Goal: Contribute content: Add original content to the website for others to see

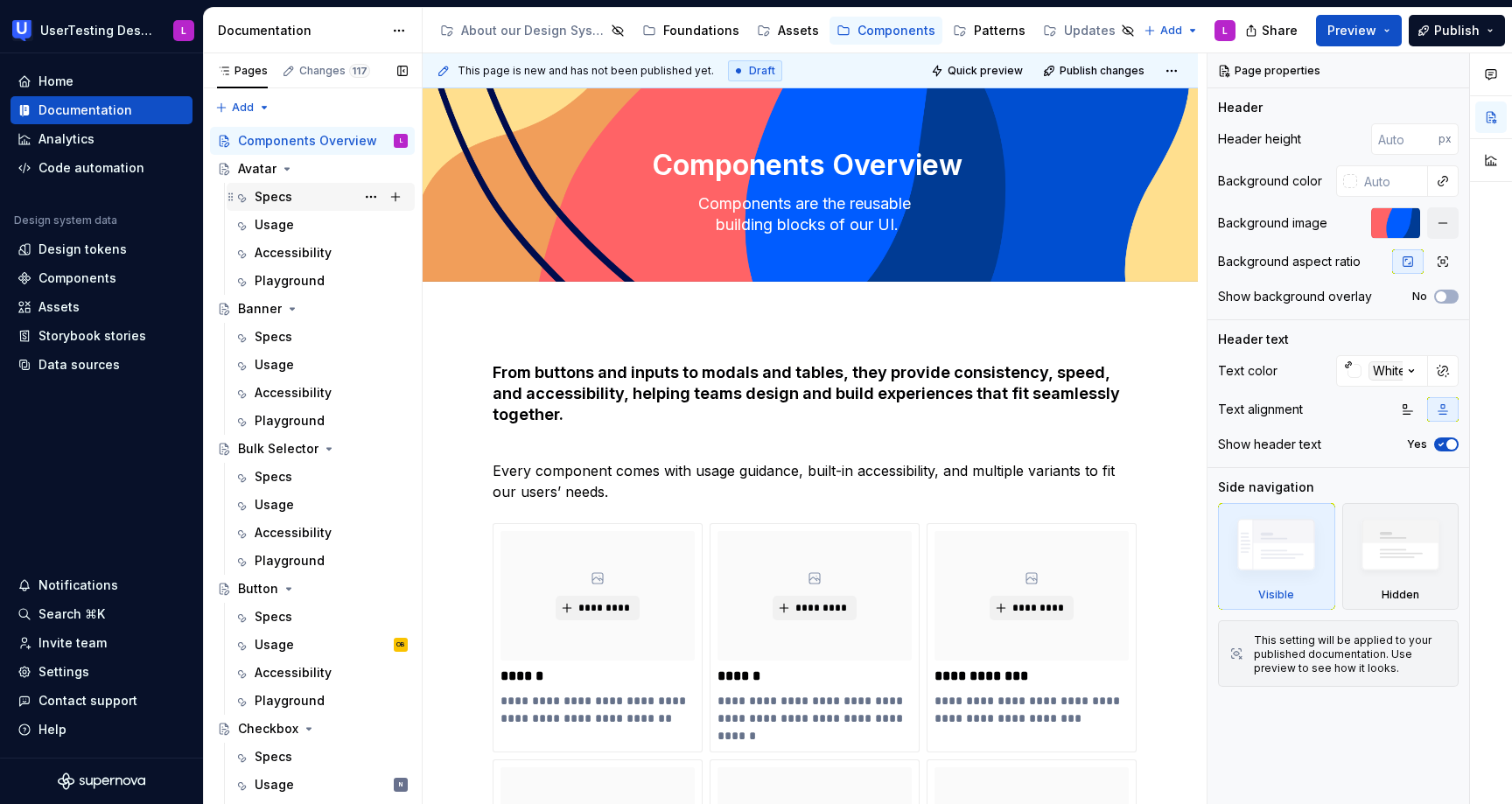
click at [308, 193] on div "Specs" at bounding box center [331, 197] width 153 height 25
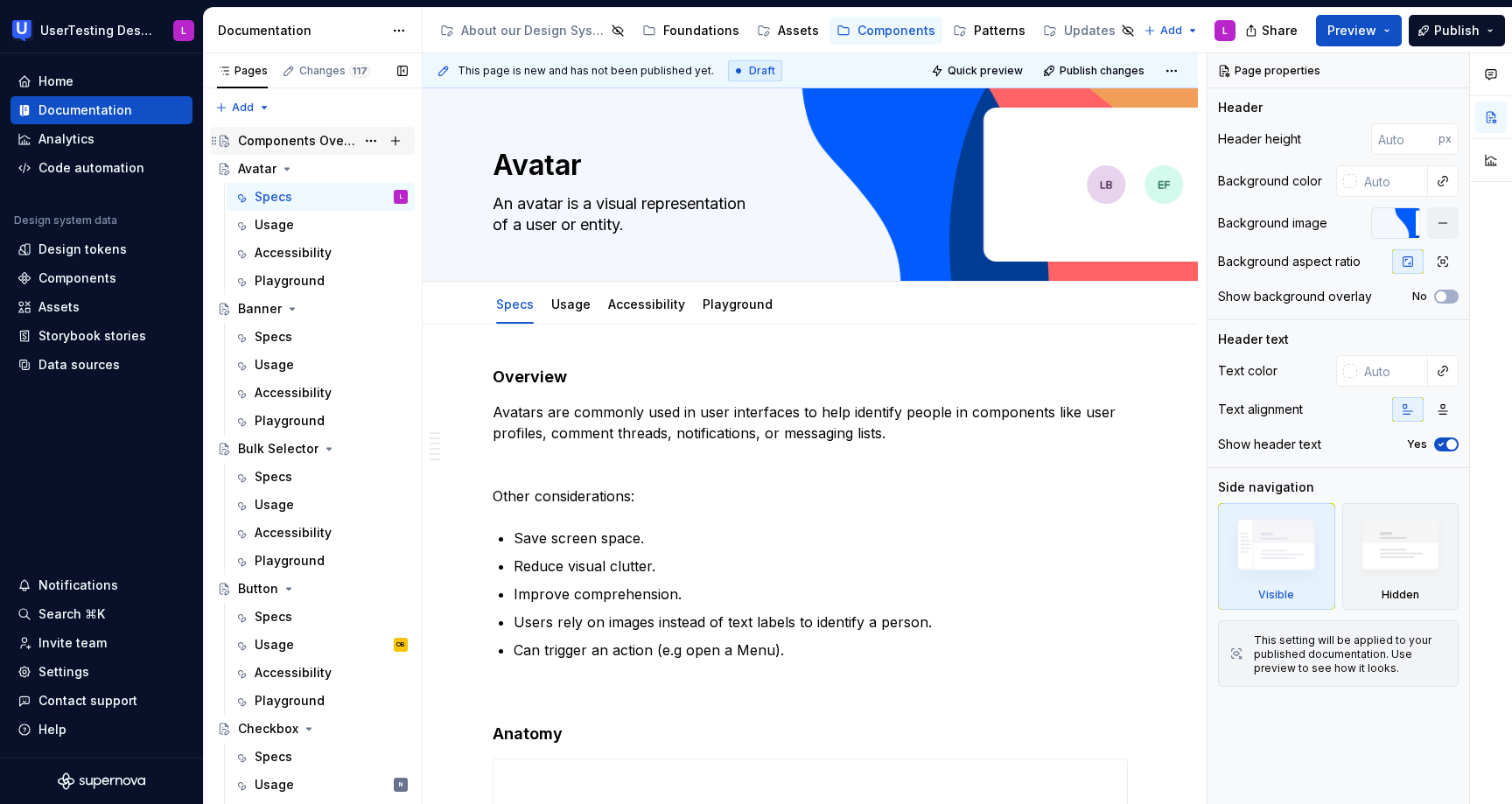
click at [309, 147] on div "Components Overview" at bounding box center [296, 140] width 117 height 17
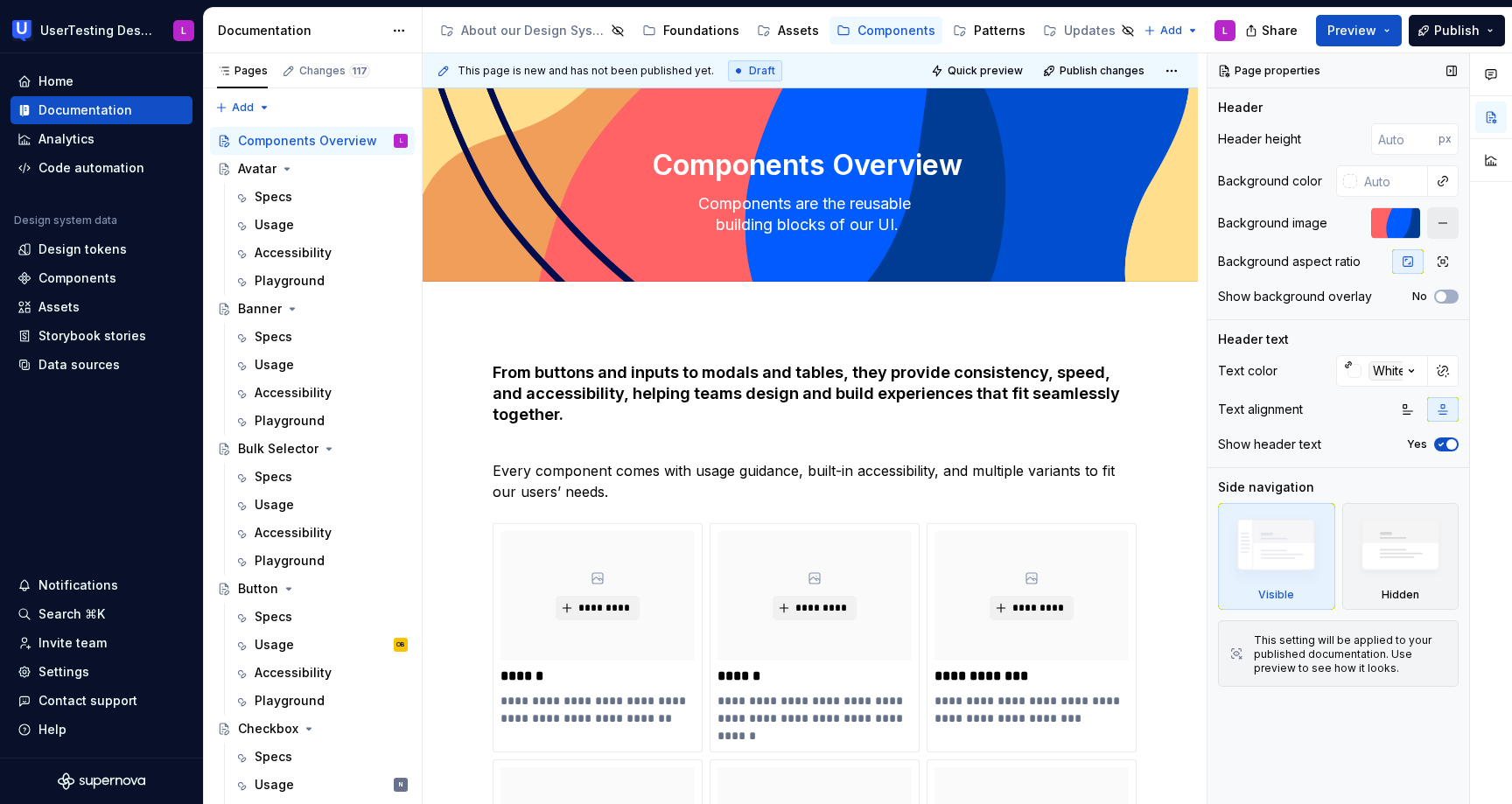
click at [1446, 224] on button "button" at bounding box center [1442, 222] width 32 height 32
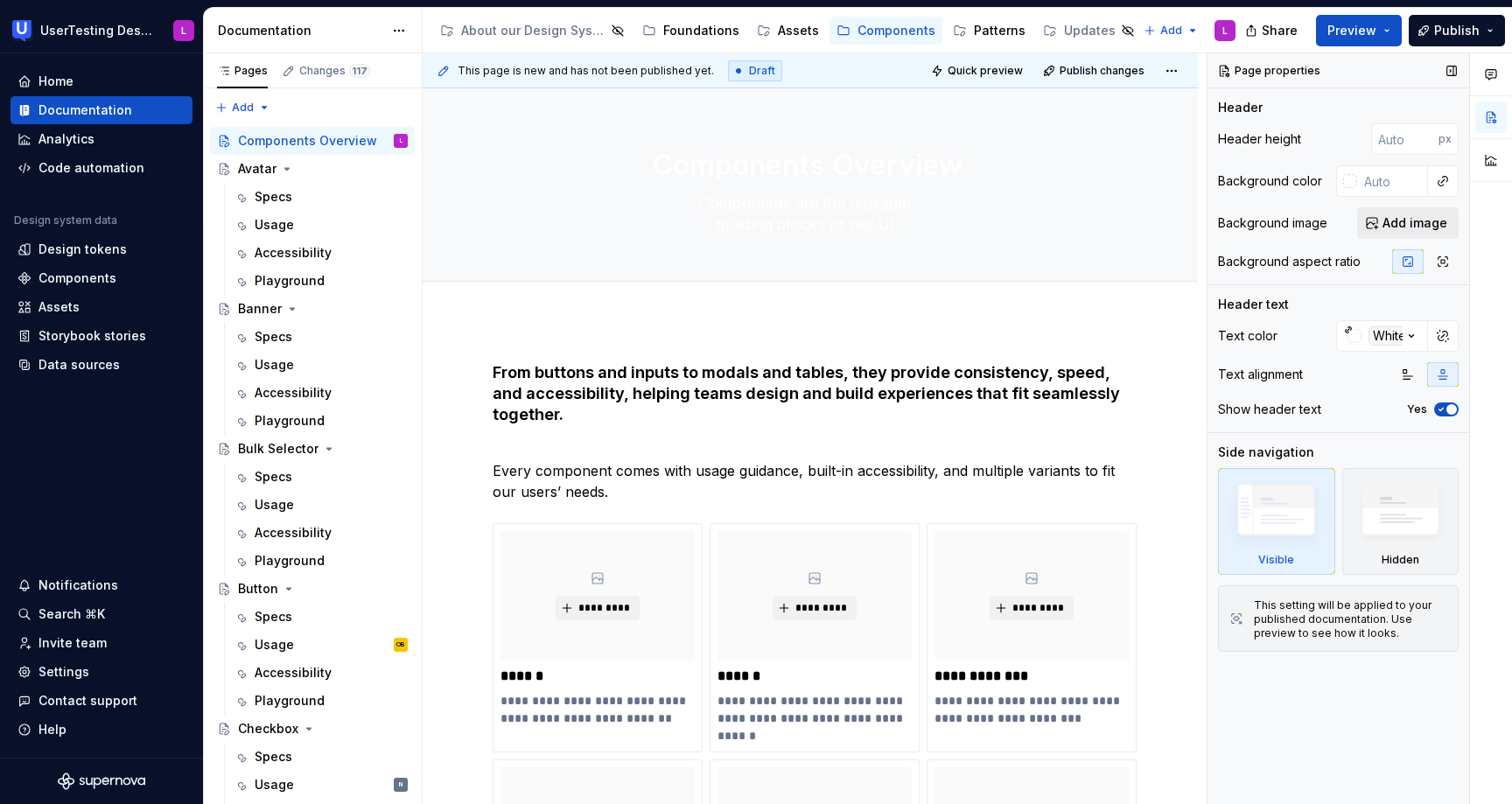
click at [1417, 222] on span "Add image" at bounding box center [1415, 222] width 65 height 17
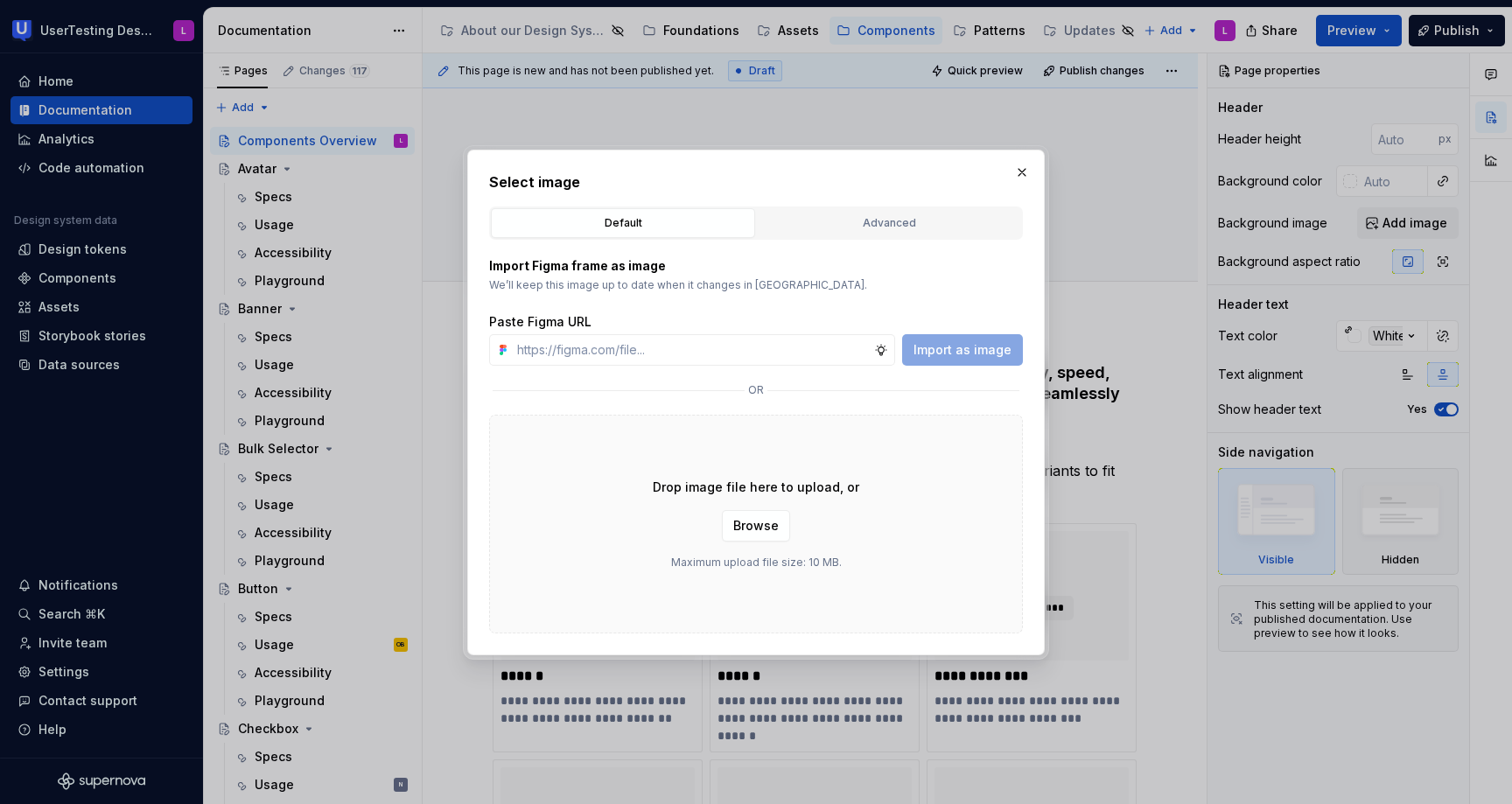
type textarea "*"
click at [773, 347] on input "text" at bounding box center [692, 349] width 364 height 32
type input "[URL][DOMAIN_NAME]"
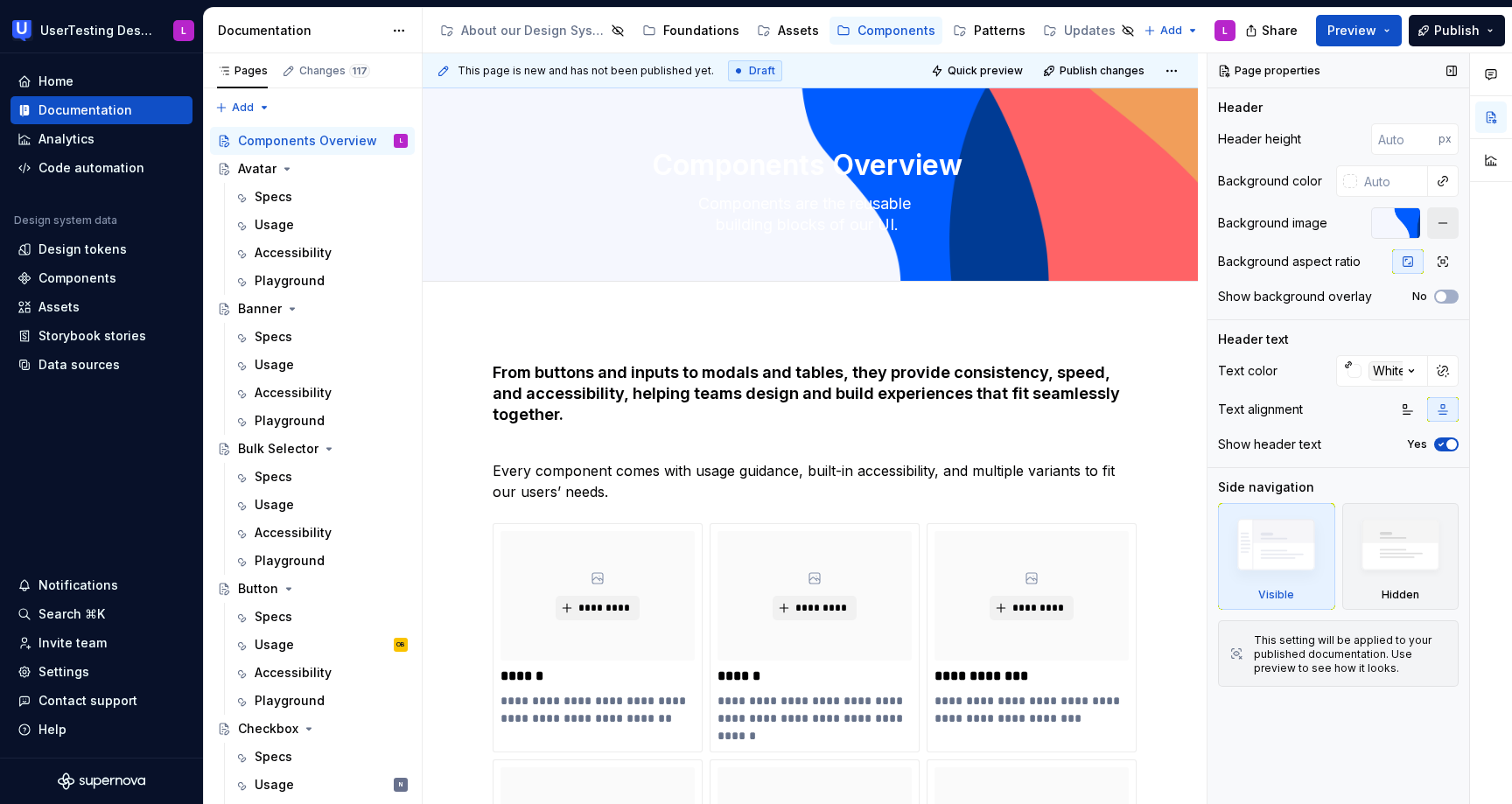
click at [1441, 224] on button "button" at bounding box center [1442, 222] width 32 height 32
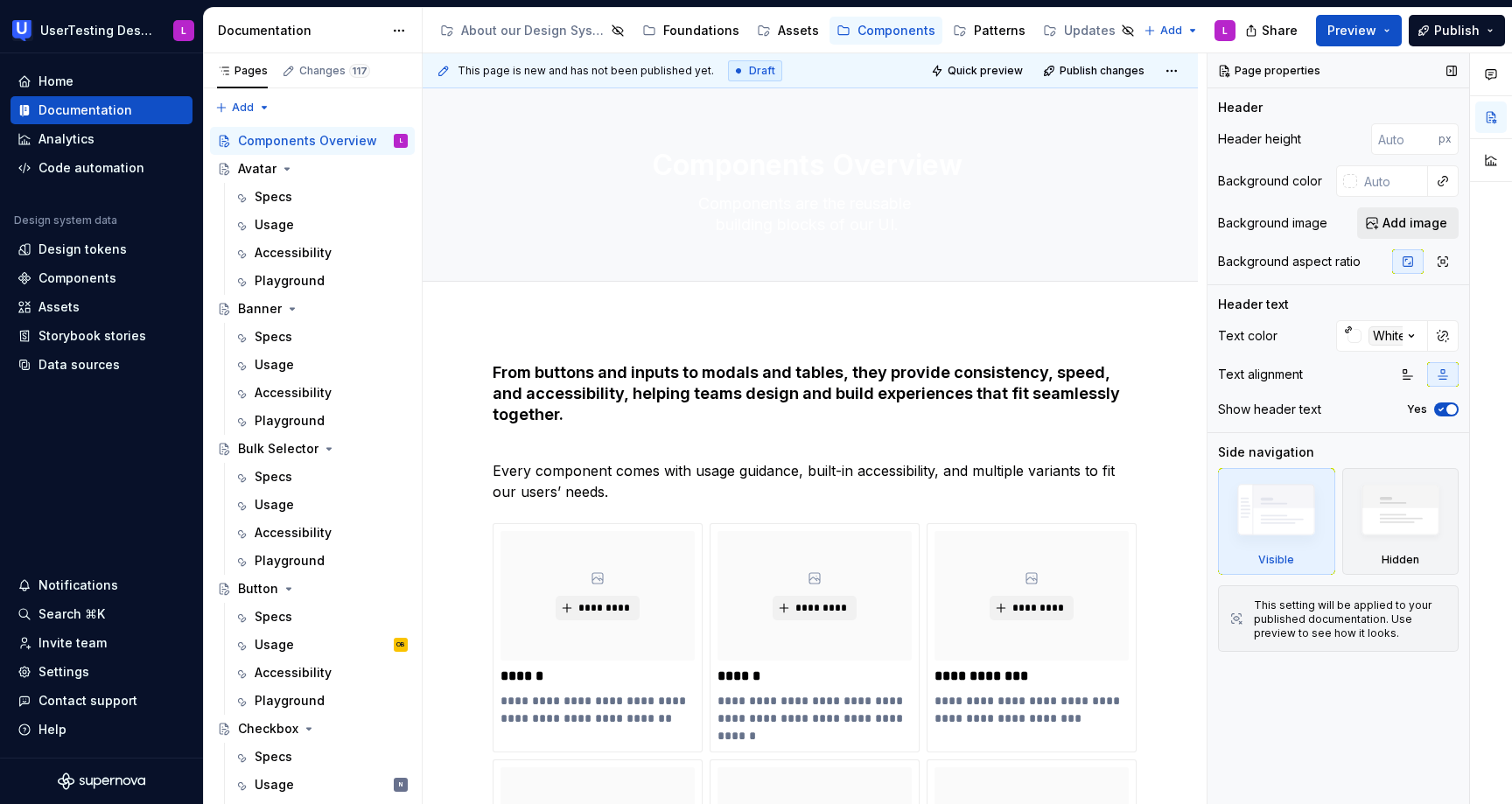
click at [1418, 223] on span "Add image" at bounding box center [1415, 222] width 65 height 17
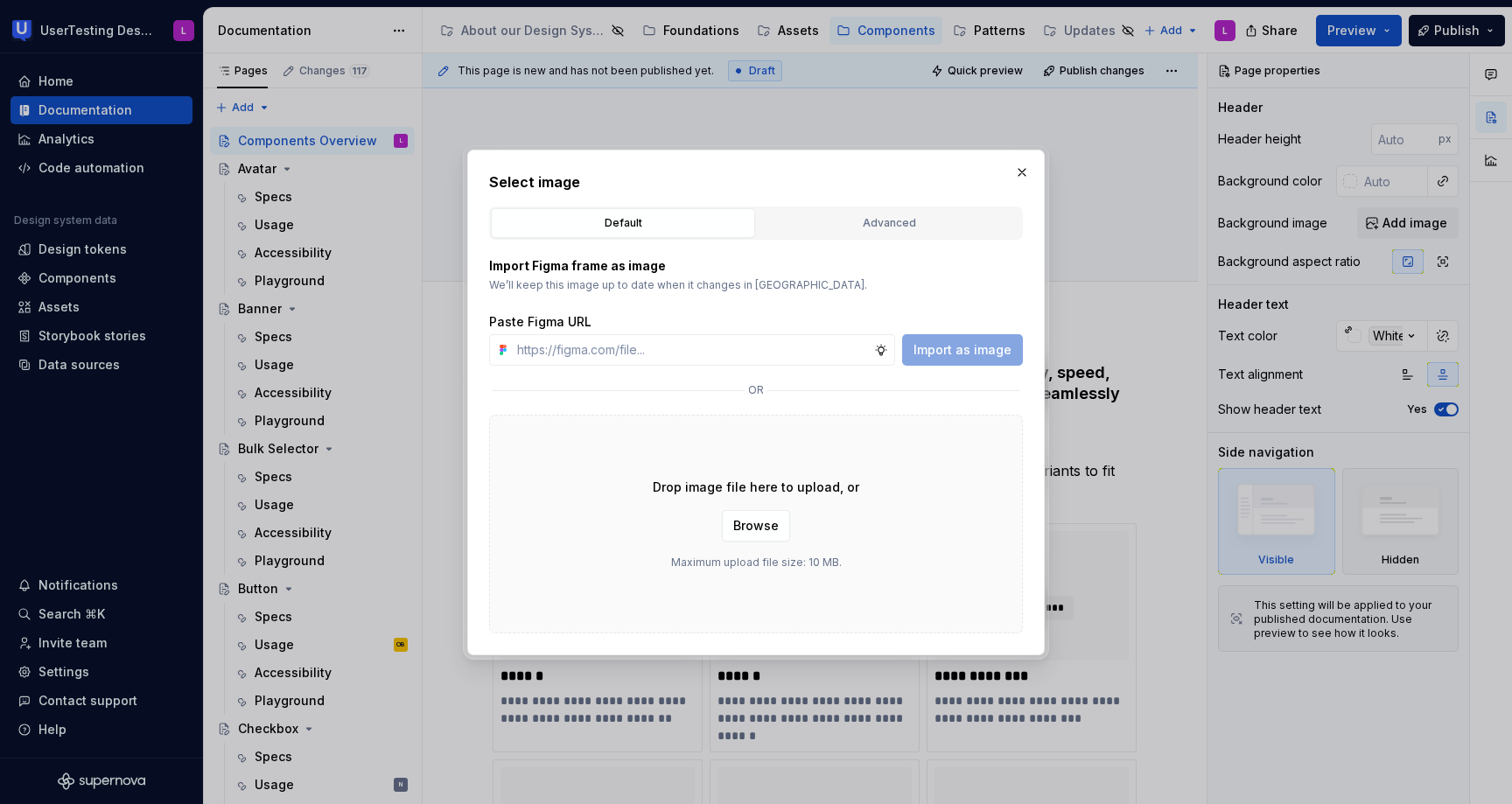
type textarea "*"
type input "[URL][DOMAIN_NAME]"
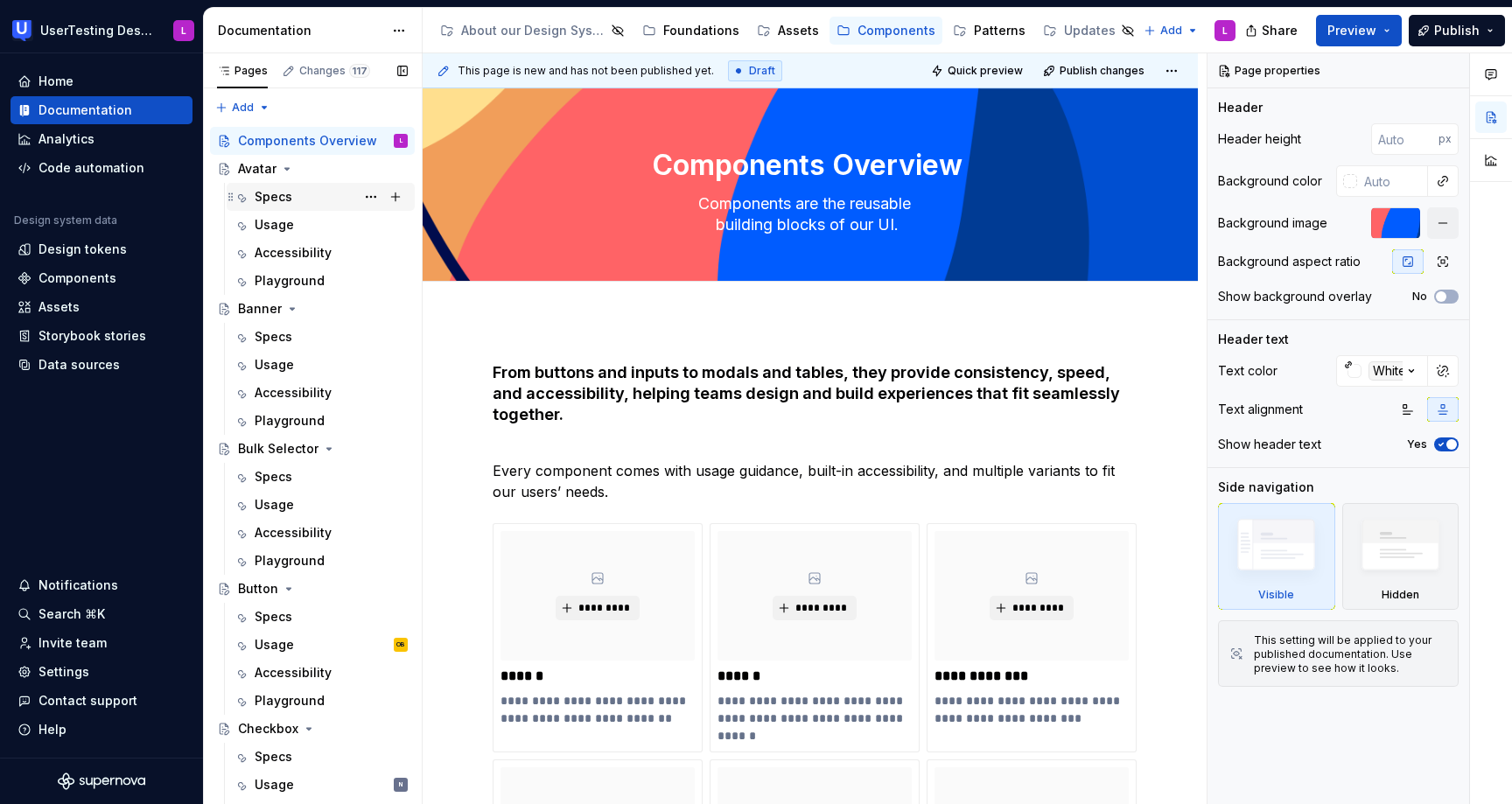
click at [296, 192] on div "Specs" at bounding box center [331, 197] width 153 height 25
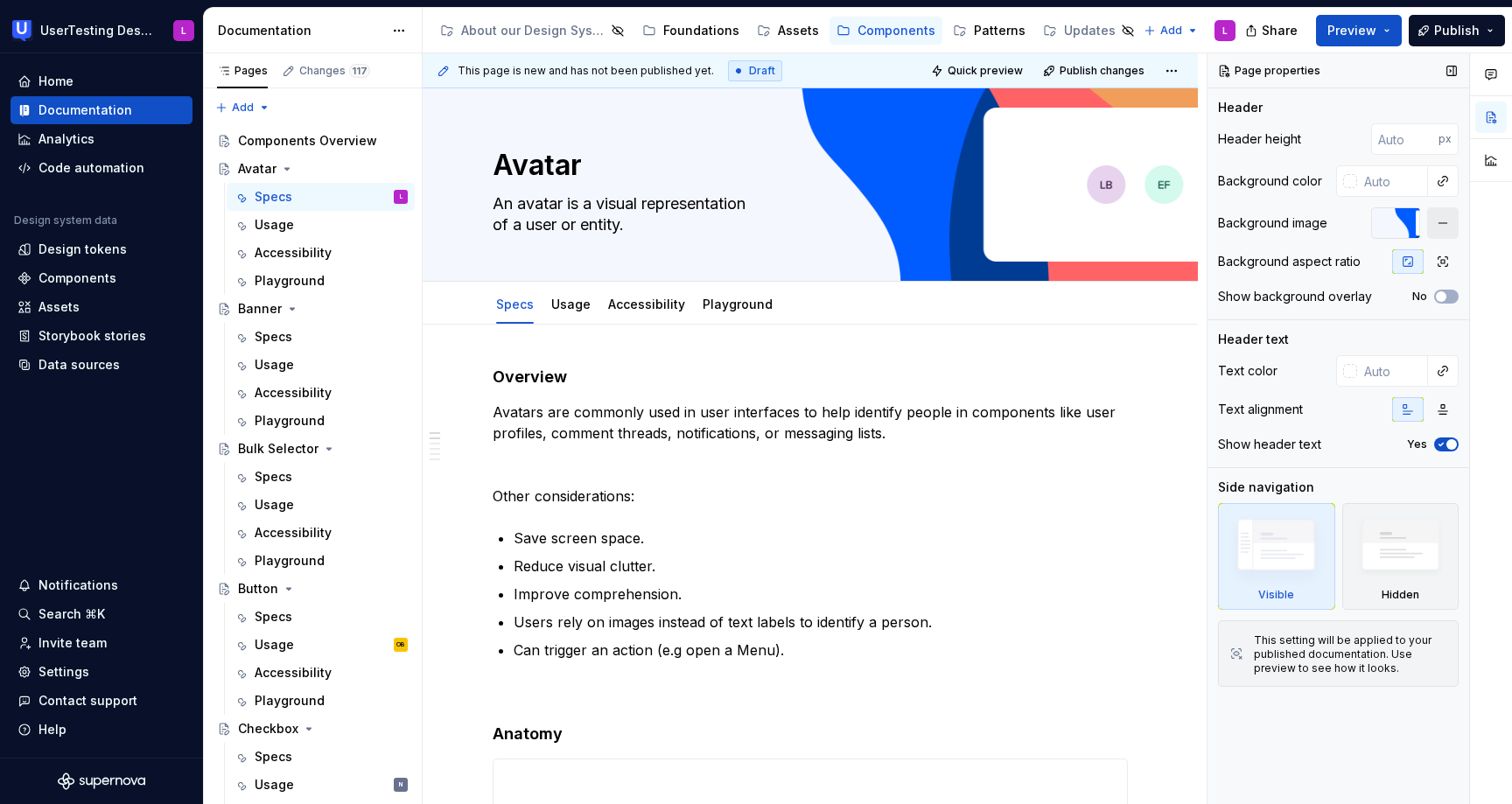
click at [1439, 224] on button "button" at bounding box center [1442, 222] width 32 height 32
type textarea "*"
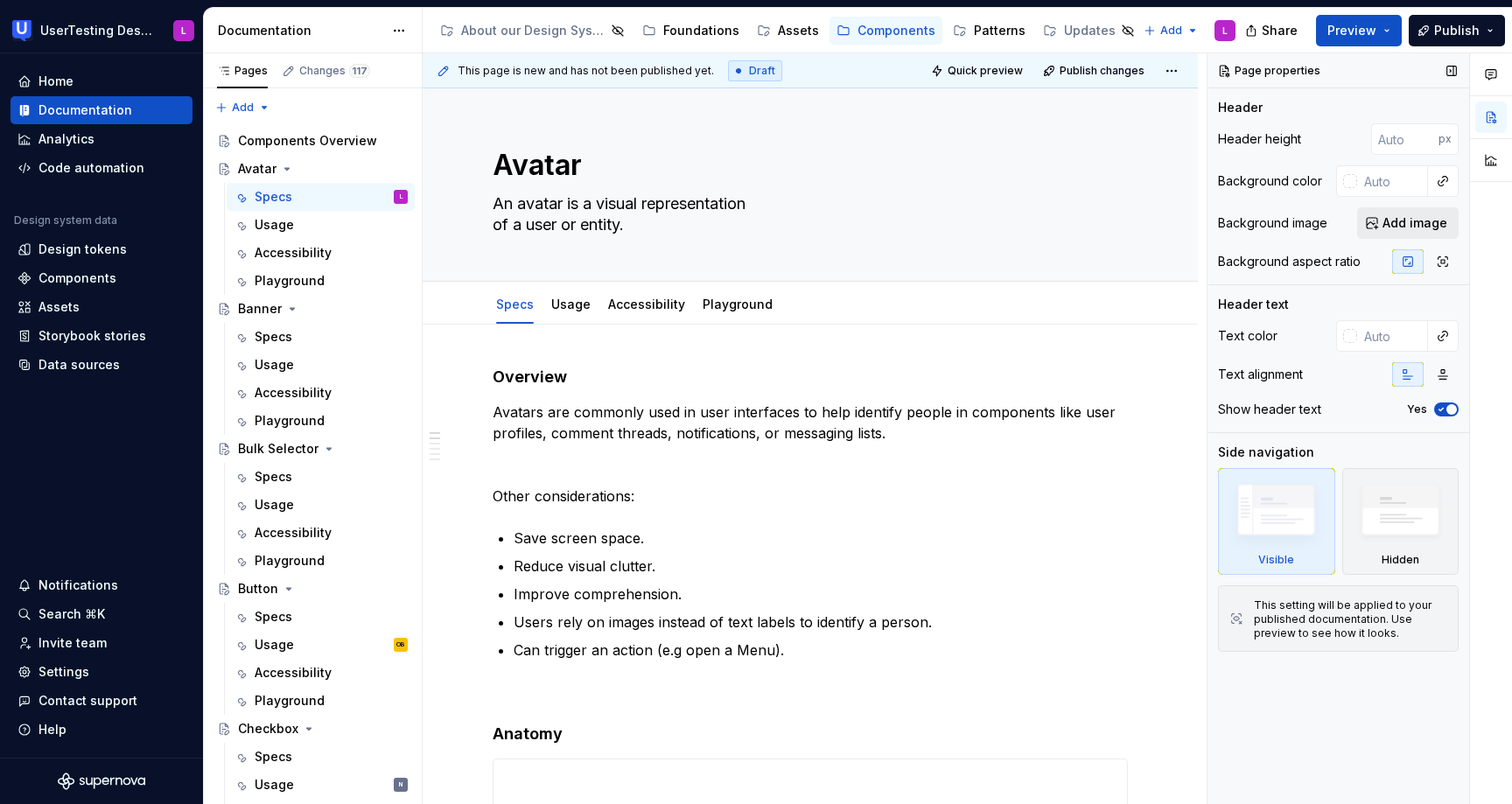
click at [1399, 223] on span "Add image" at bounding box center [1415, 222] width 65 height 17
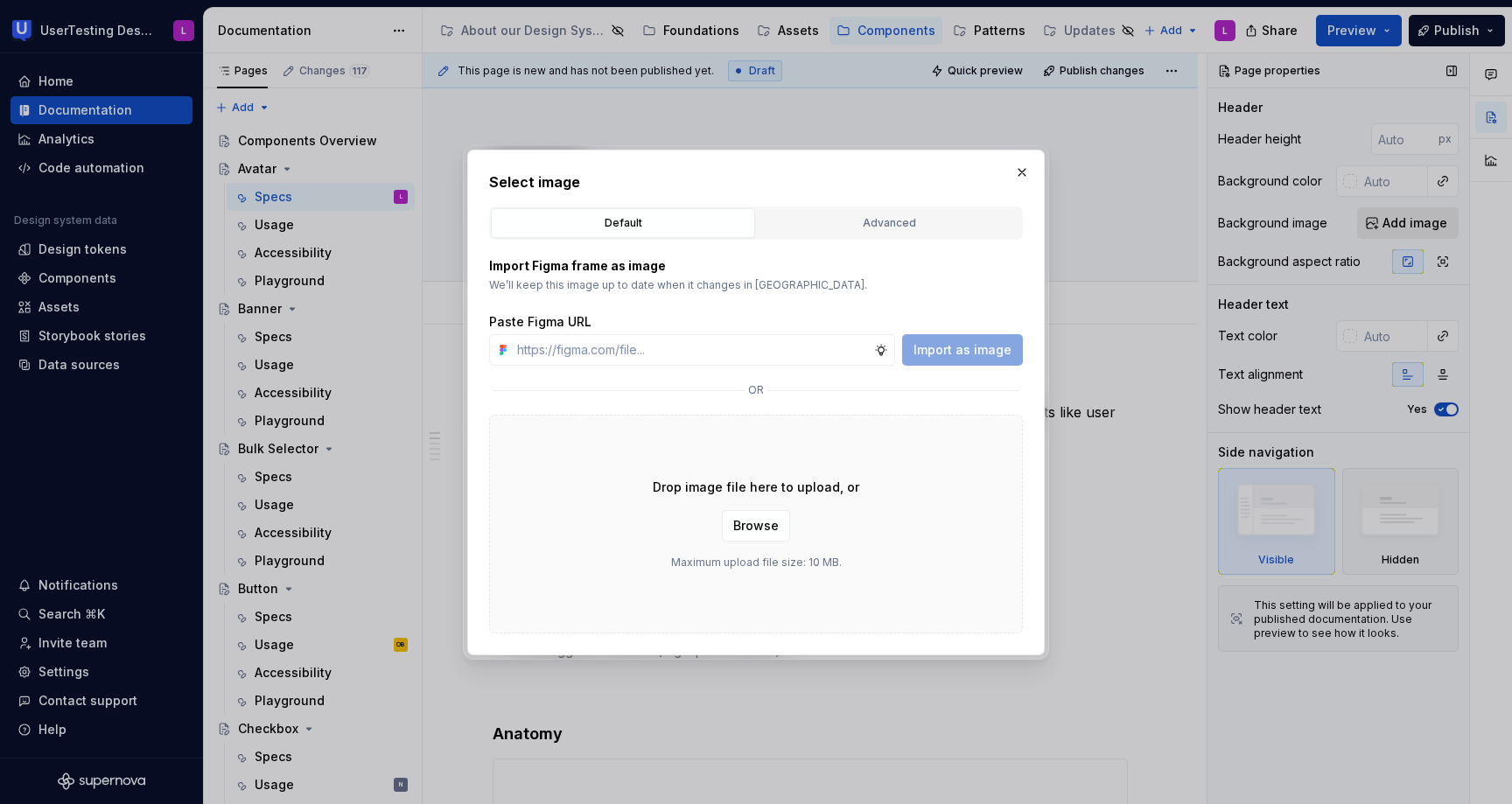
type input "[URL][DOMAIN_NAME]"
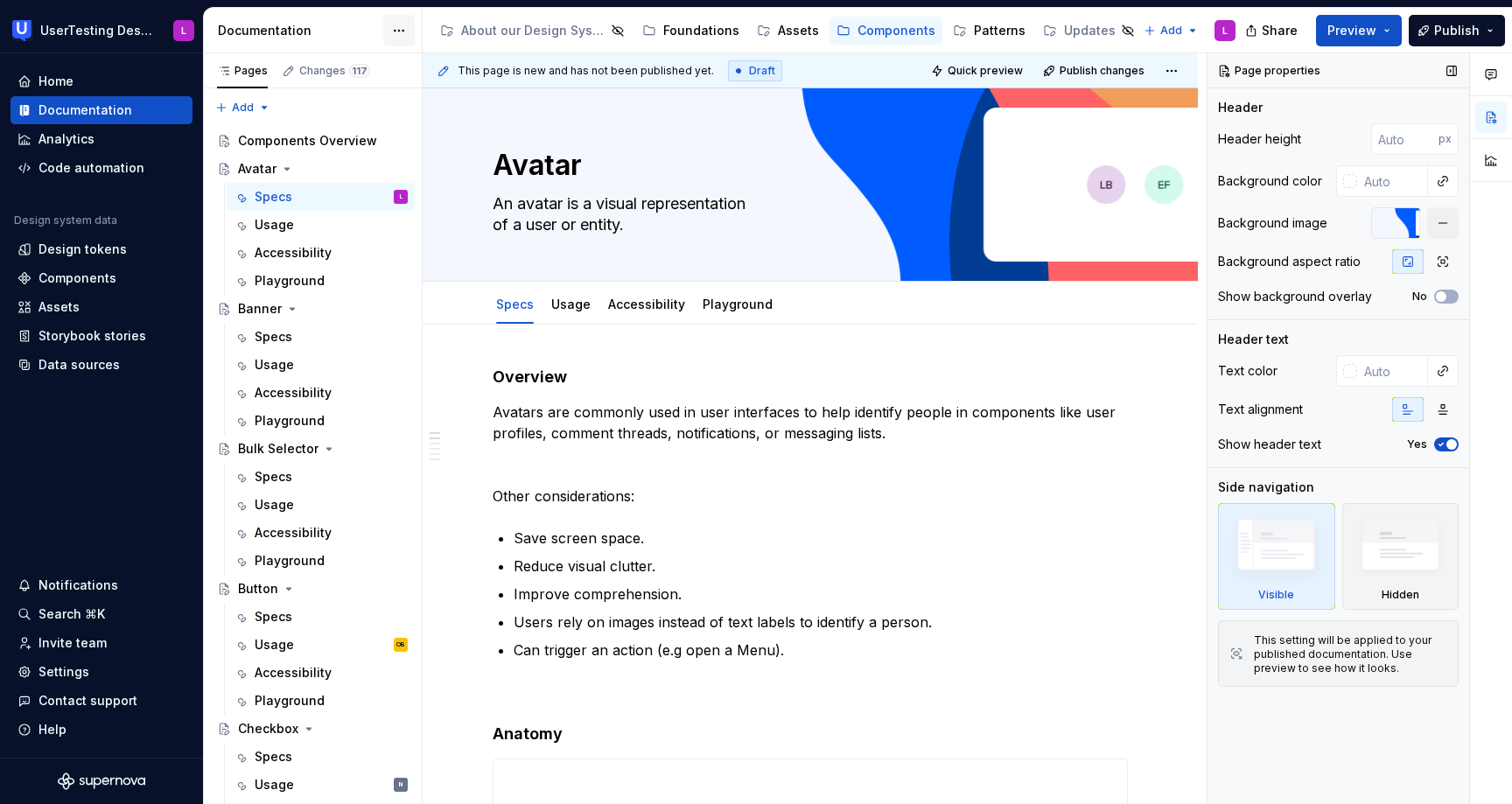
click at [399, 25] on html "UserTesting Design System L Home Documentation Analytics Code automation Design…" at bounding box center [756, 402] width 1512 height 804
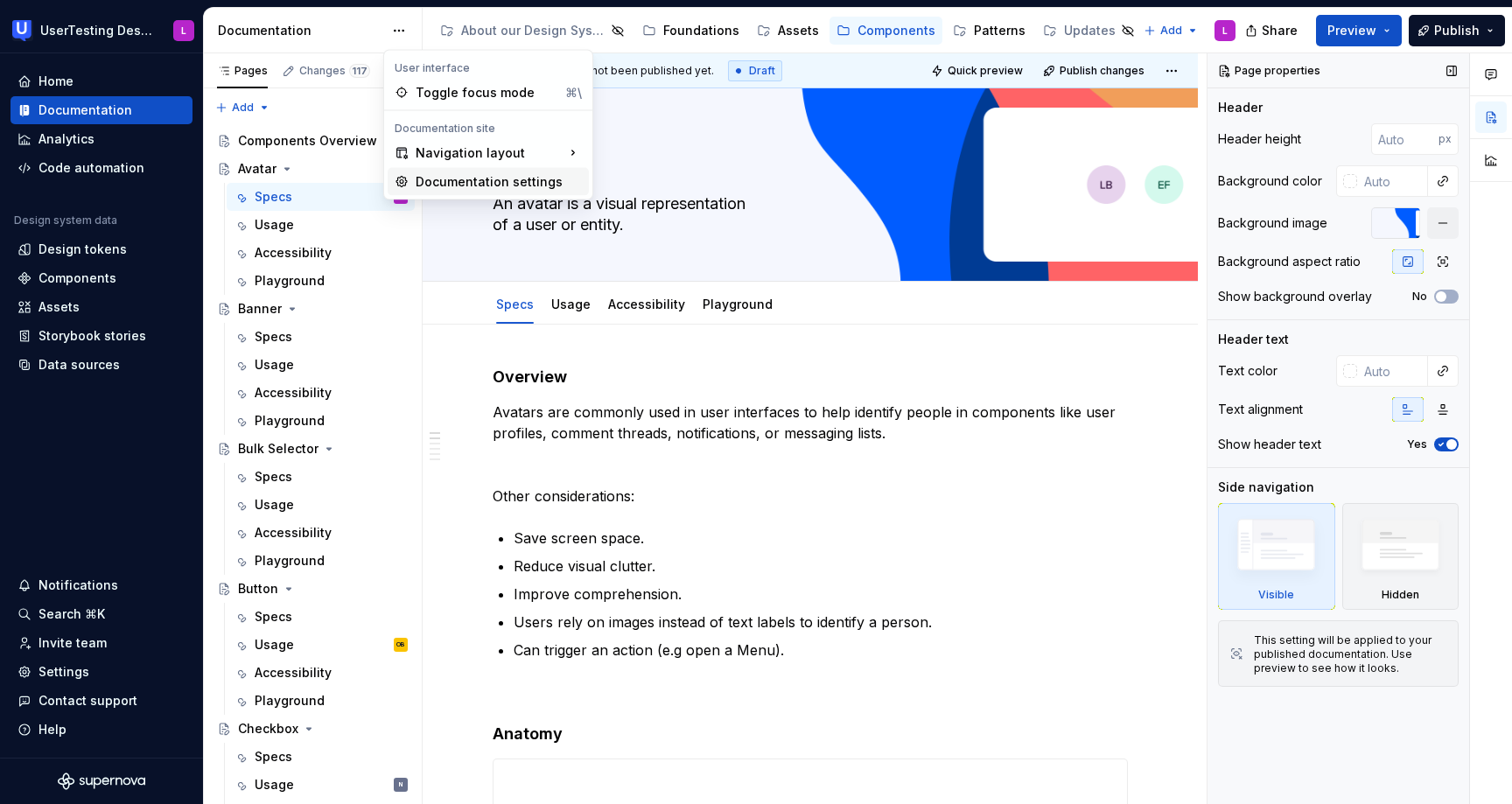
click at [463, 180] on div "Documentation settings" at bounding box center [499, 181] width 166 height 17
type textarea "*"
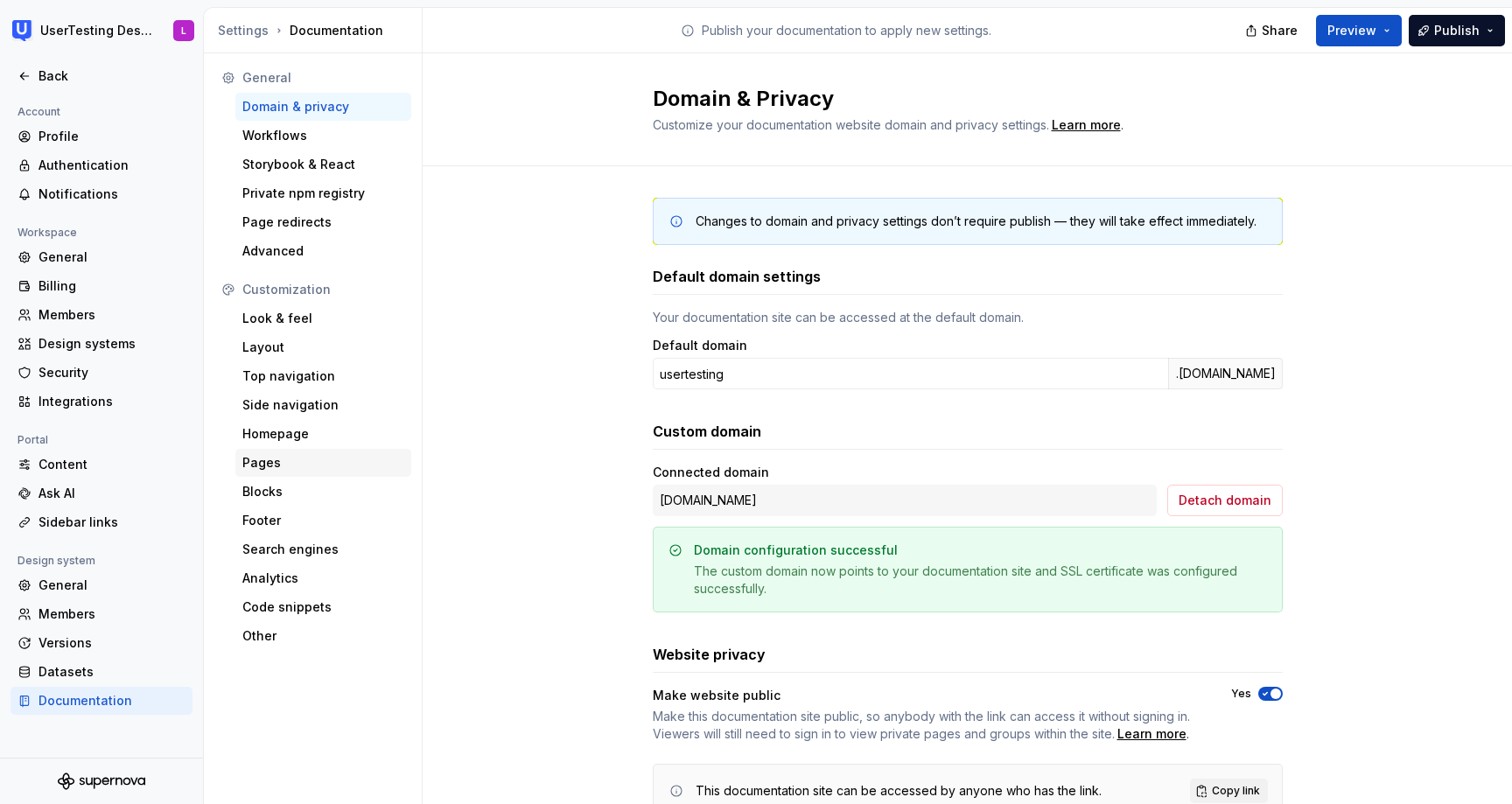
click at [307, 470] on div "Pages" at bounding box center [323, 462] width 161 height 17
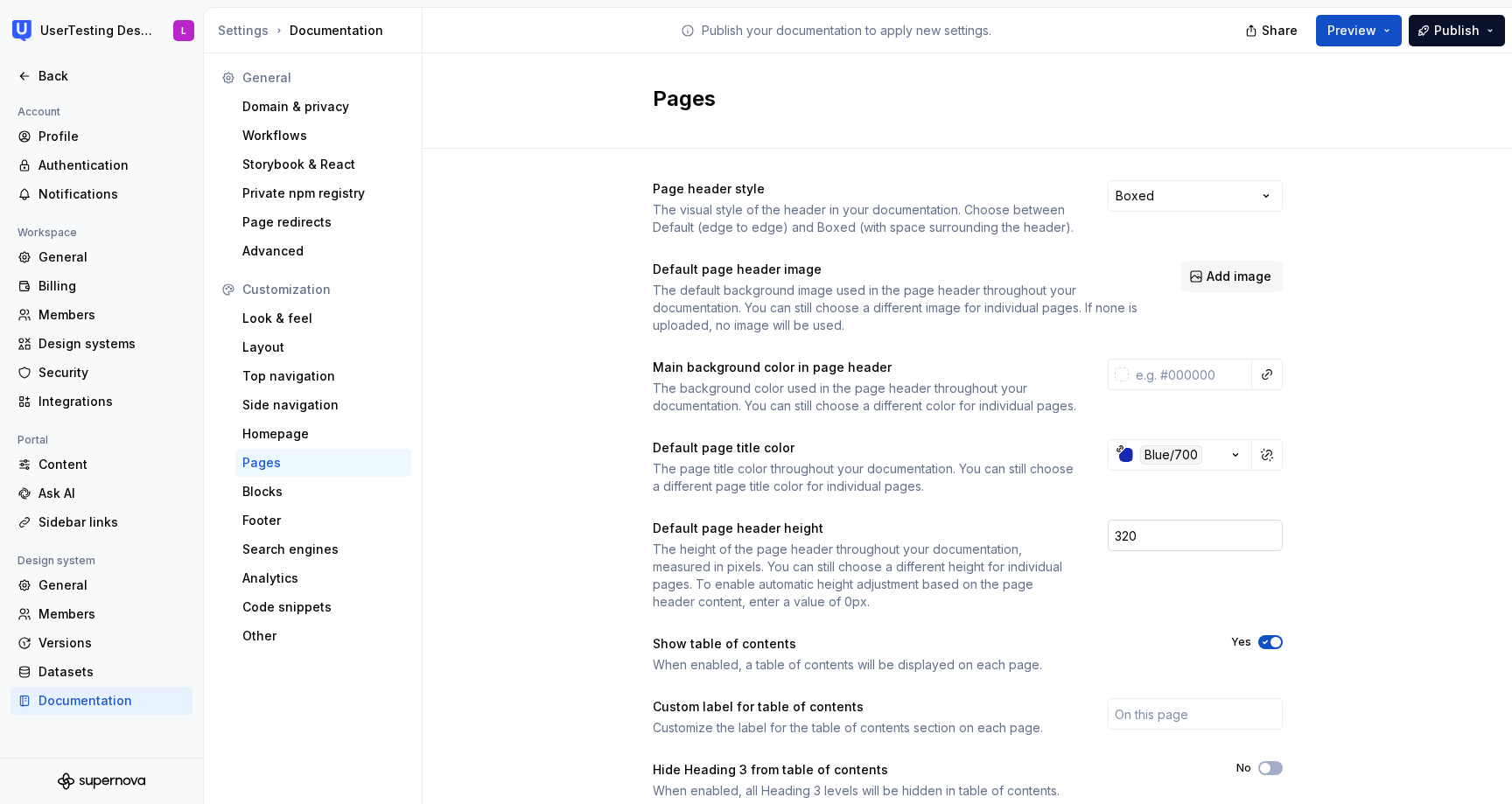
click at [1139, 551] on input "320" at bounding box center [1194, 535] width 175 height 32
type input "3"
type input "240"
click at [507, 202] on div "Page header style The visual style of the header in your documentation. Choose …" at bounding box center [967, 547] width 1089 height 797
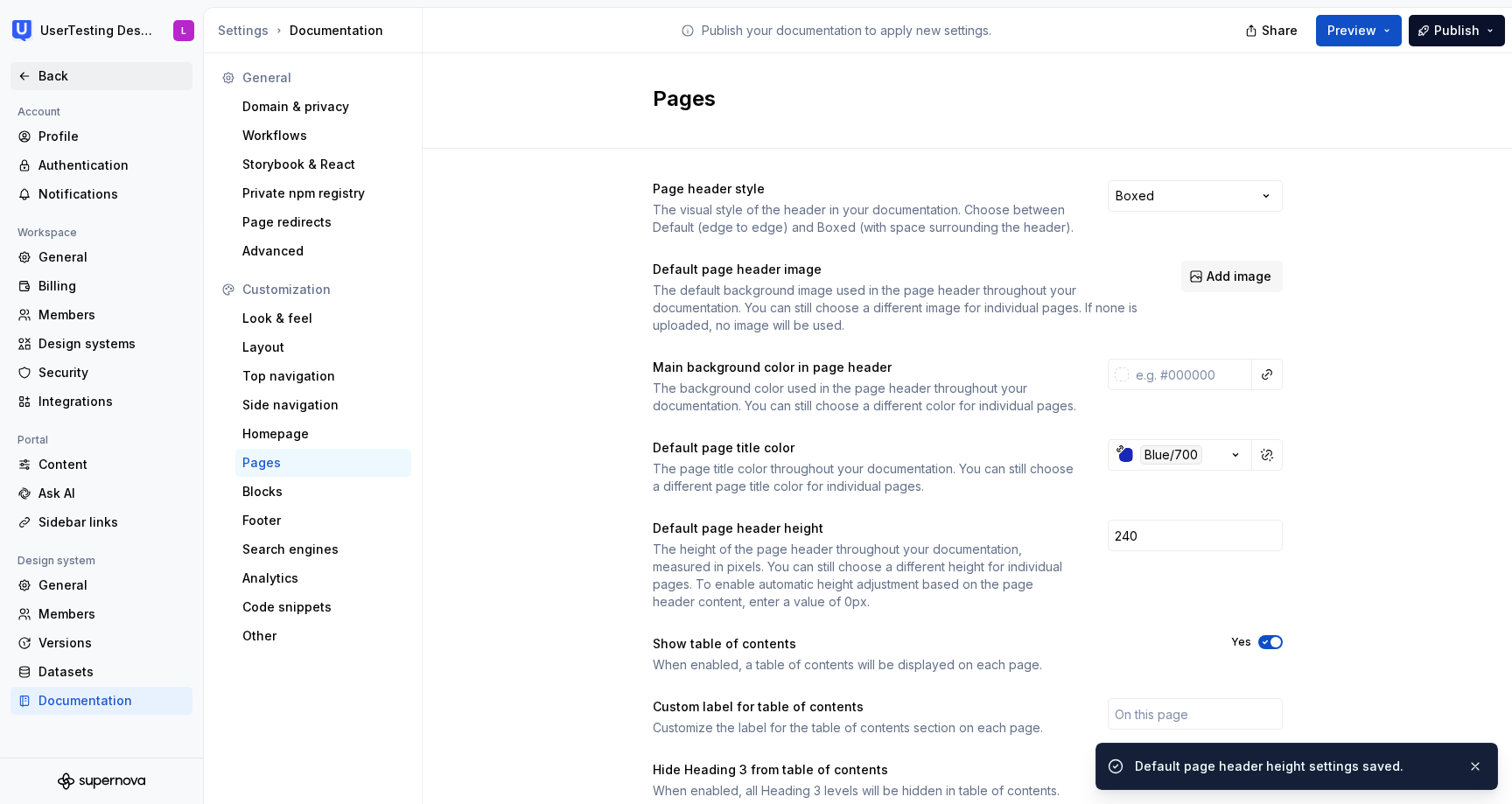
click at [21, 77] on icon at bounding box center [24, 75] width 8 height 7
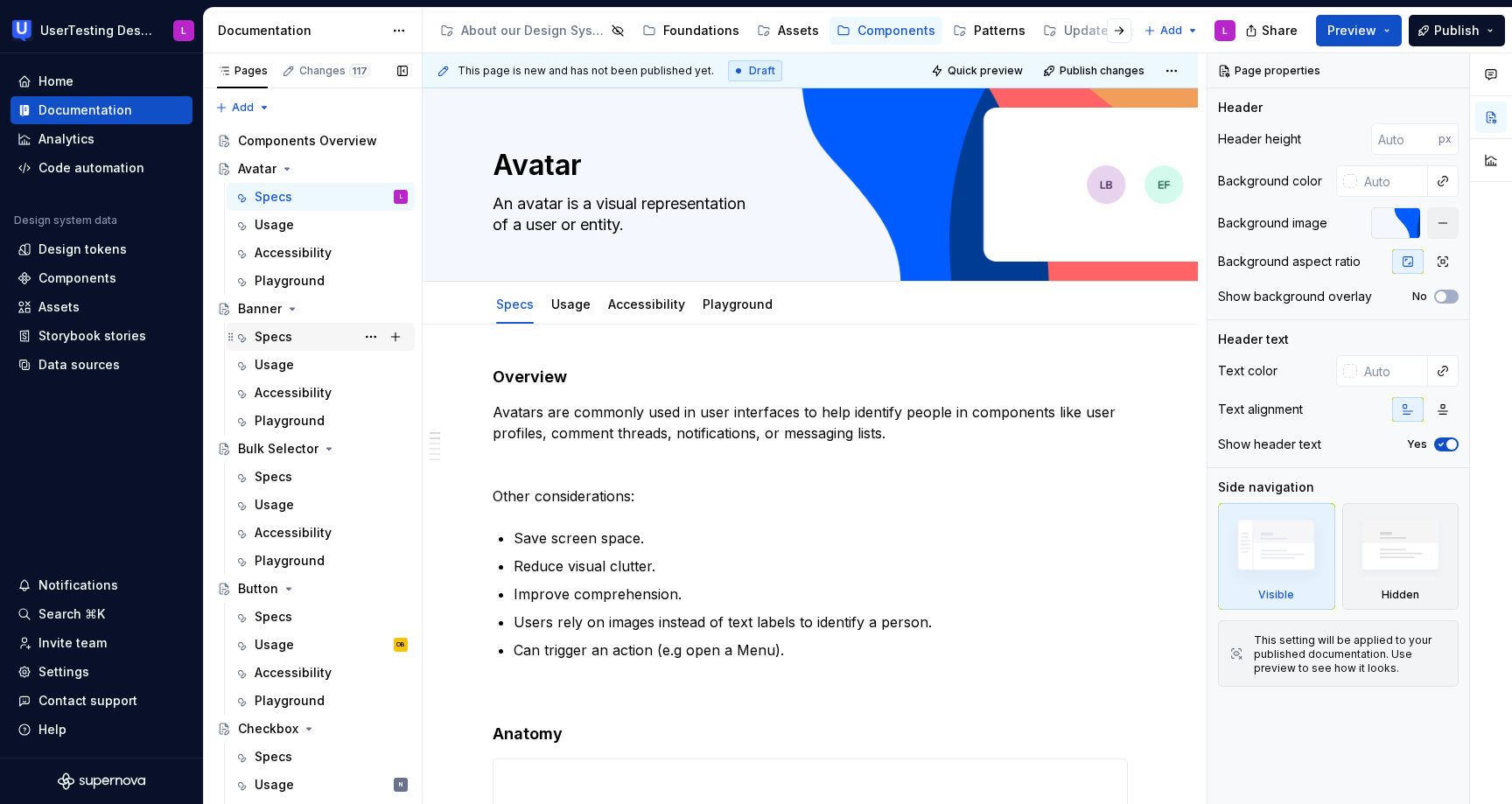
click at [294, 336] on div "Specs" at bounding box center [331, 337] width 153 height 25
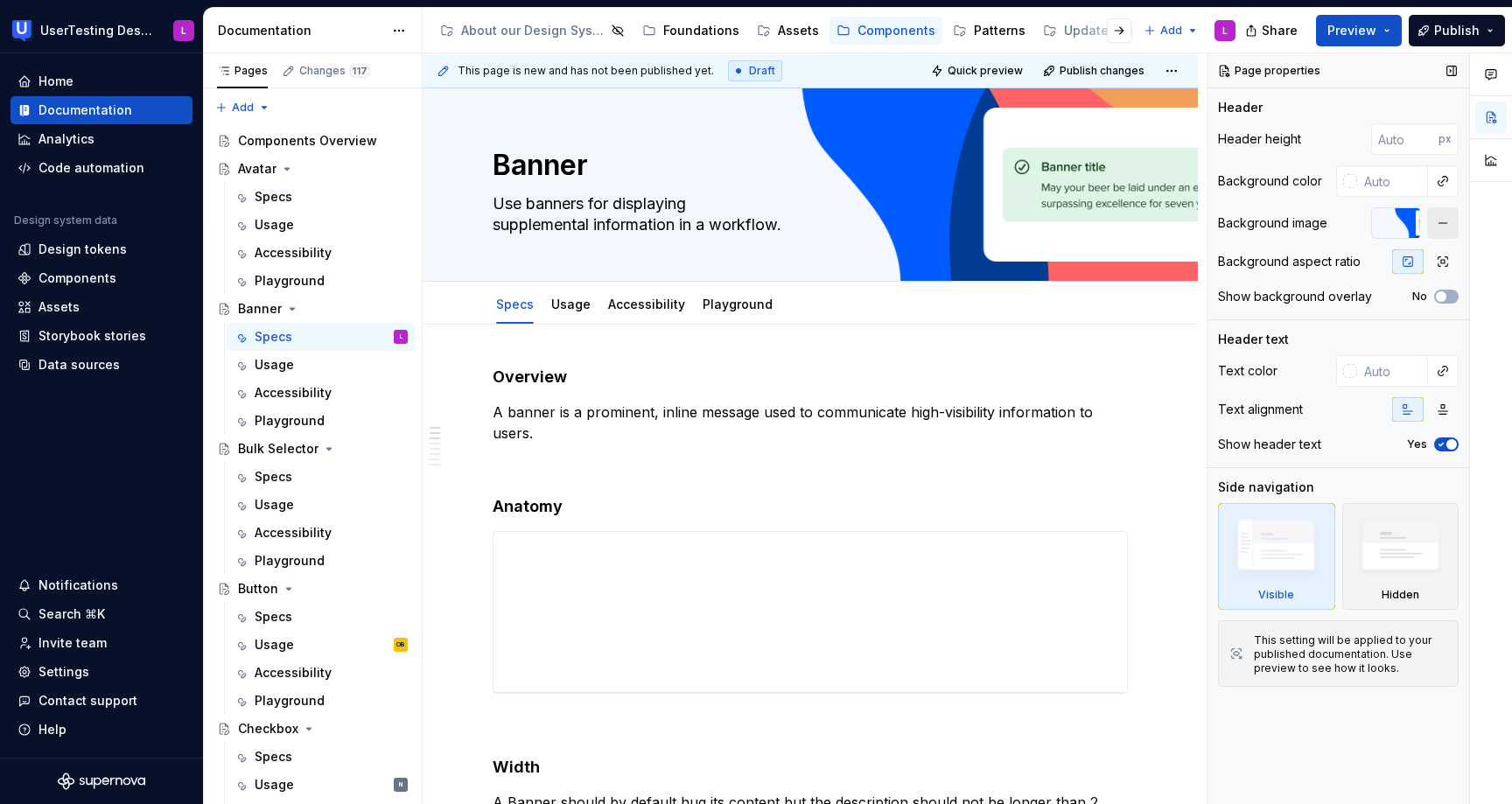
click at [1439, 222] on button "button" at bounding box center [1442, 222] width 32 height 32
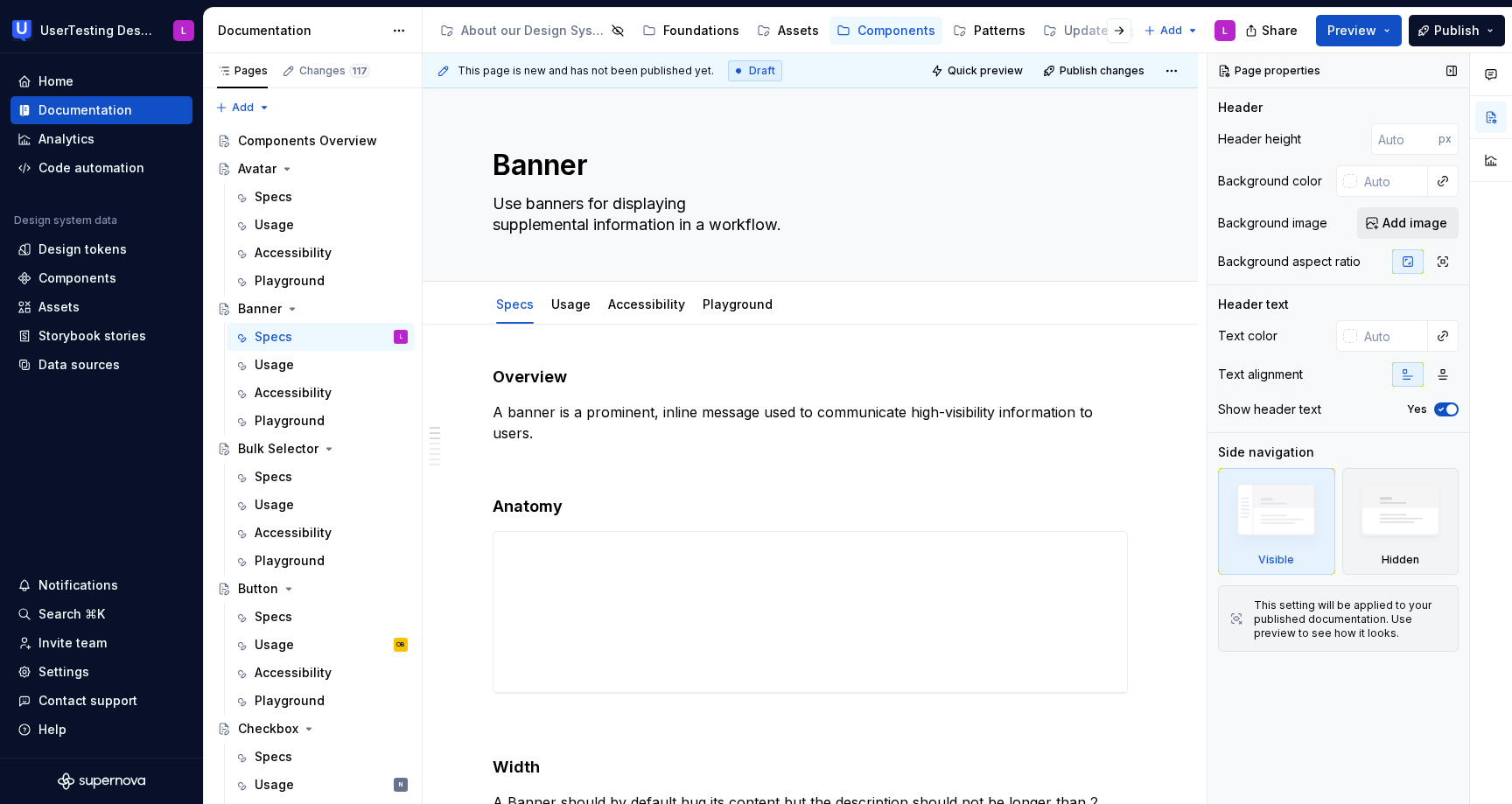
click at [1396, 222] on span "Add image" at bounding box center [1415, 222] width 65 height 17
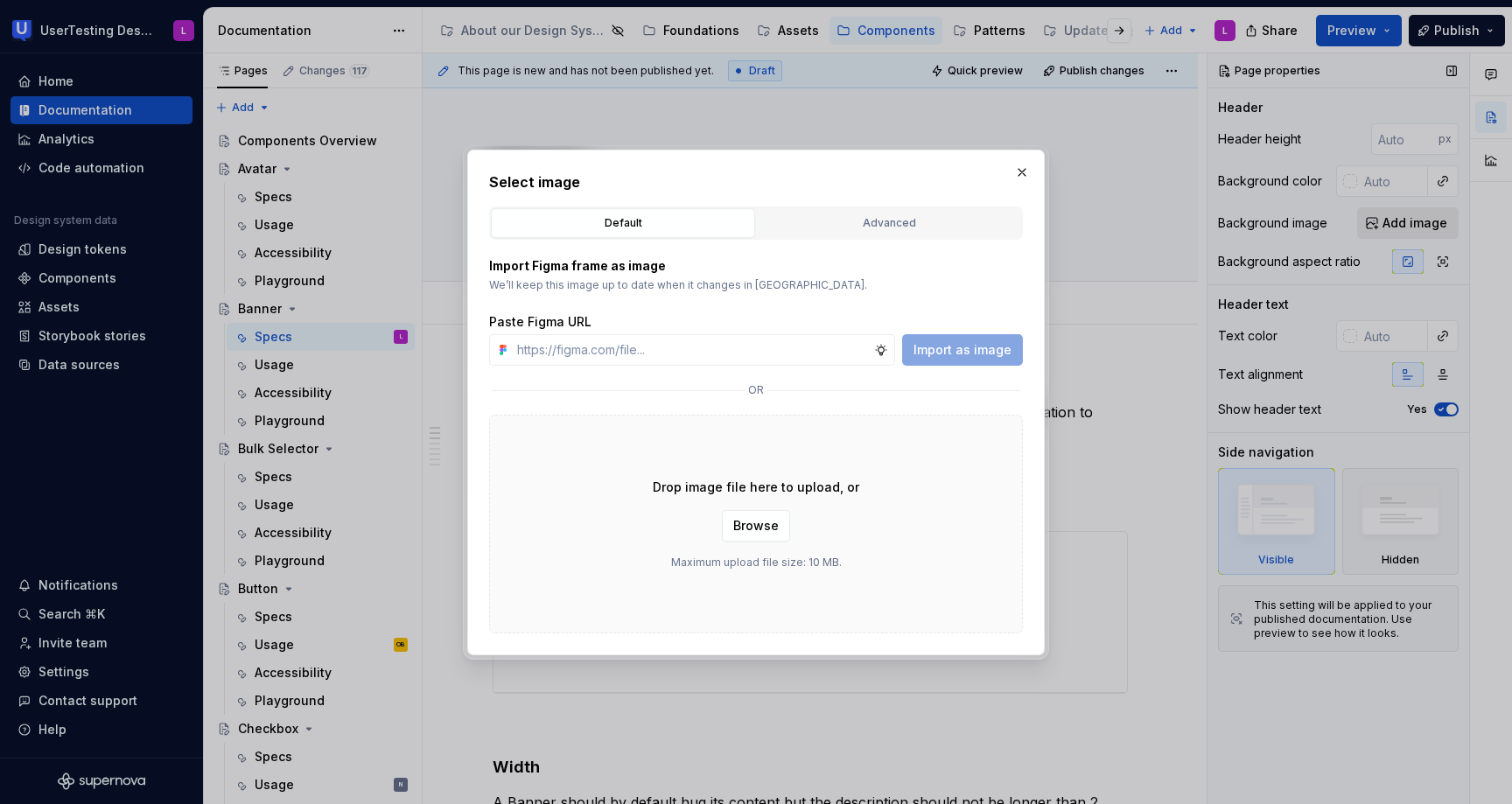
type textarea "*"
type input "[URL][DOMAIN_NAME]"
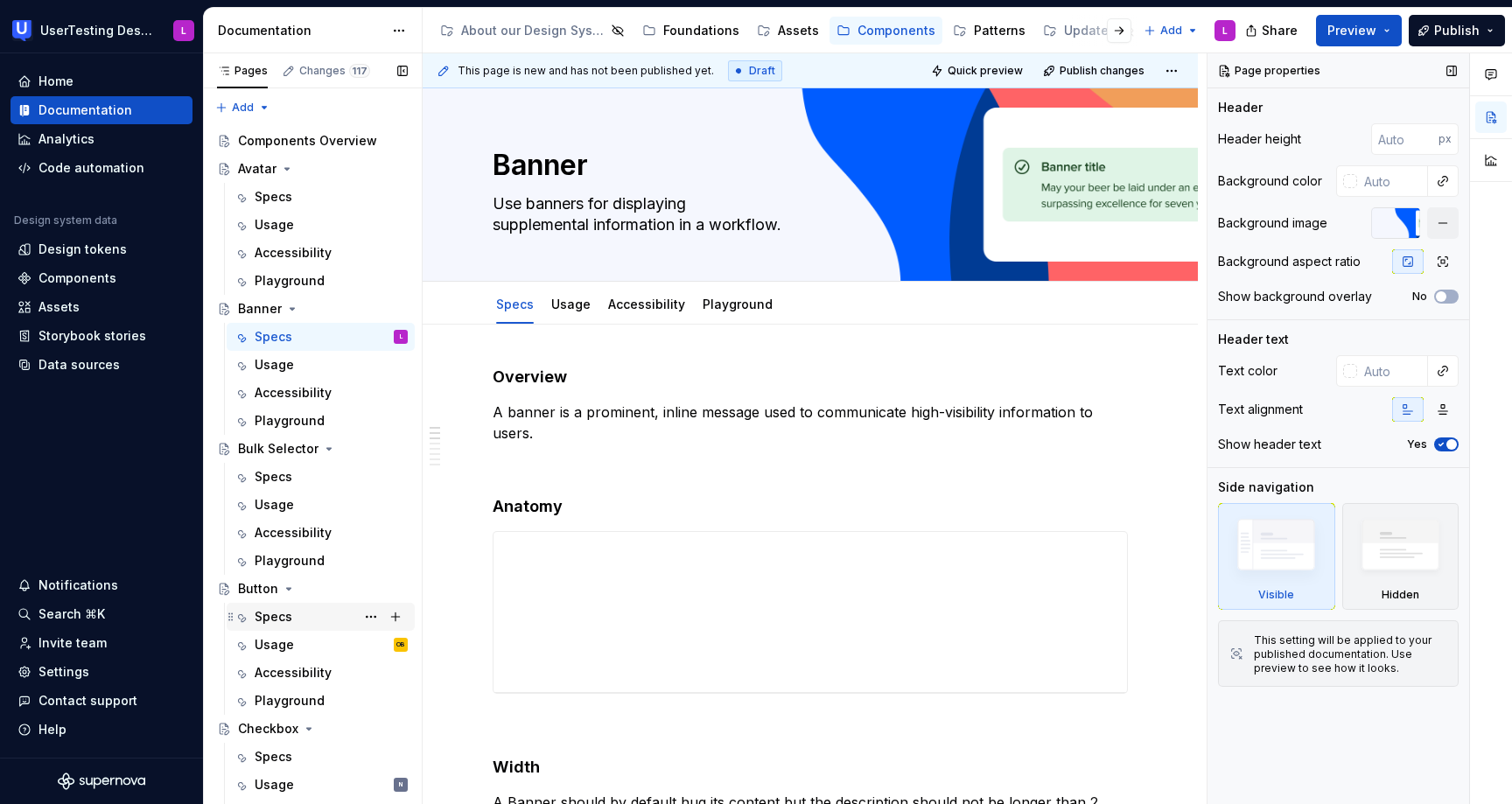
click at [297, 622] on div "Specs" at bounding box center [331, 617] width 153 height 25
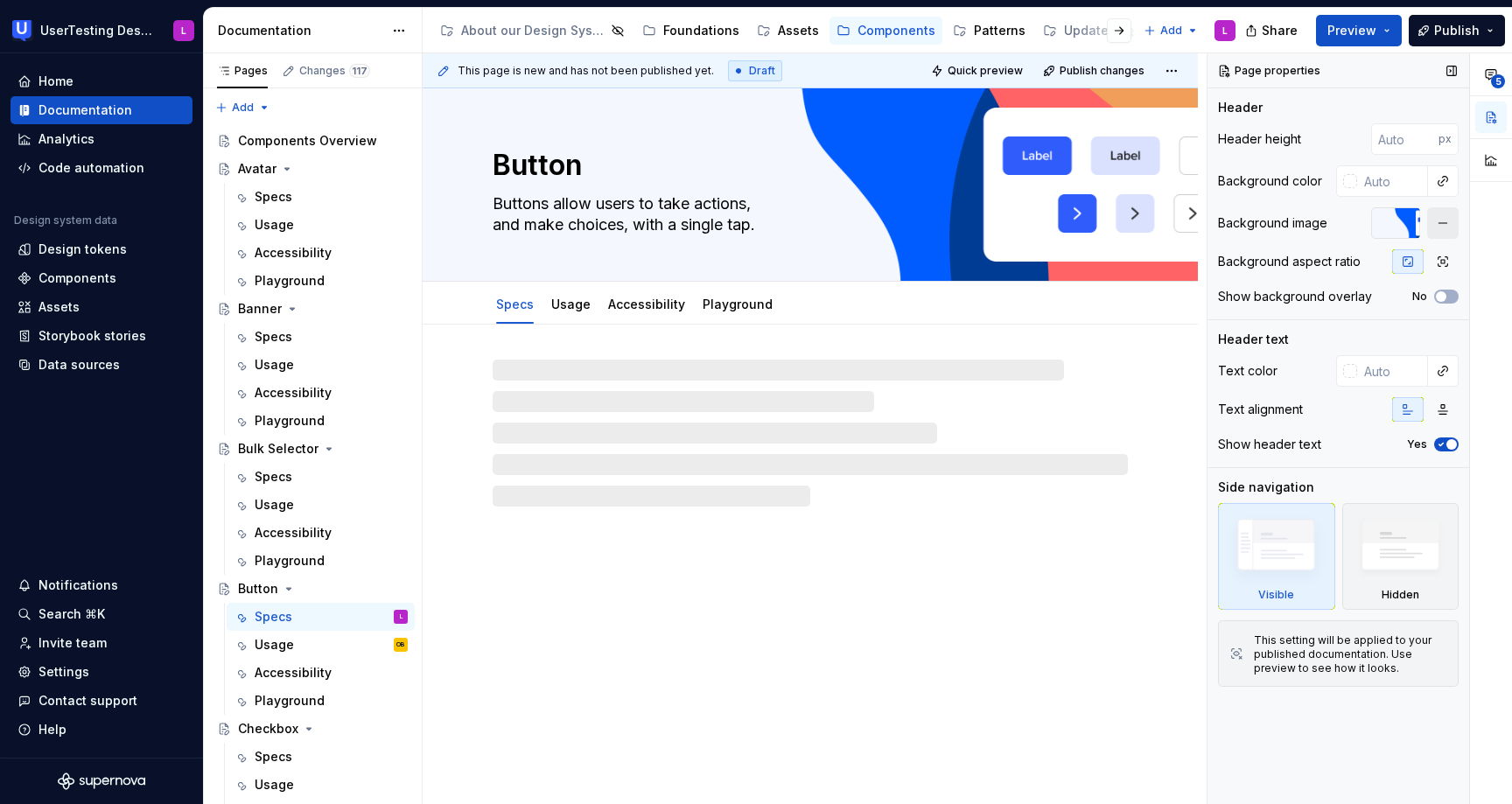
click at [1438, 227] on button "button" at bounding box center [1442, 222] width 32 height 32
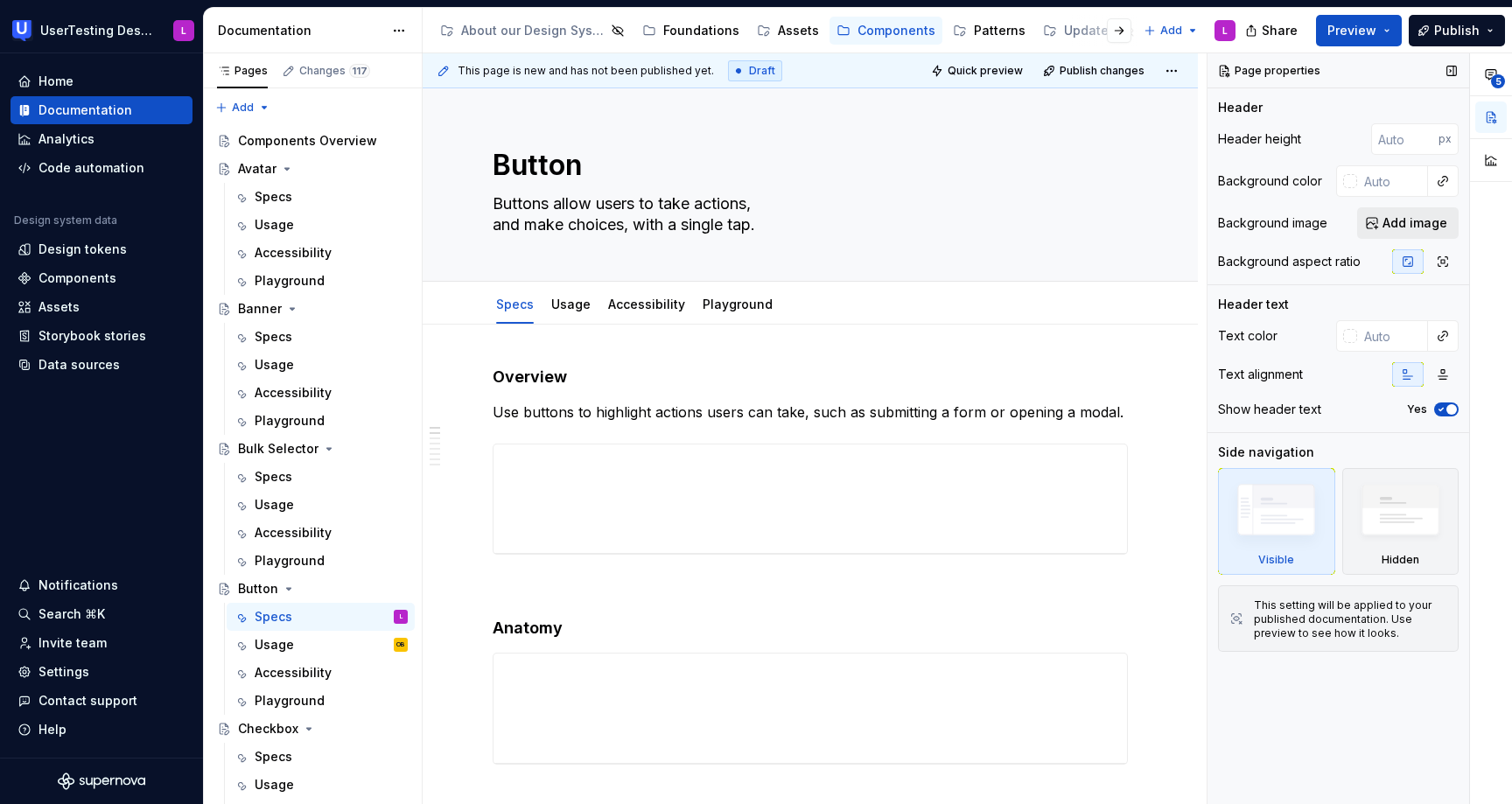
click at [1433, 220] on span "Add image" at bounding box center [1415, 222] width 65 height 17
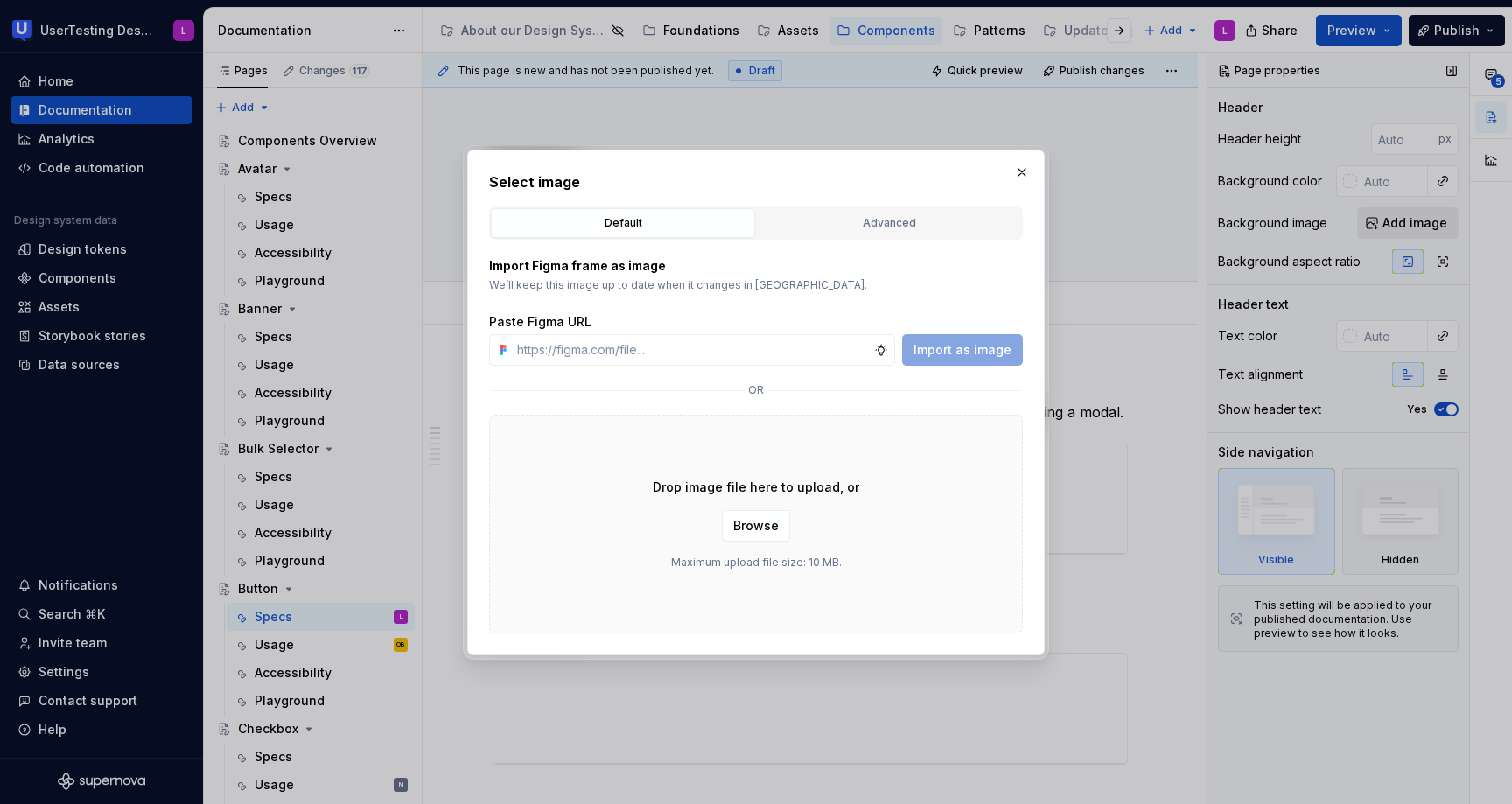
type textarea "*"
type input "[URL][DOMAIN_NAME]"
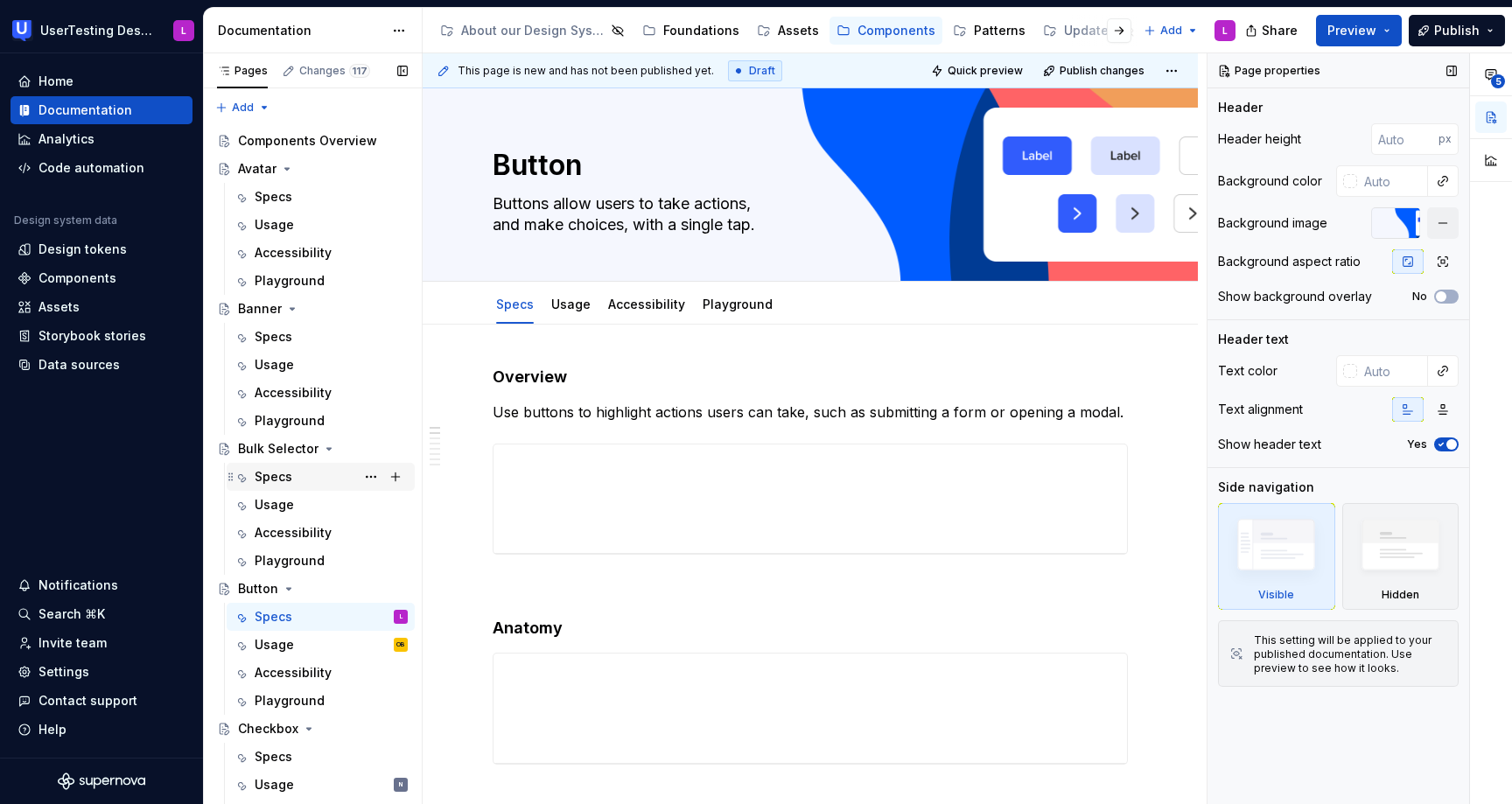
click at [285, 482] on div "Specs" at bounding box center [273, 476] width 37 height 17
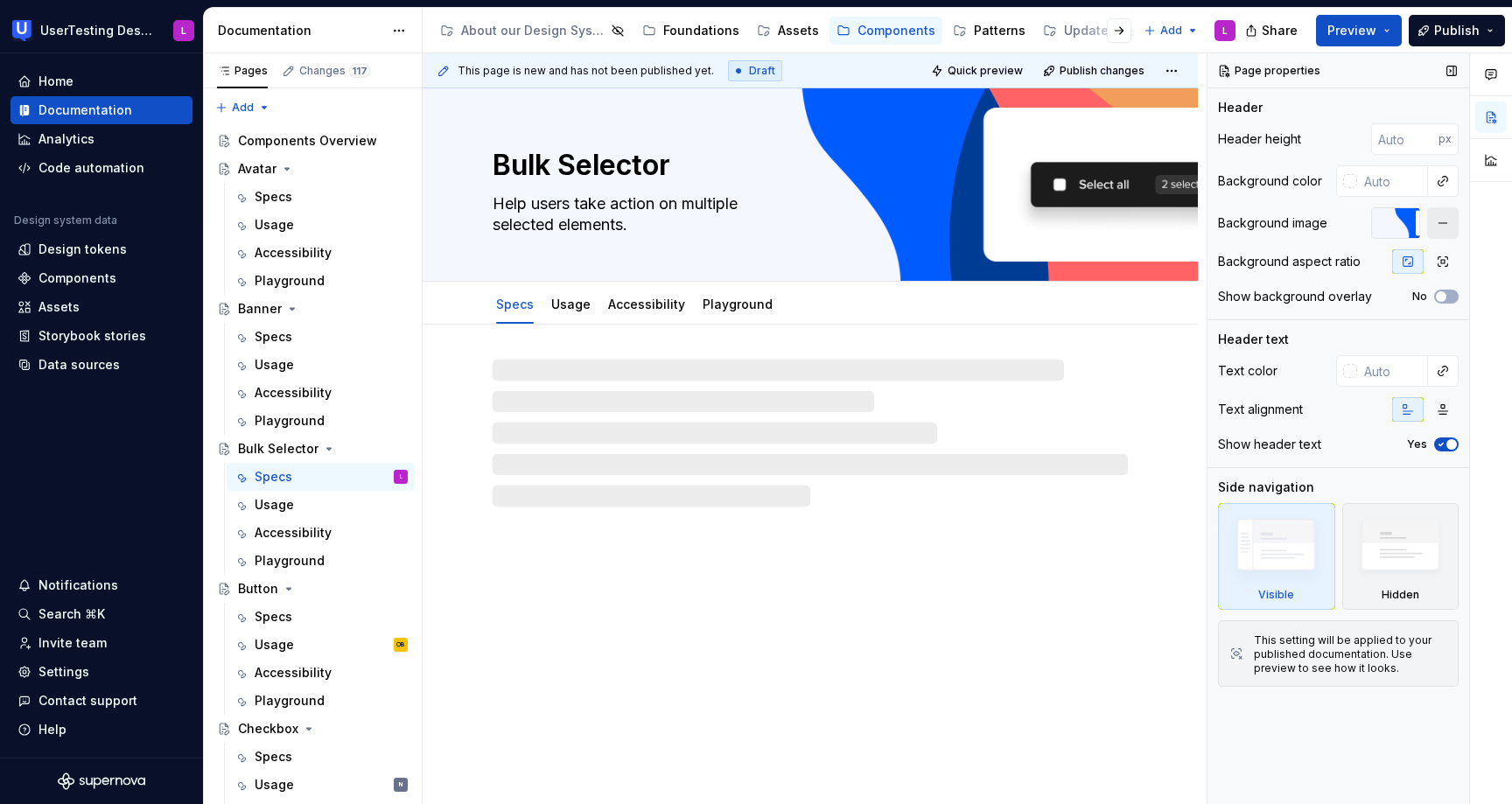
click at [1447, 231] on button "button" at bounding box center [1442, 222] width 32 height 32
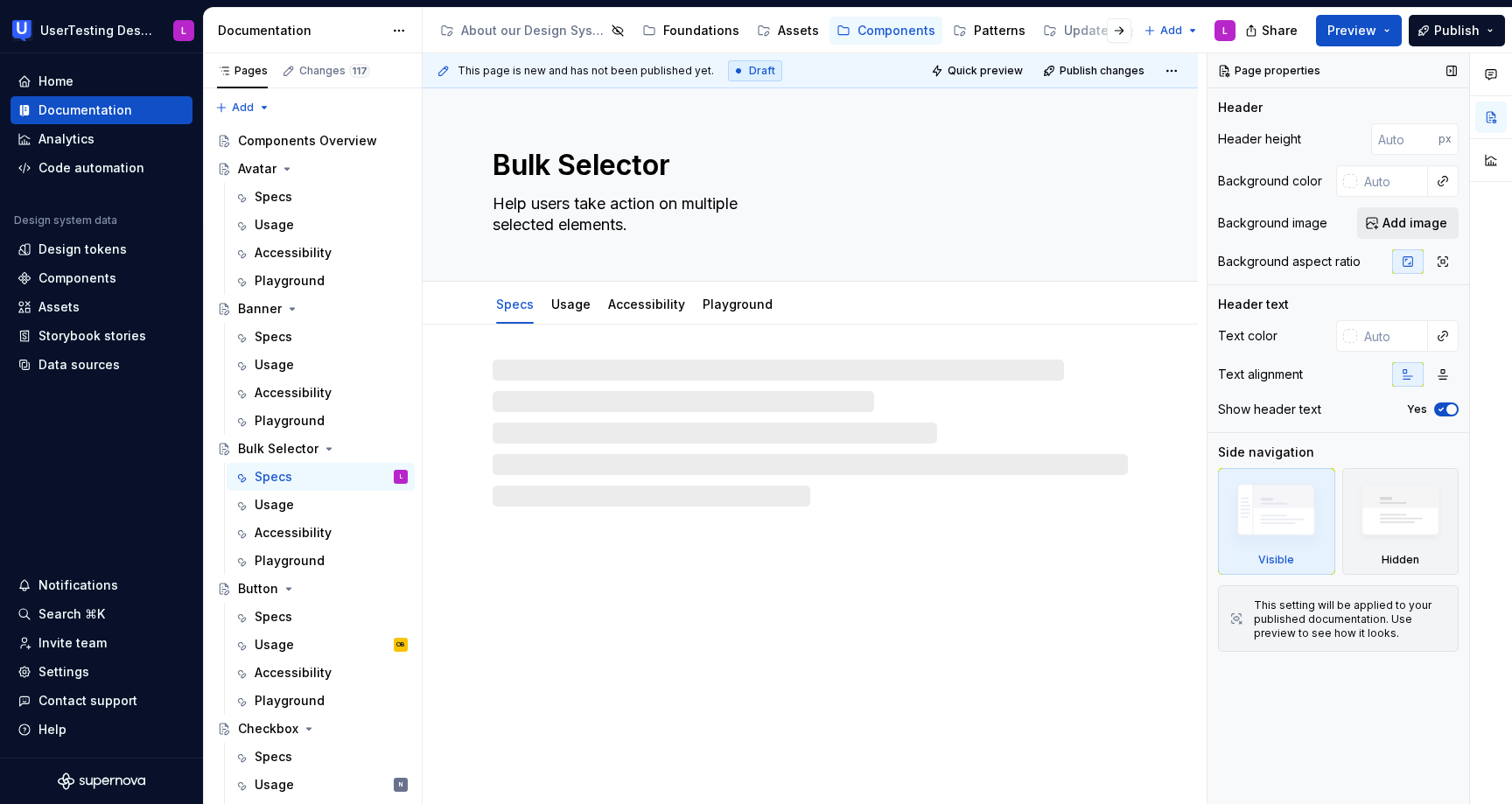
type textarea "*"
click at [1387, 223] on span "Add image" at bounding box center [1415, 222] width 65 height 17
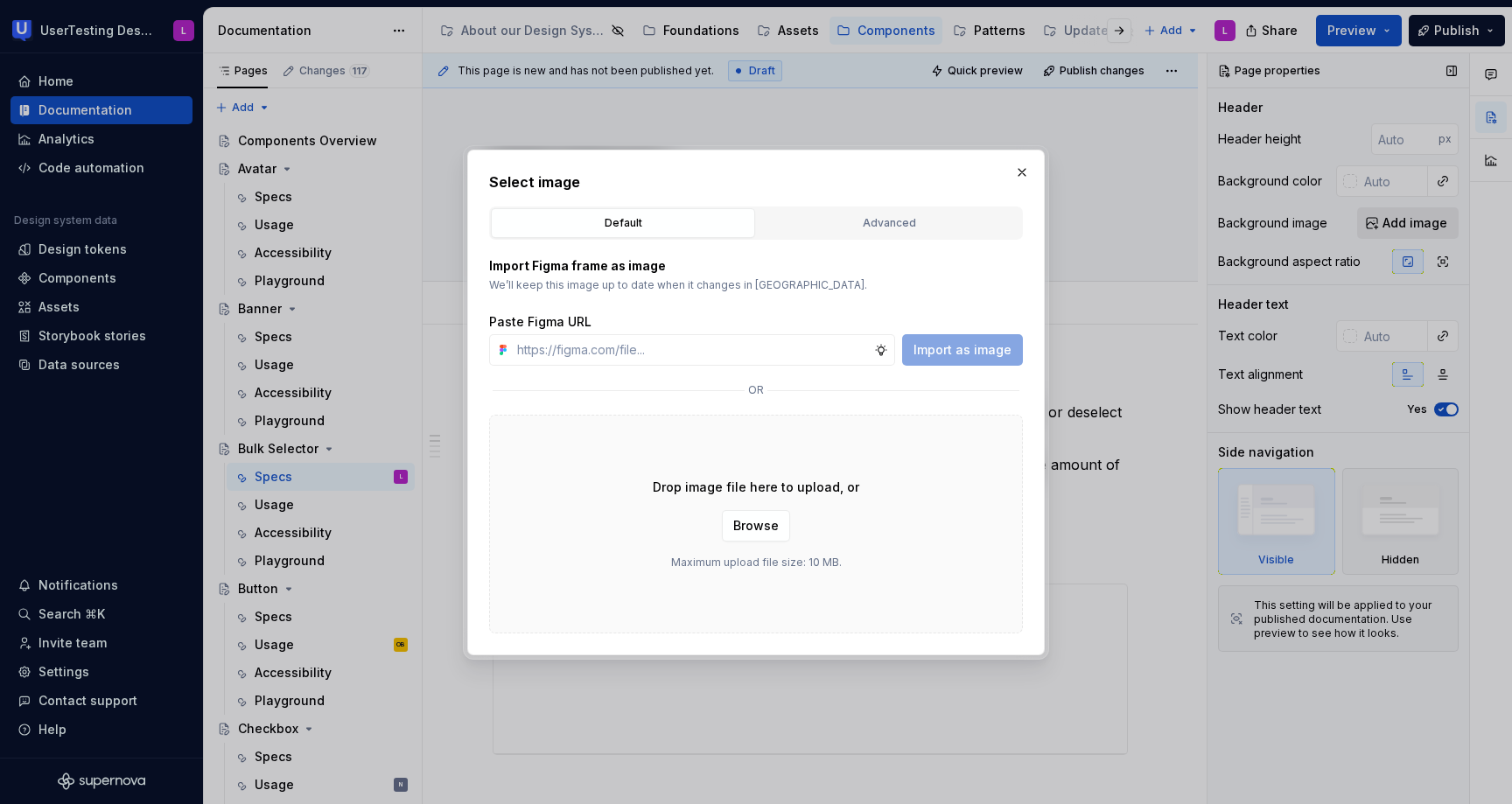
type input "[URL][DOMAIN_NAME]"
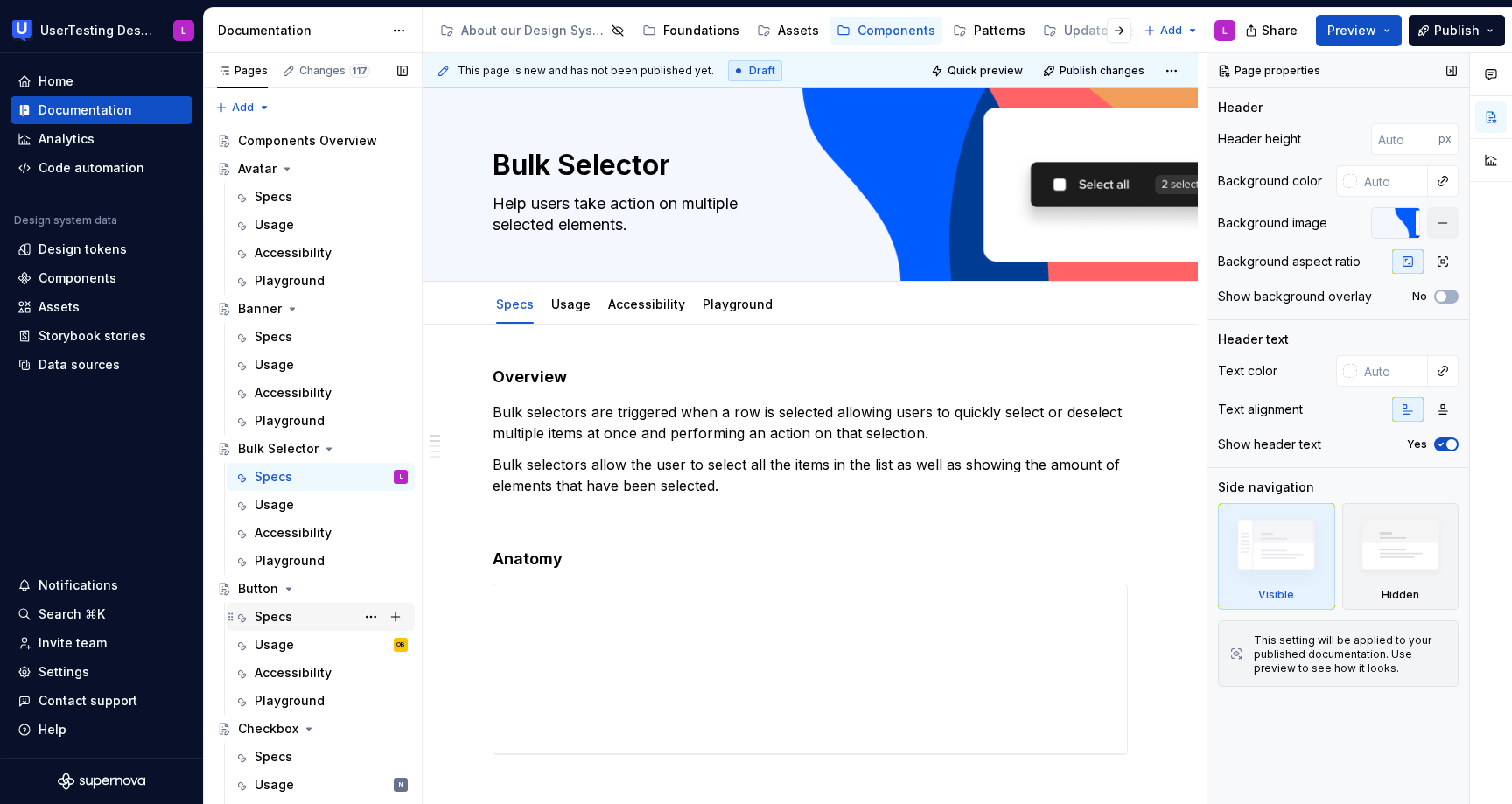
click at [283, 618] on div "Specs" at bounding box center [273, 616] width 37 height 17
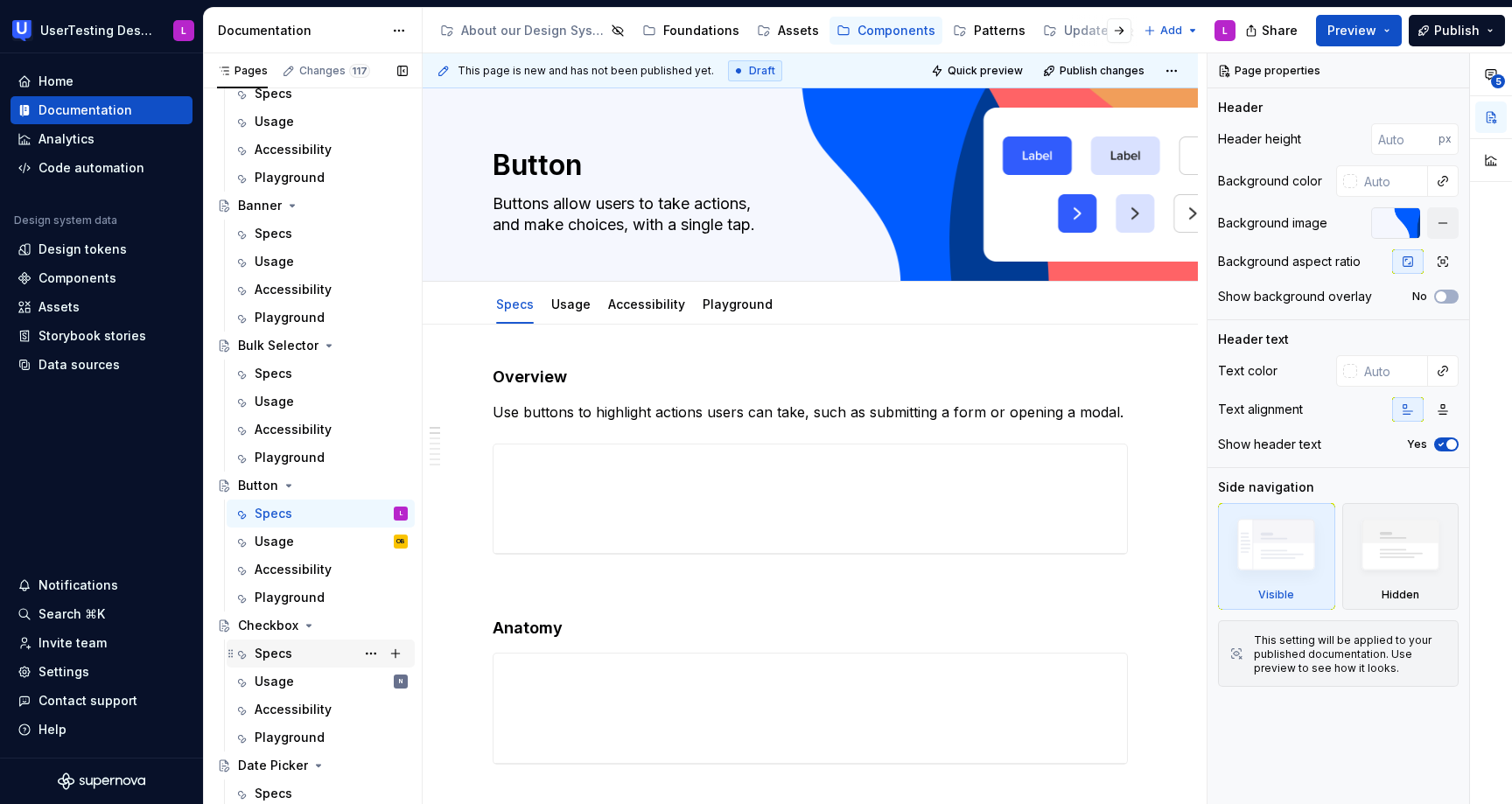
scroll to position [107, 0]
click at [294, 648] on div "Specs" at bounding box center [331, 650] width 153 height 25
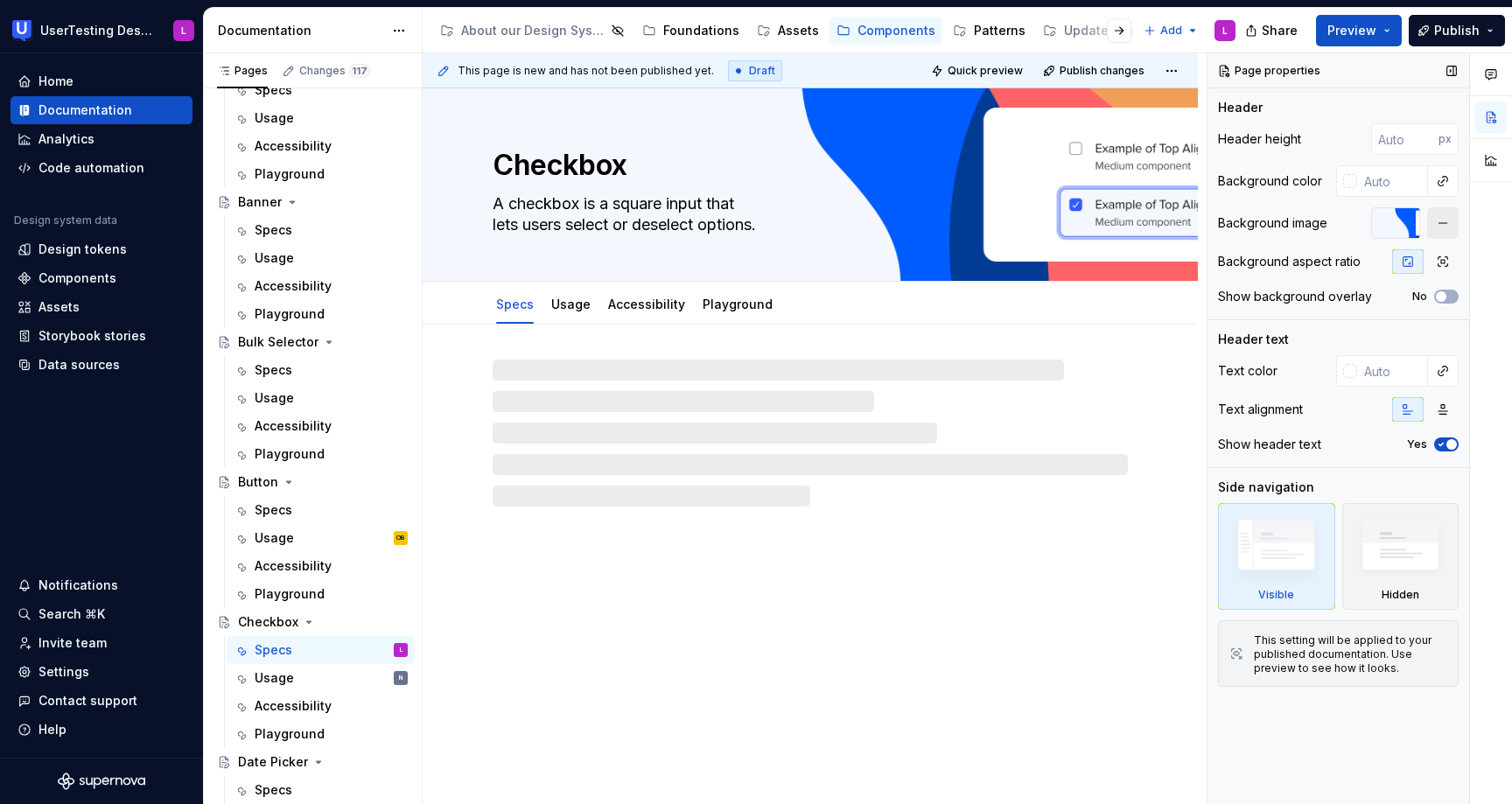
click at [1438, 217] on button "button" at bounding box center [1442, 222] width 32 height 32
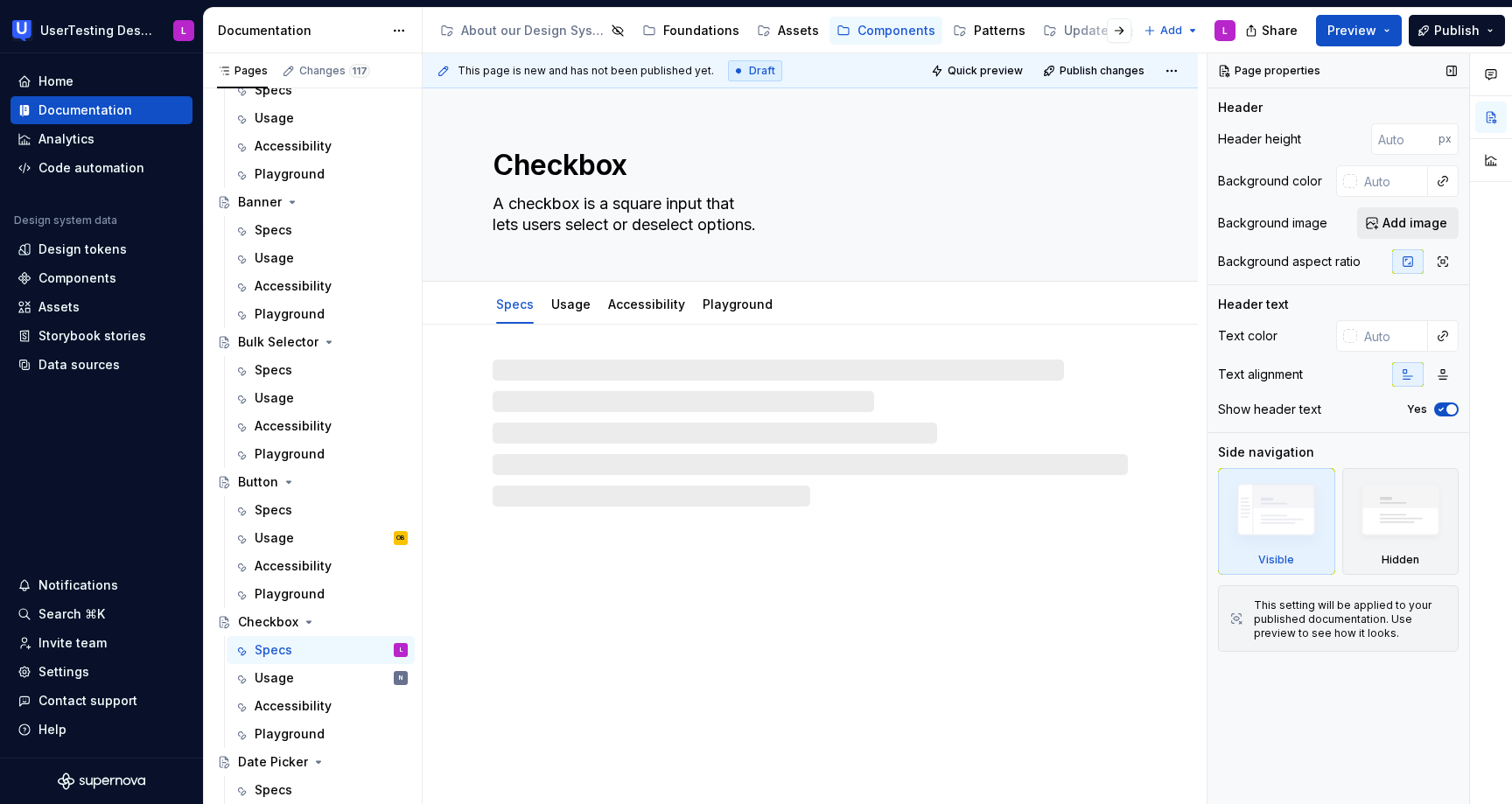
click at [1410, 222] on span "Add image" at bounding box center [1415, 222] width 65 height 17
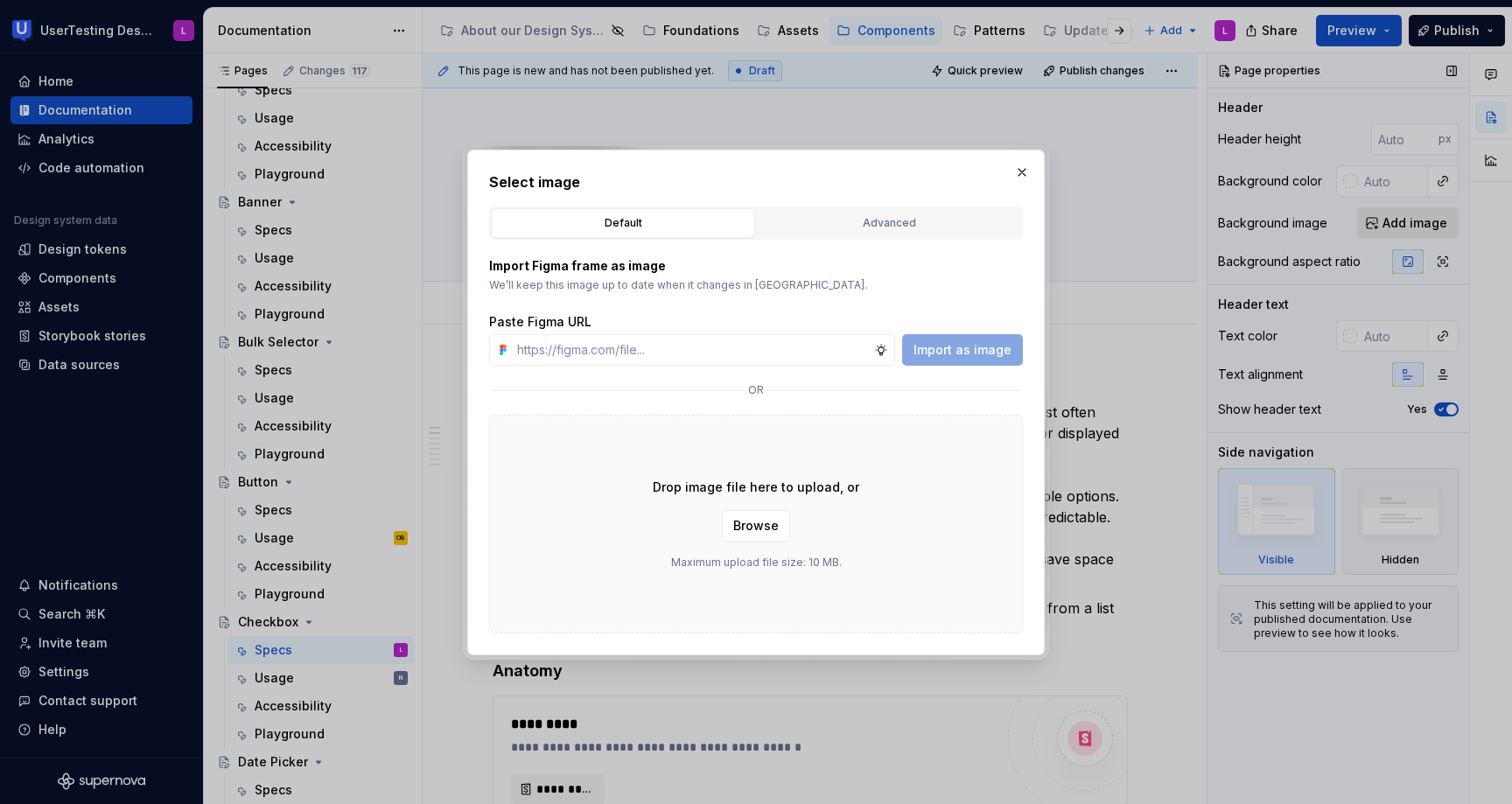
type textarea "*"
type input "[URL][DOMAIN_NAME]"
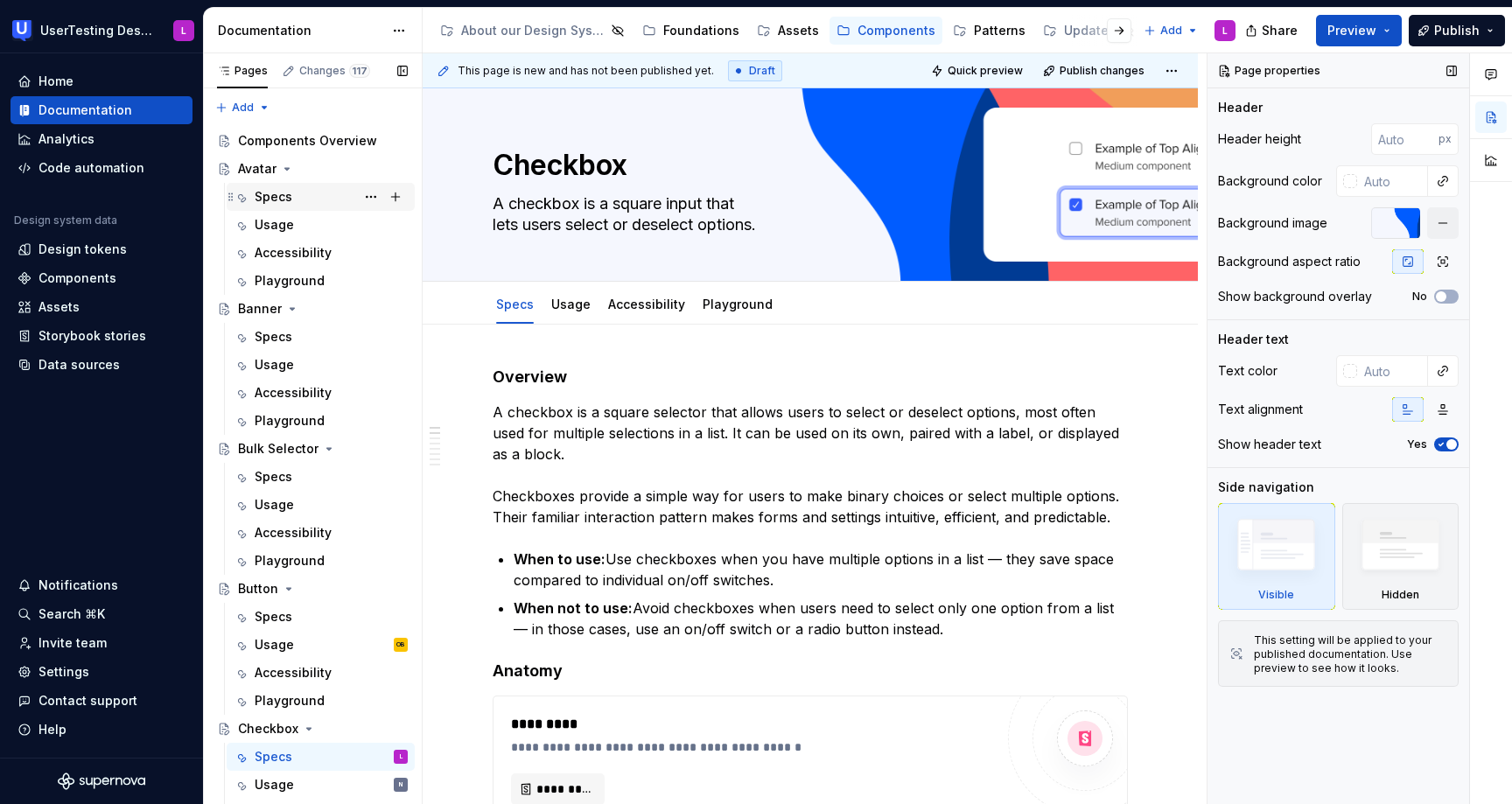
click at [279, 191] on div "Specs" at bounding box center [273, 197] width 37 height 17
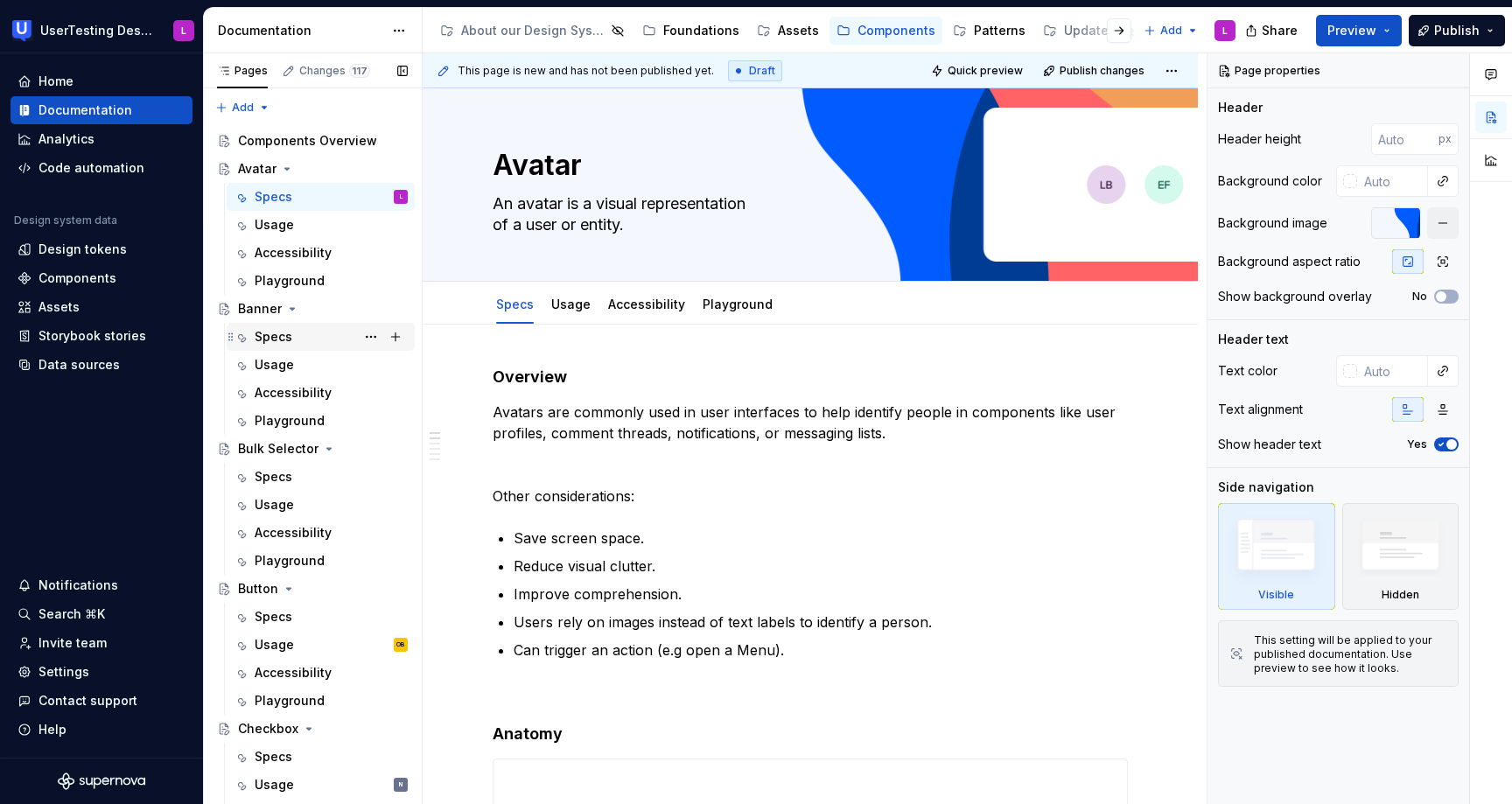
click at [323, 338] on div "Specs" at bounding box center [331, 337] width 153 height 25
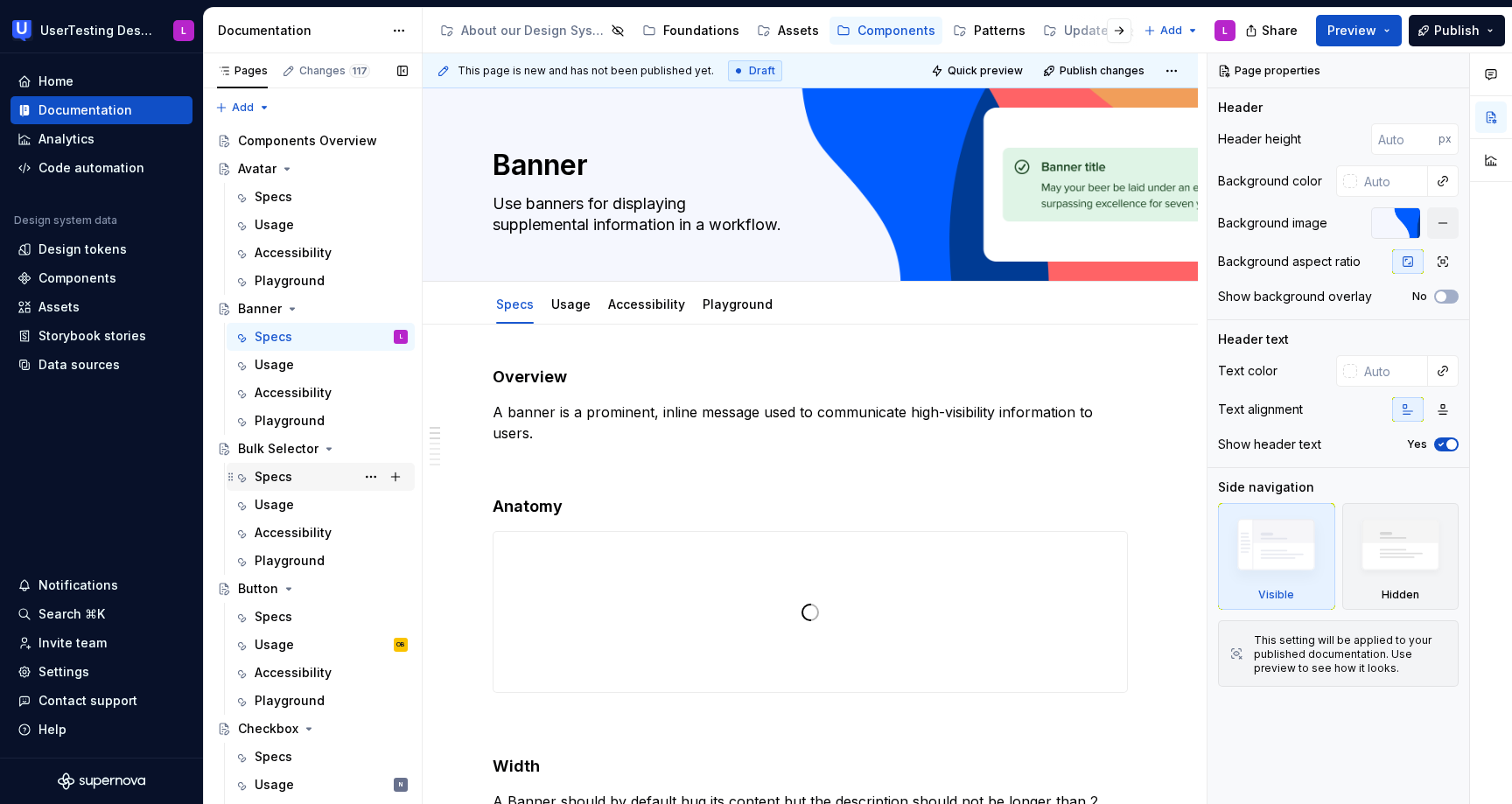
click at [295, 481] on div "Specs" at bounding box center [331, 476] width 153 height 25
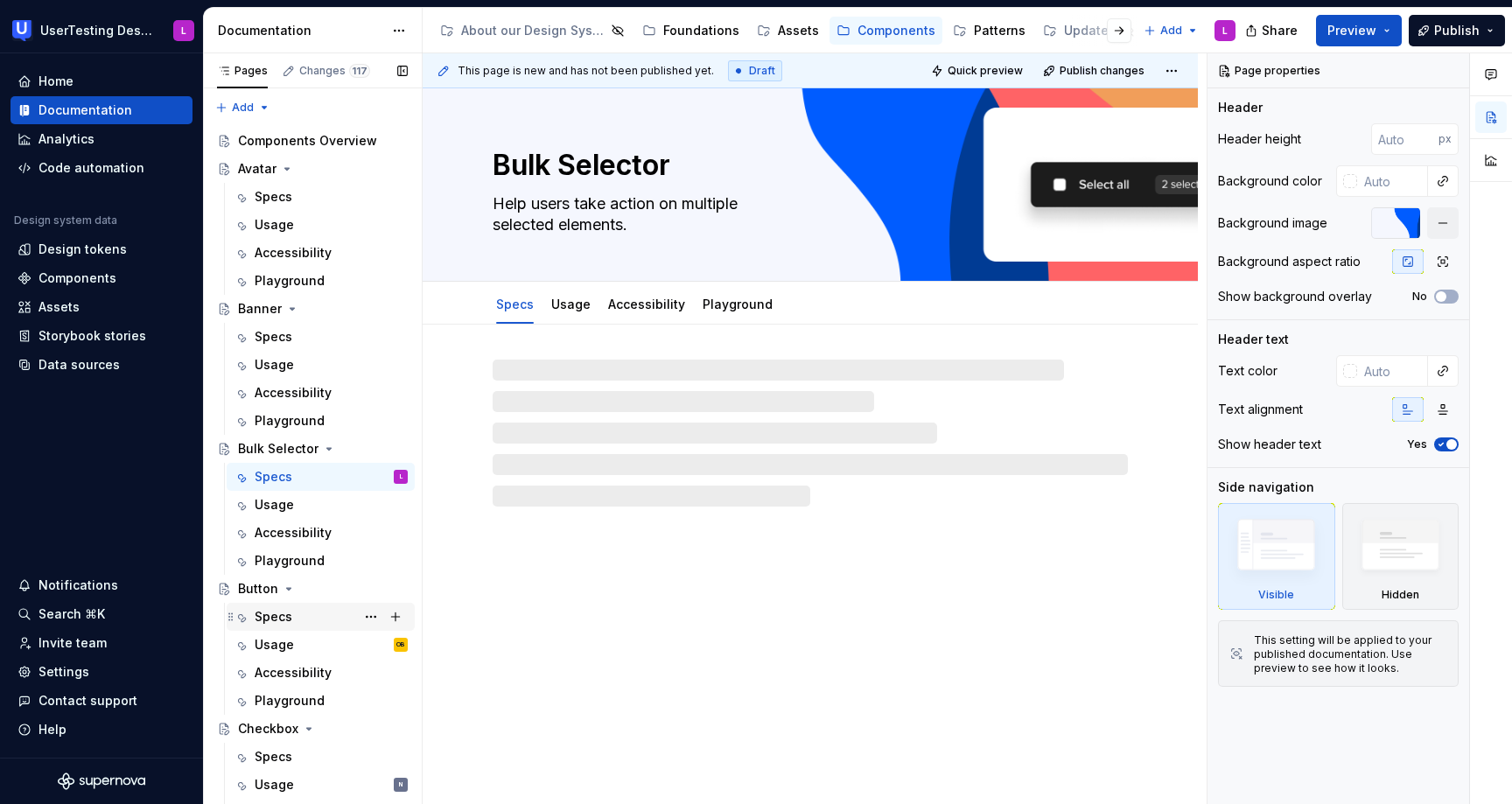
click at [296, 619] on div "Specs" at bounding box center [331, 617] width 153 height 25
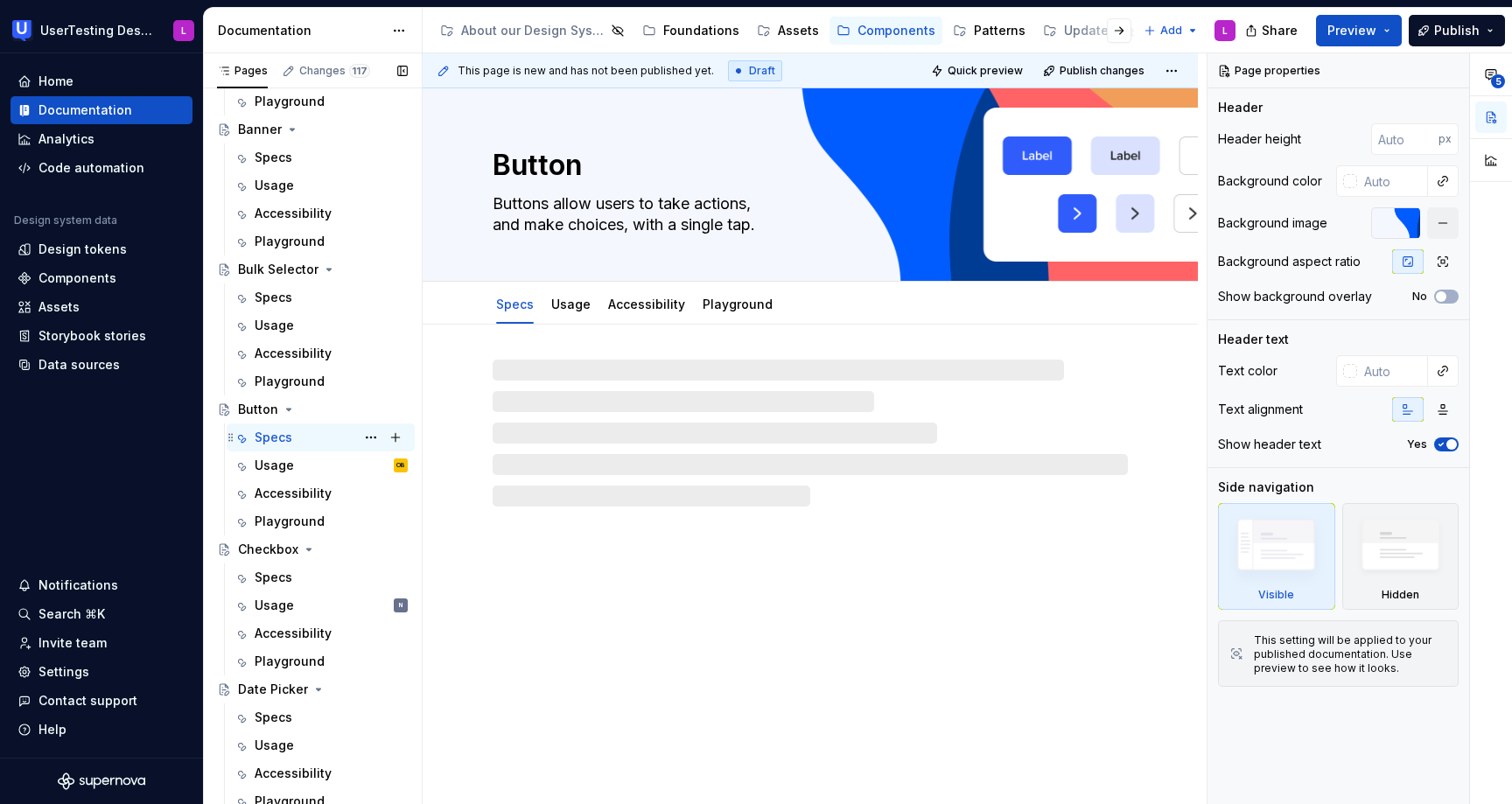
scroll to position [181, 0]
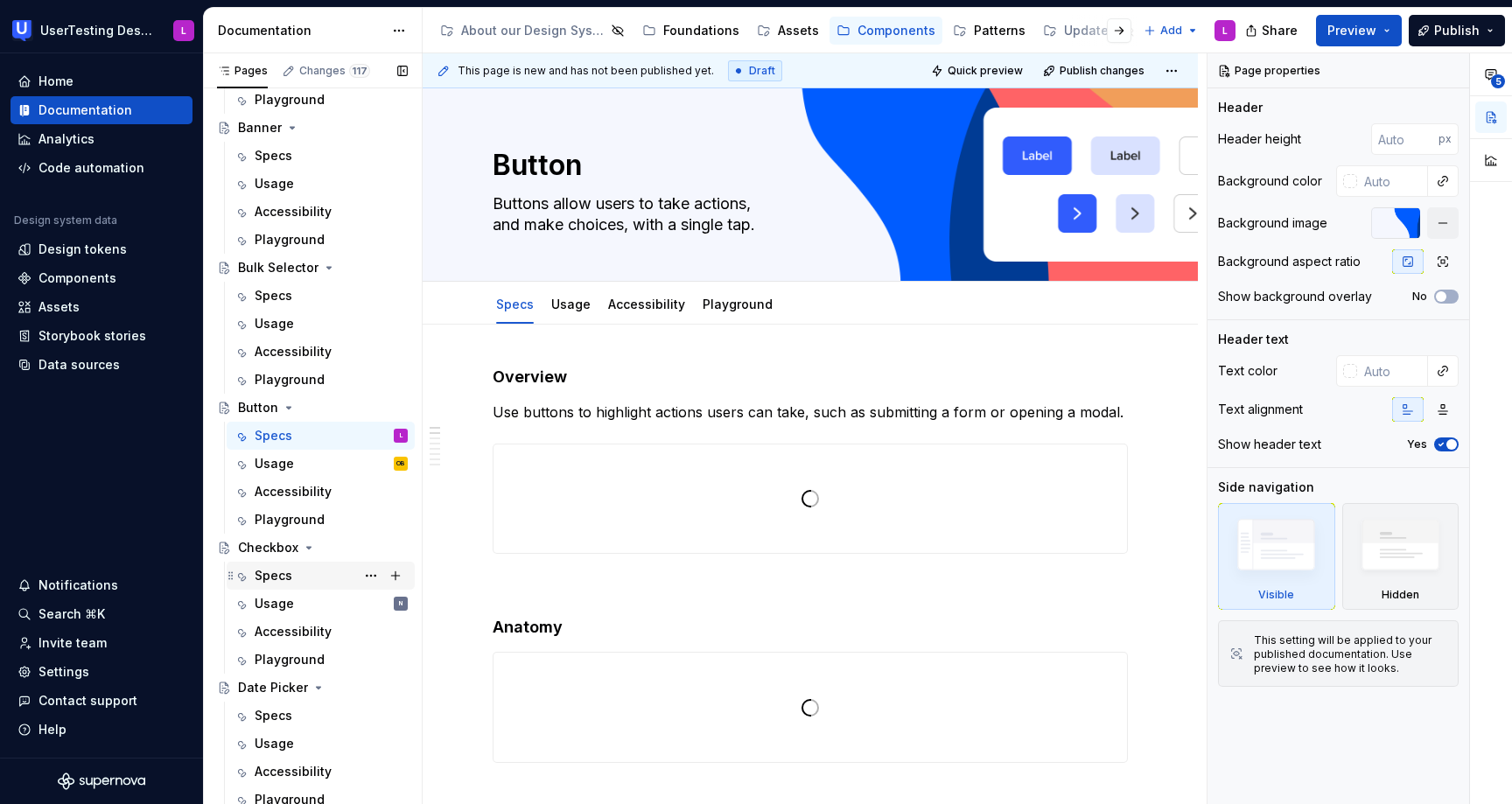
click at [295, 575] on div "Specs" at bounding box center [331, 576] width 153 height 25
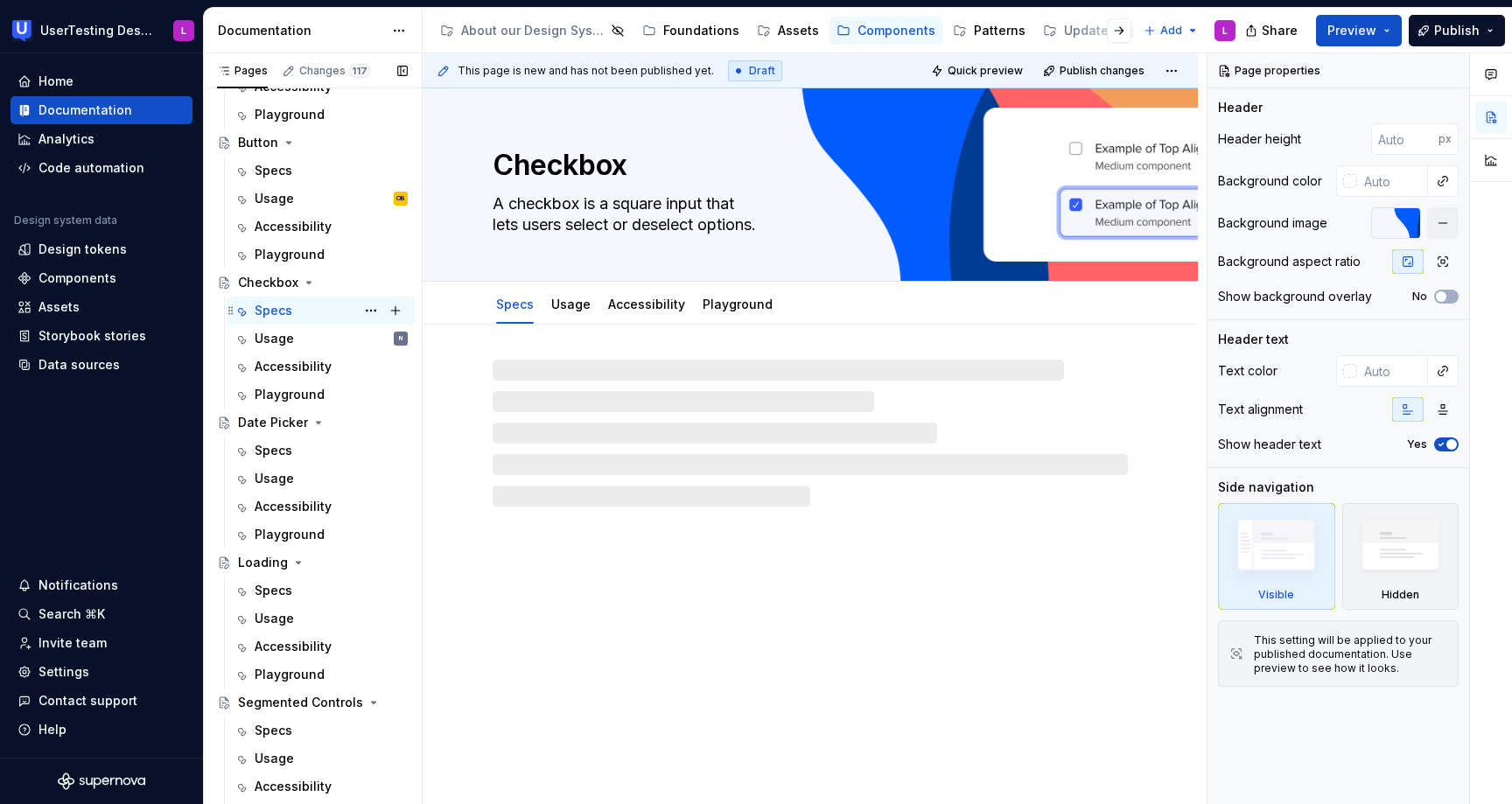
scroll to position [447, 0]
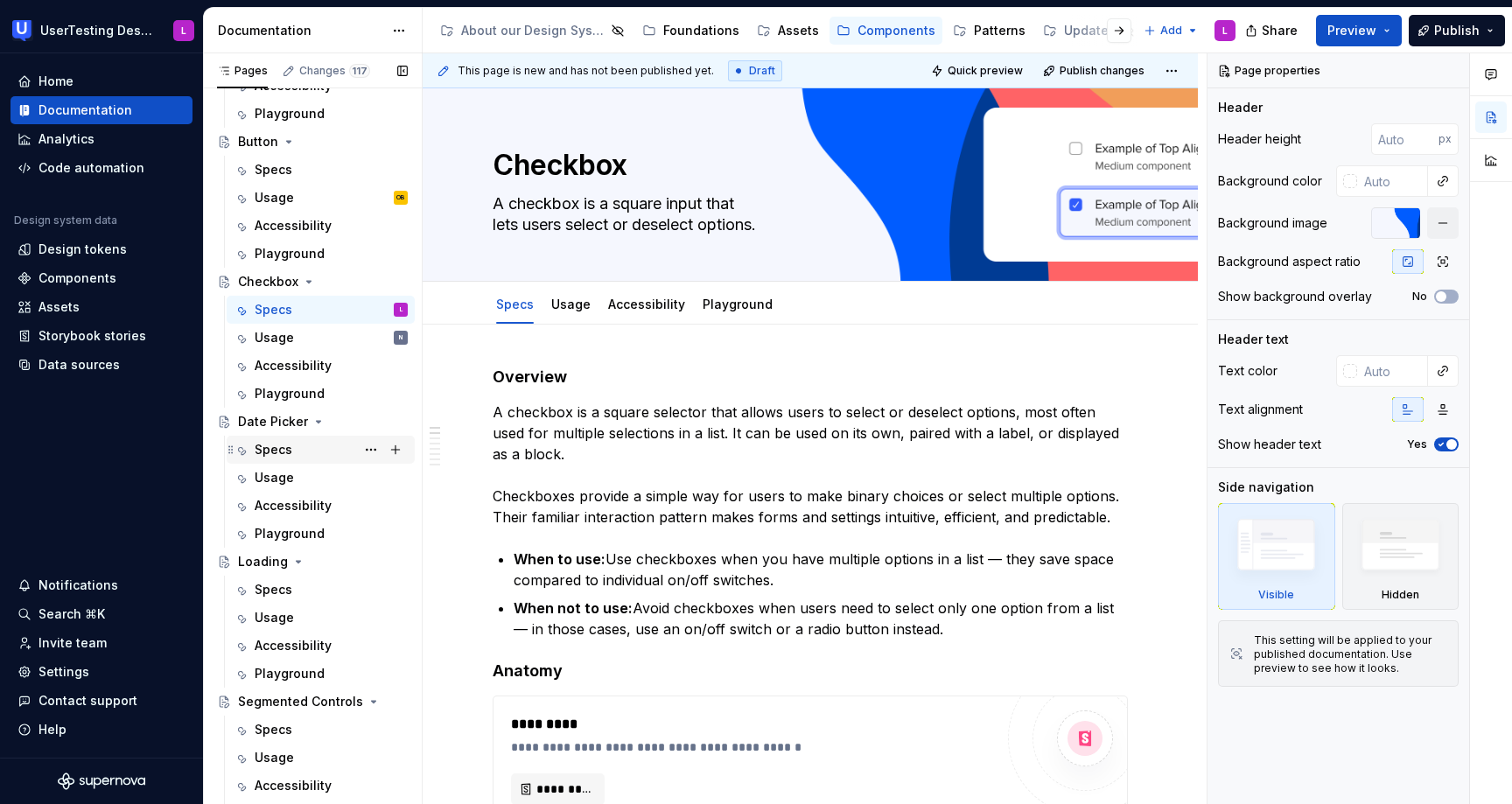
click at [289, 444] on div "Specs" at bounding box center [273, 450] width 37 height 17
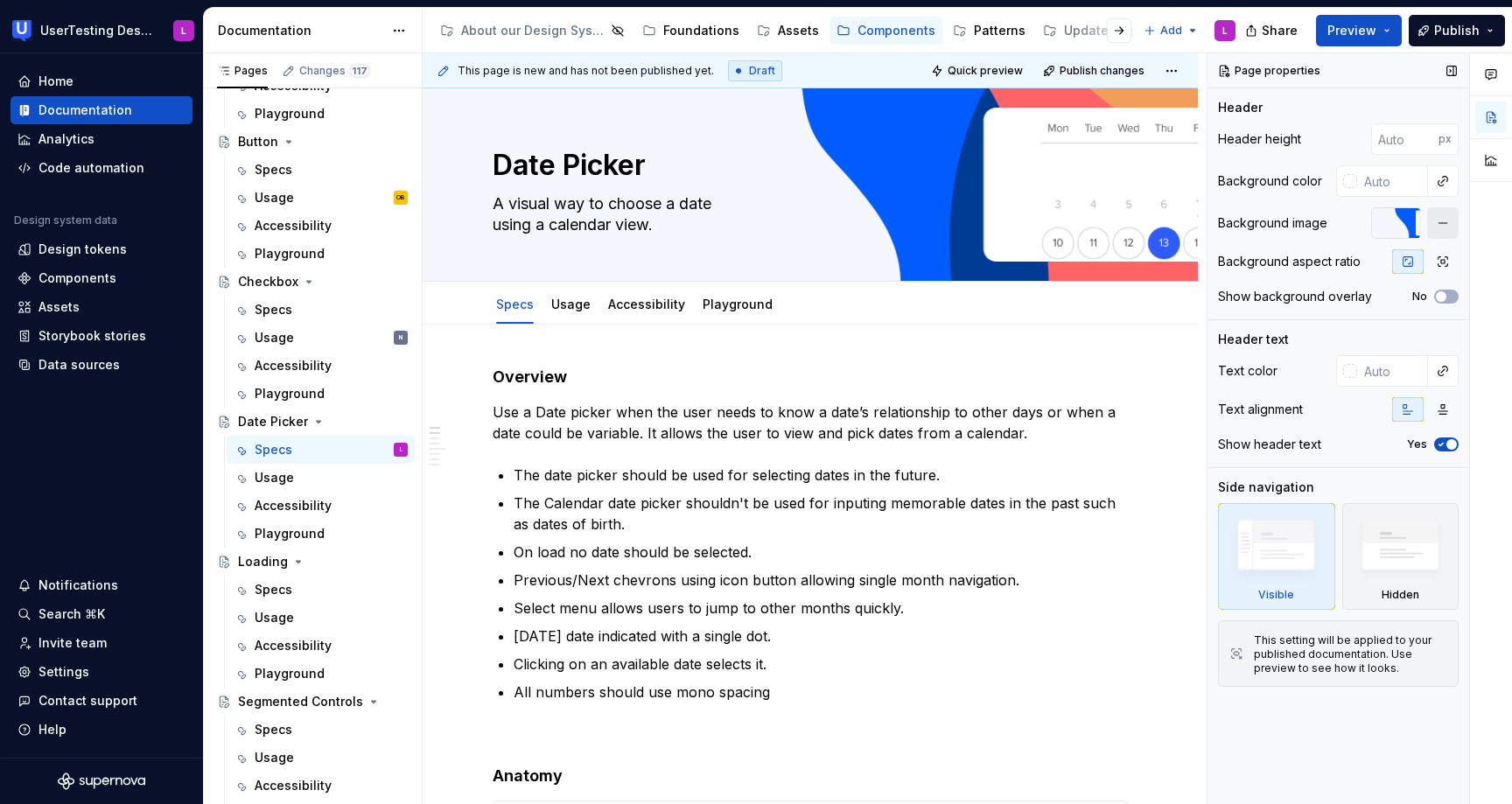
click at [1444, 222] on button "button" at bounding box center [1442, 222] width 32 height 32
type textarea "*"
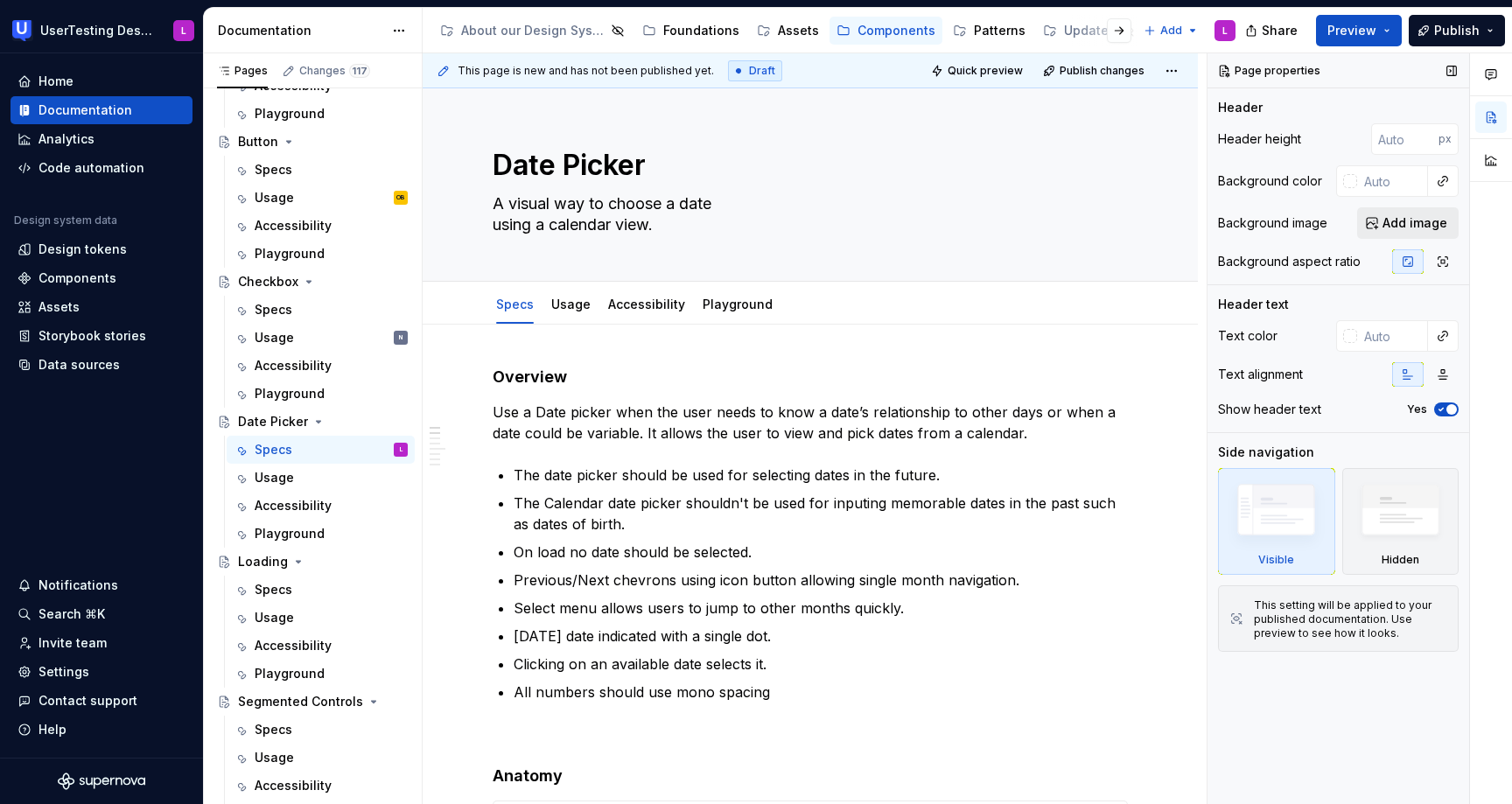
click at [1395, 227] on span "Add image" at bounding box center [1415, 222] width 65 height 17
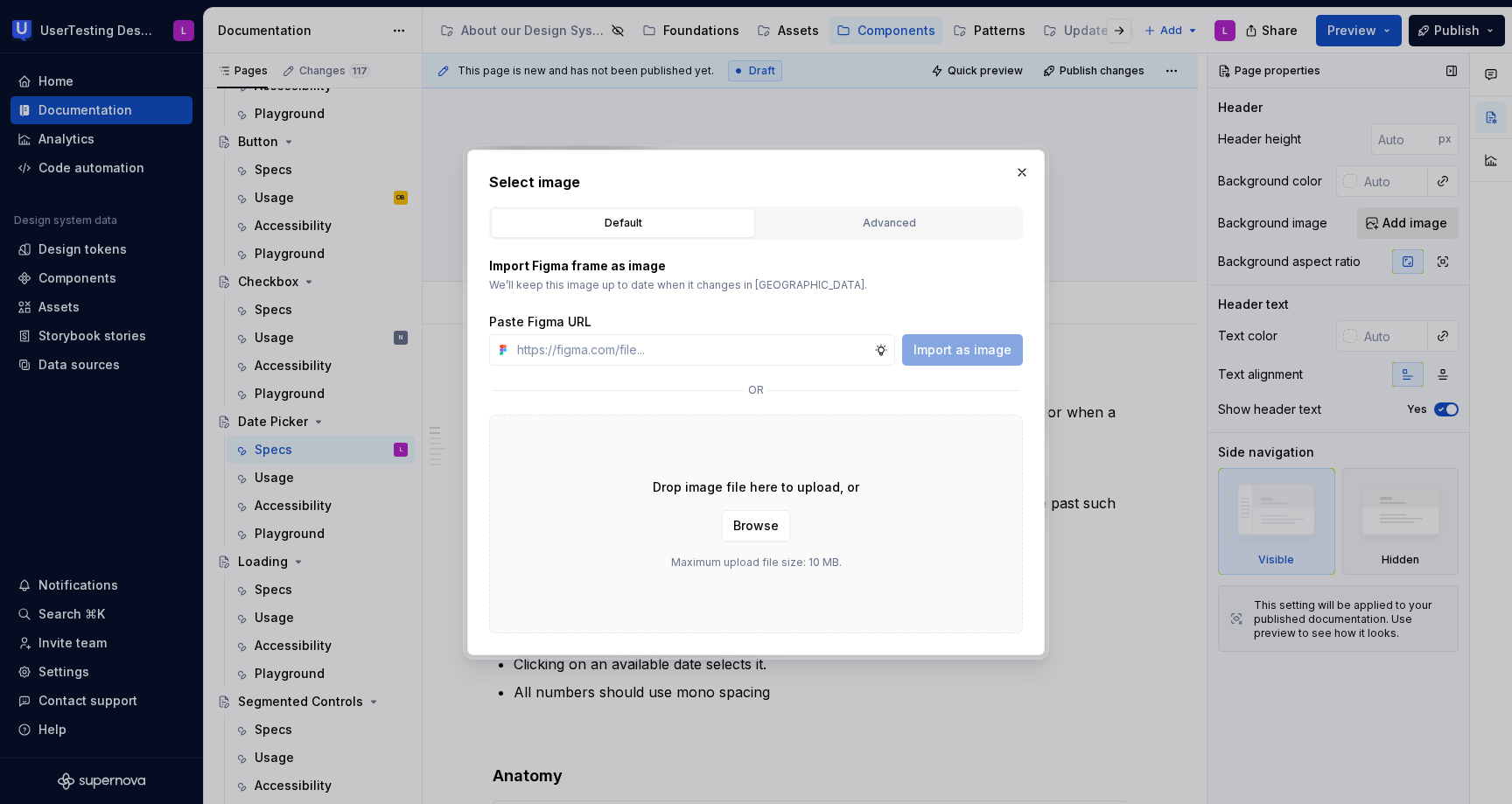
type input "[URL][DOMAIN_NAME]"
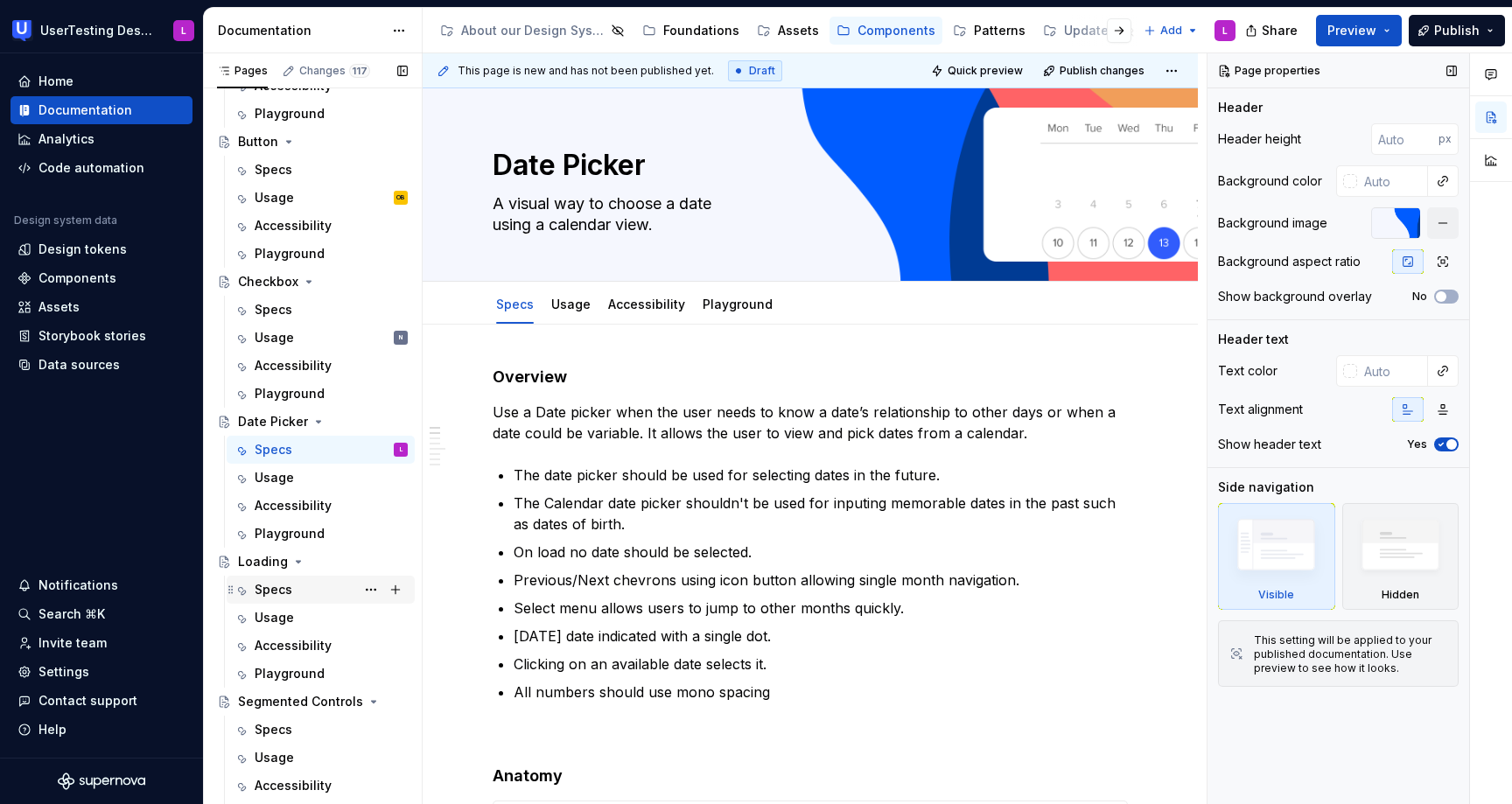
click at [322, 591] on div "Specs" at bounding box center [331, 589] width 153 height 25
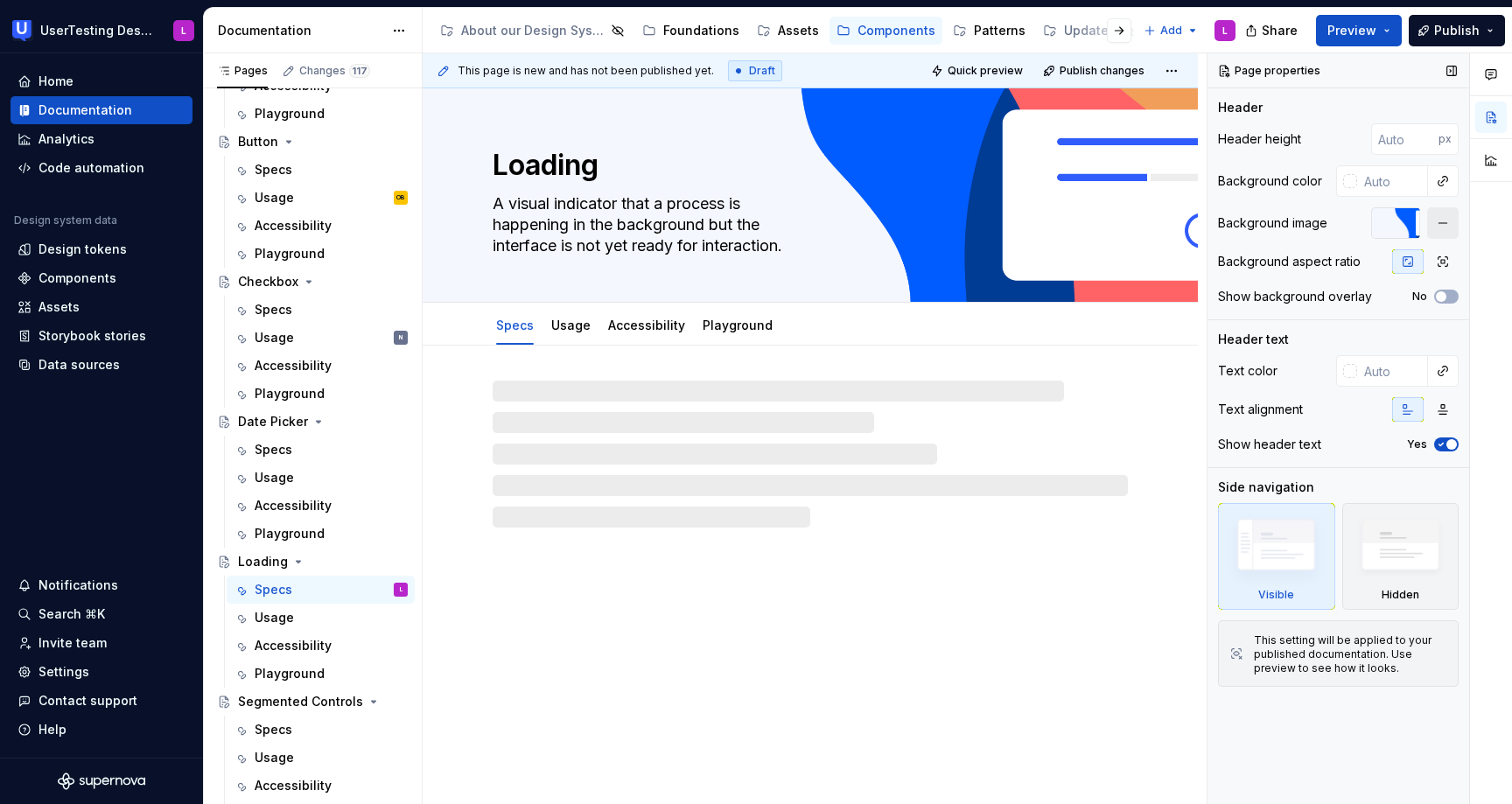
click at [1439, 217] on button "button" at bounding box center [1442, 222] width 32 height 32
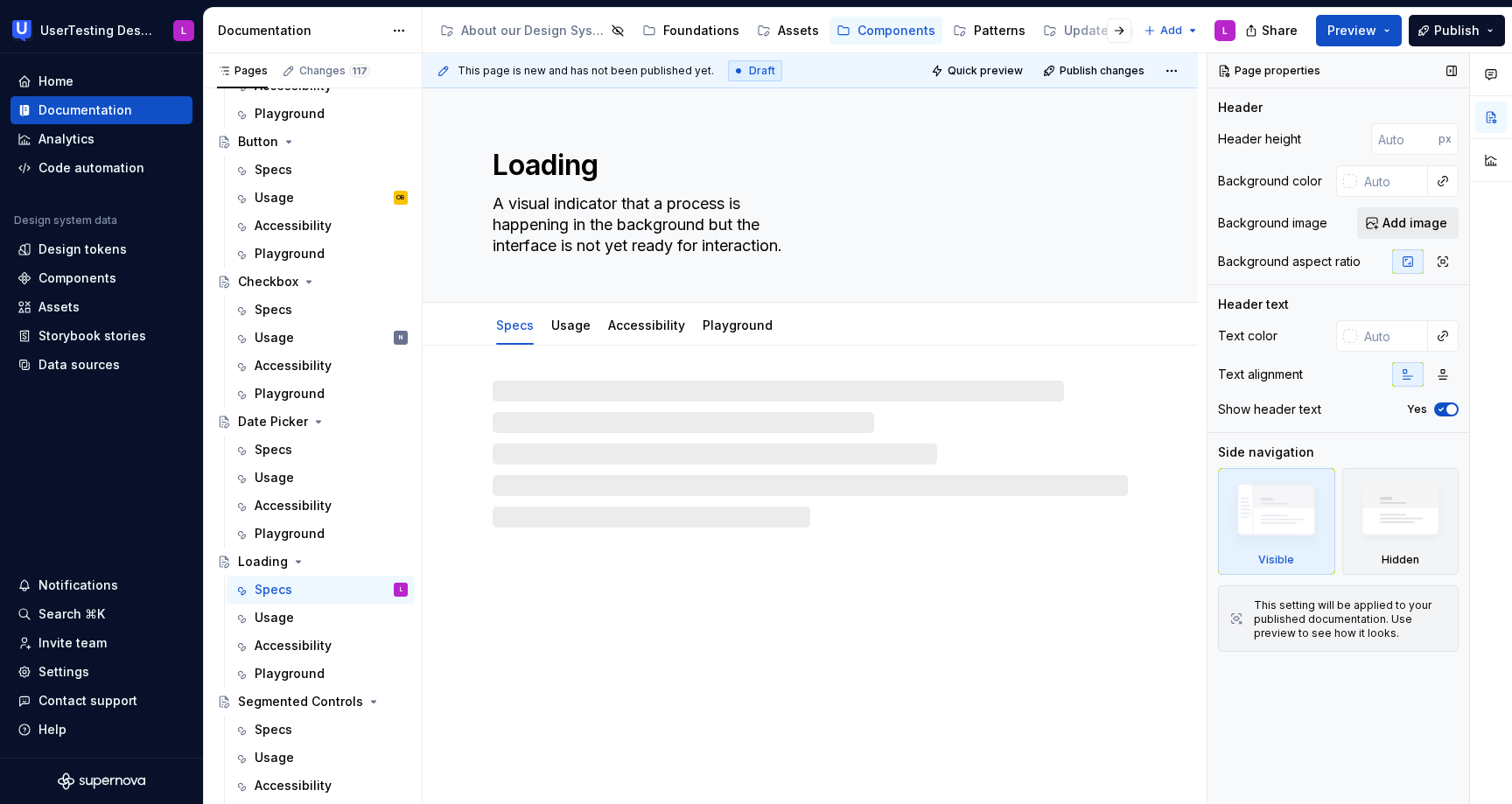
type textarea "*"
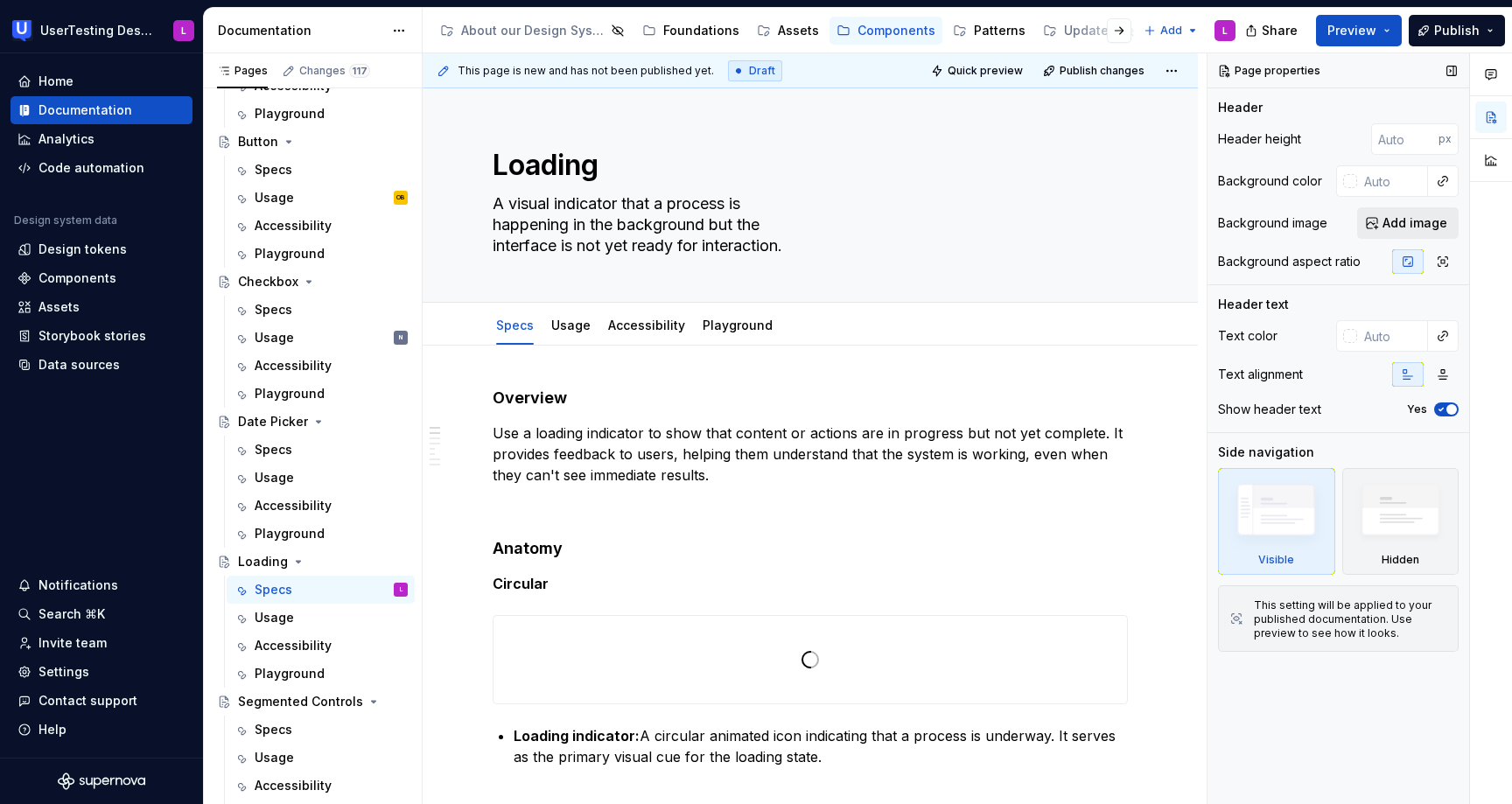
click at [1395, 222] on span "Add image" at bounding box center [1415, 222] width 65 height 17
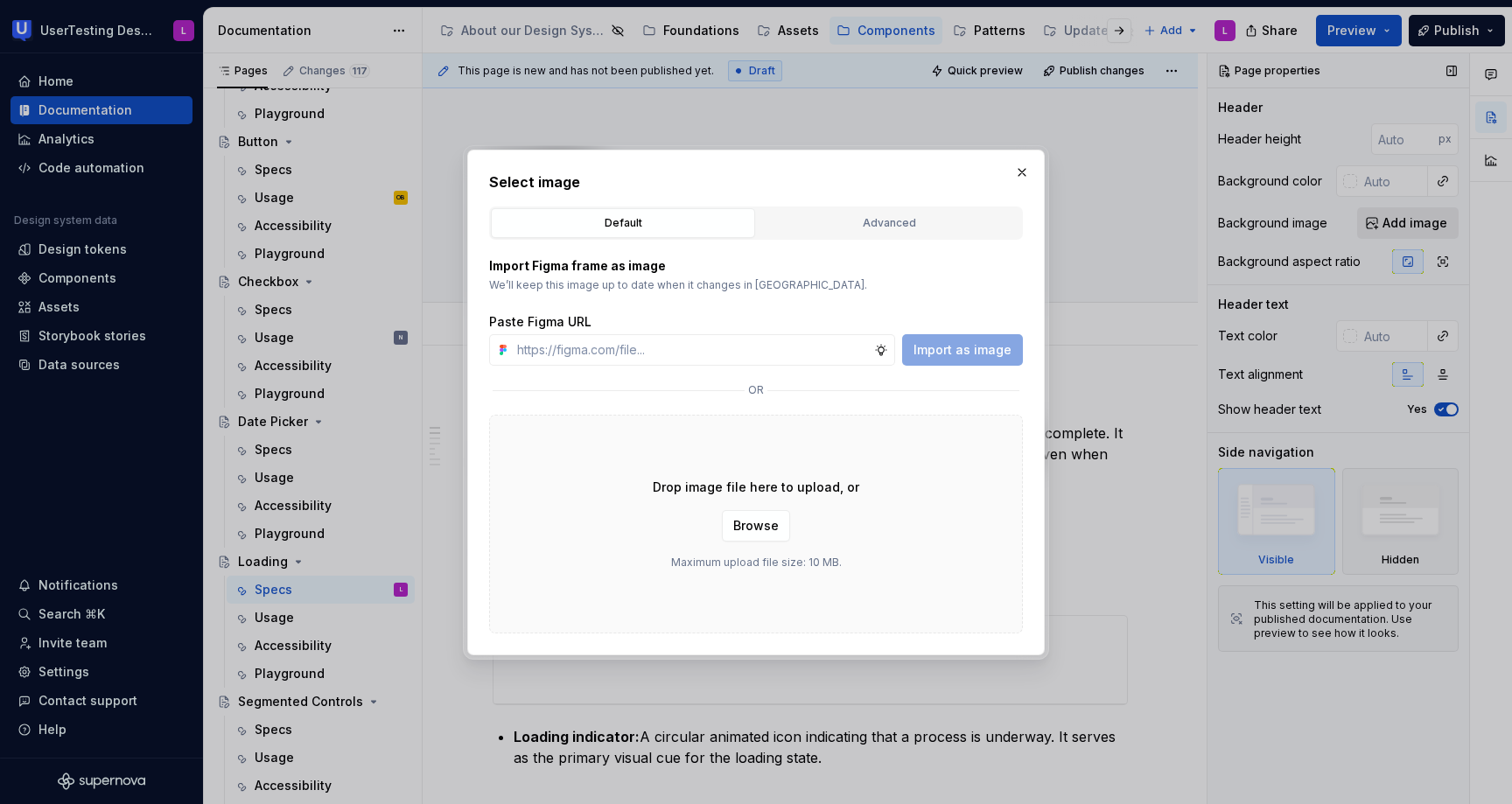
type input "[URL][DOMAIN_NAME]"
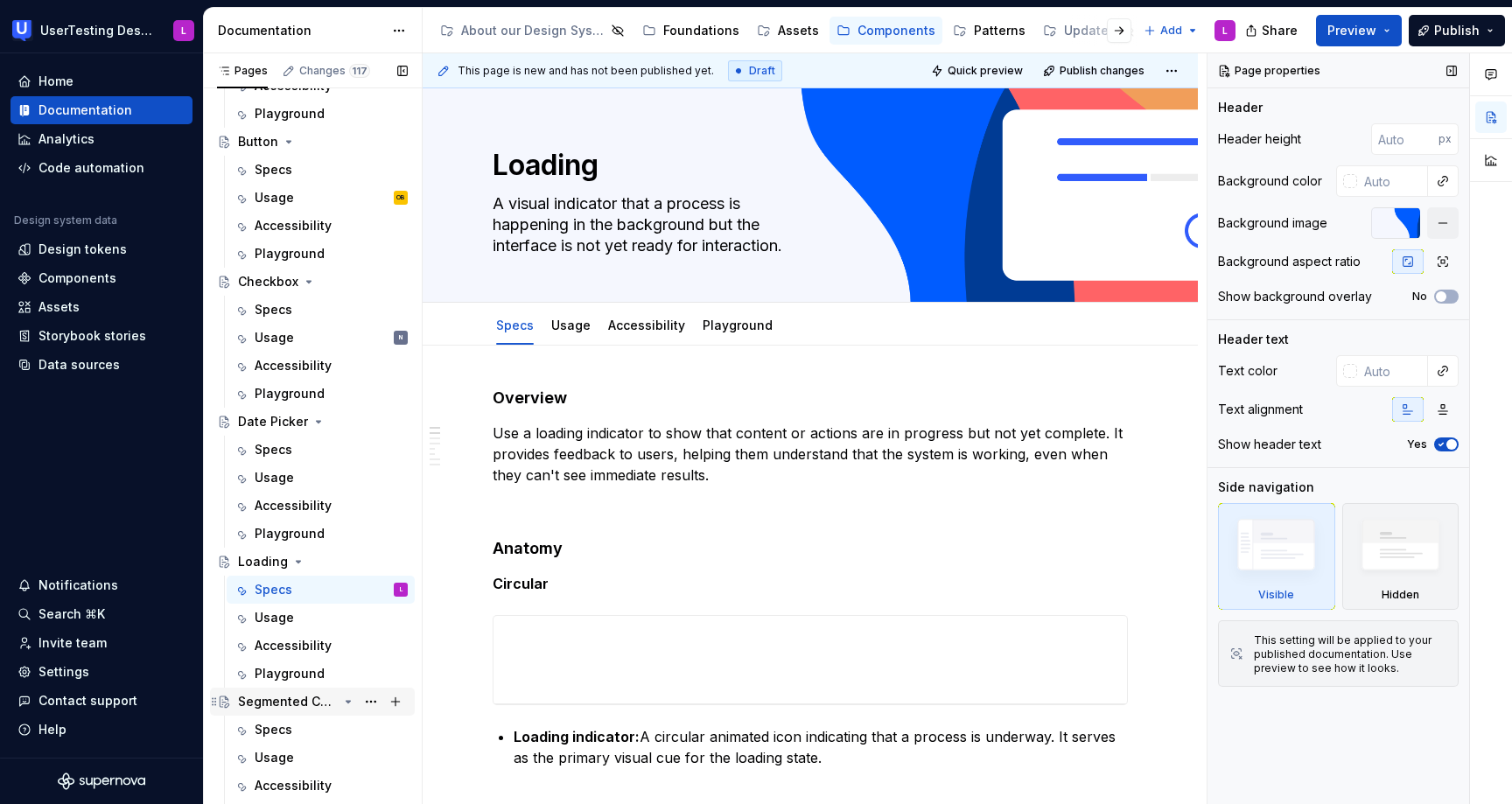
click at [308, 706] on div "Segmented Controls" at bounding box center [287, 701] width 99 height 17
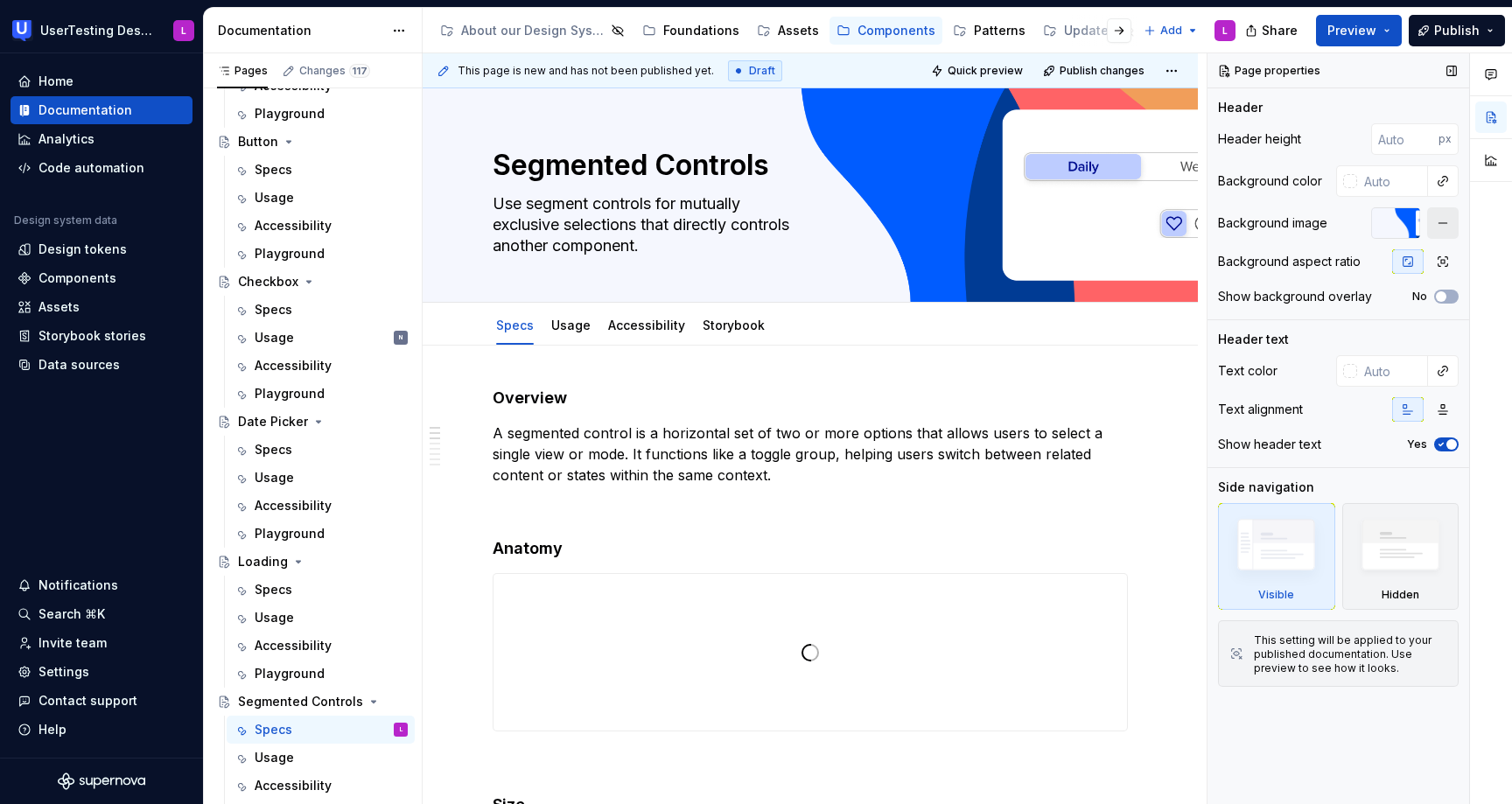
click at [1441, 222] on button "button" at bounding box center [1442, 222] width 32 height 32
type textarea "*"
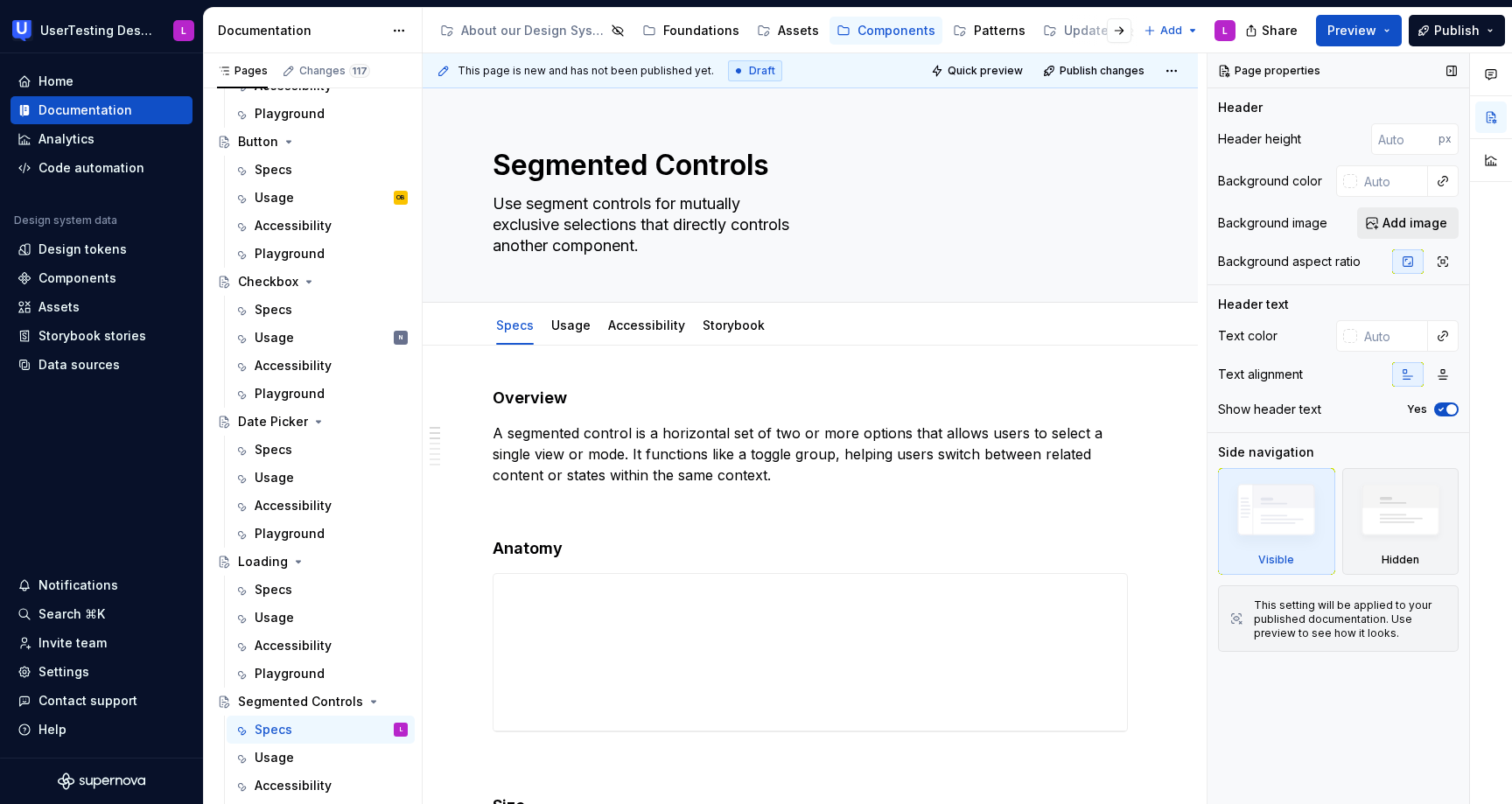
click at [1390, 222] on span "Add image" at bounding box center [1415, 222] width 65 height 17
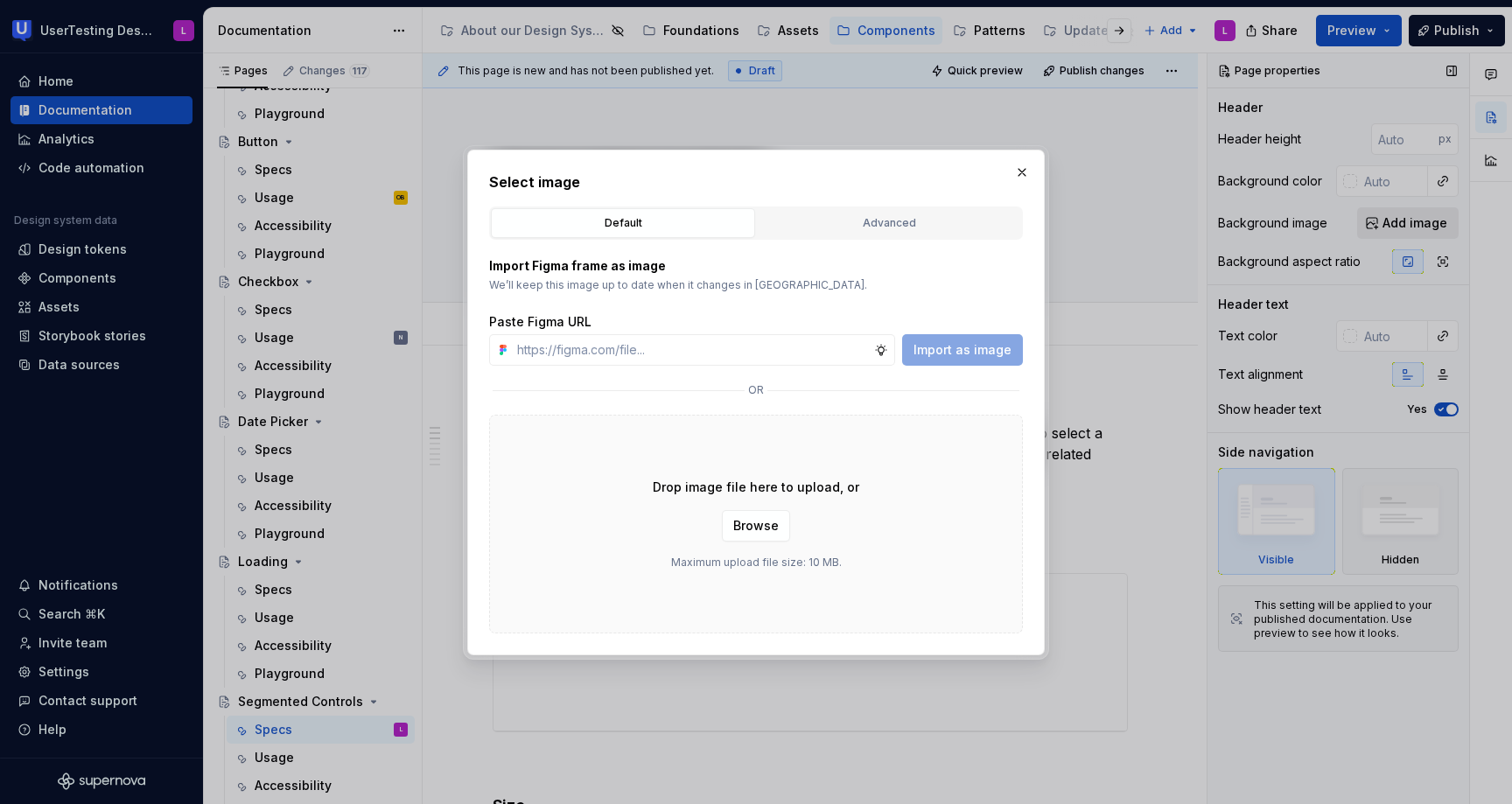
type input "[URL][DOMAIN_NAME]"
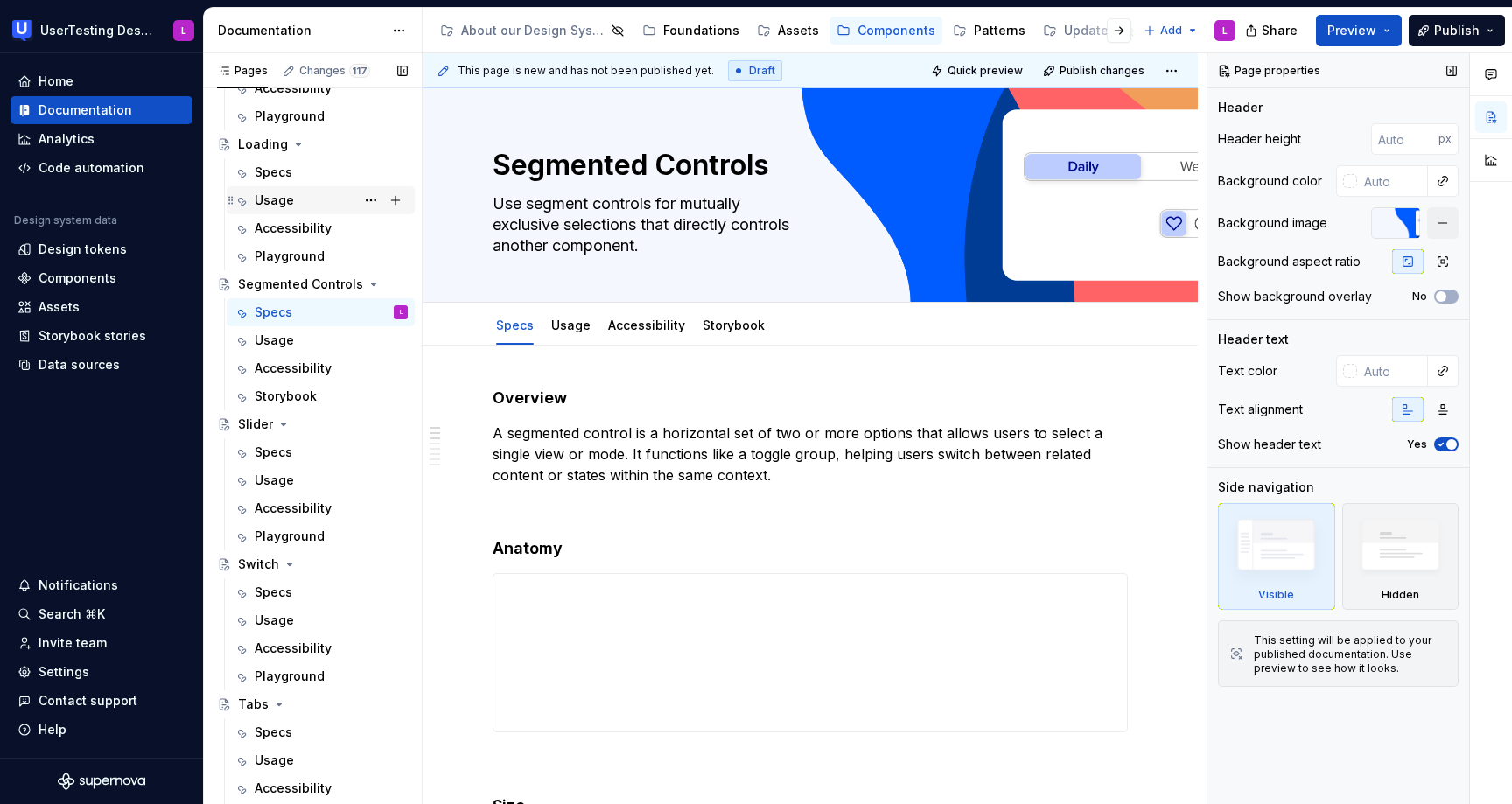
scroll to position [878, 0]
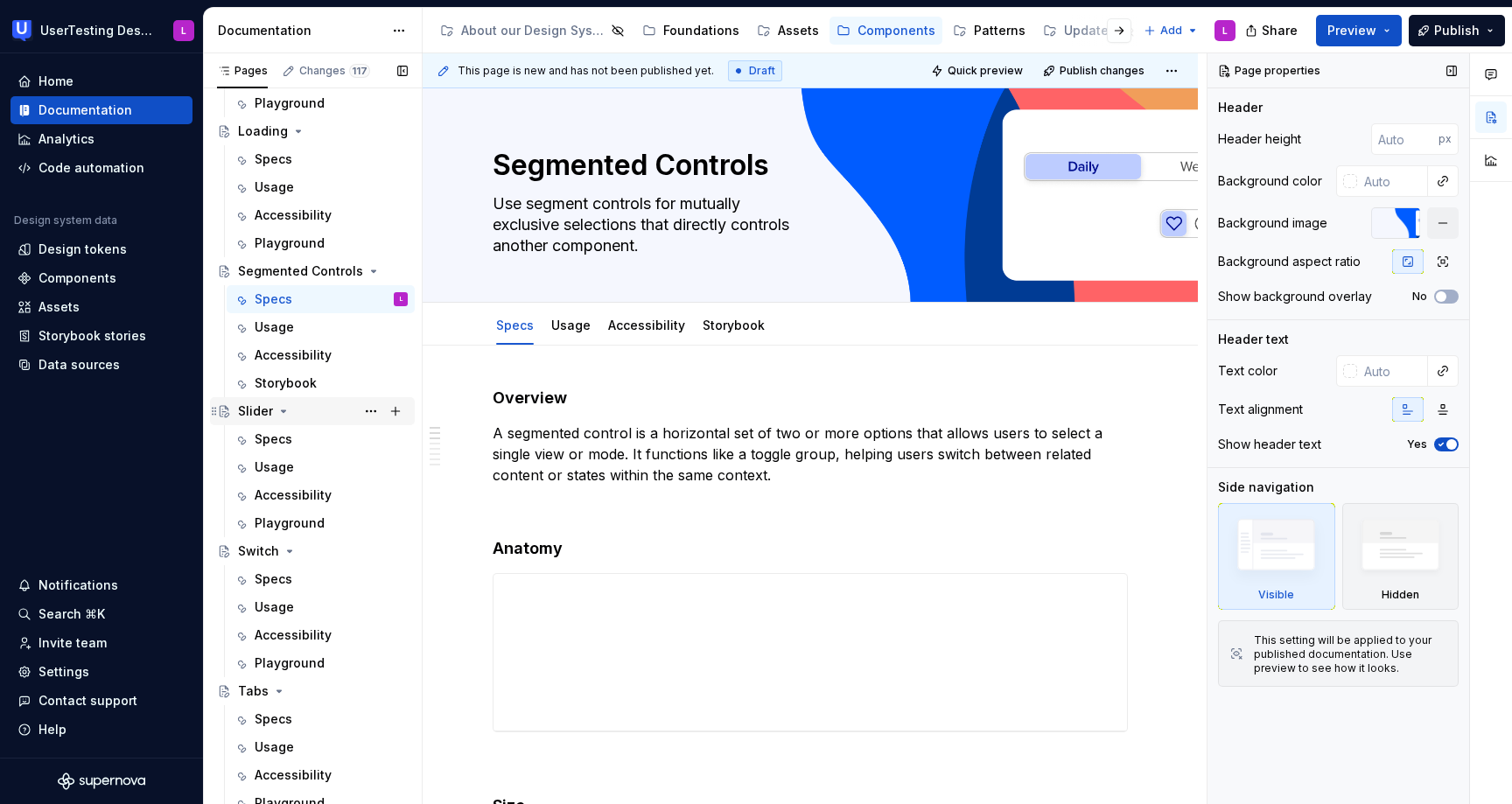
click at [281, 409] on icon "Page tree" at bounding box center [283, 411] width 14 height 14
click at [1447, 224] on button "button" at bounding box center [1442, 222] width 32 height 32
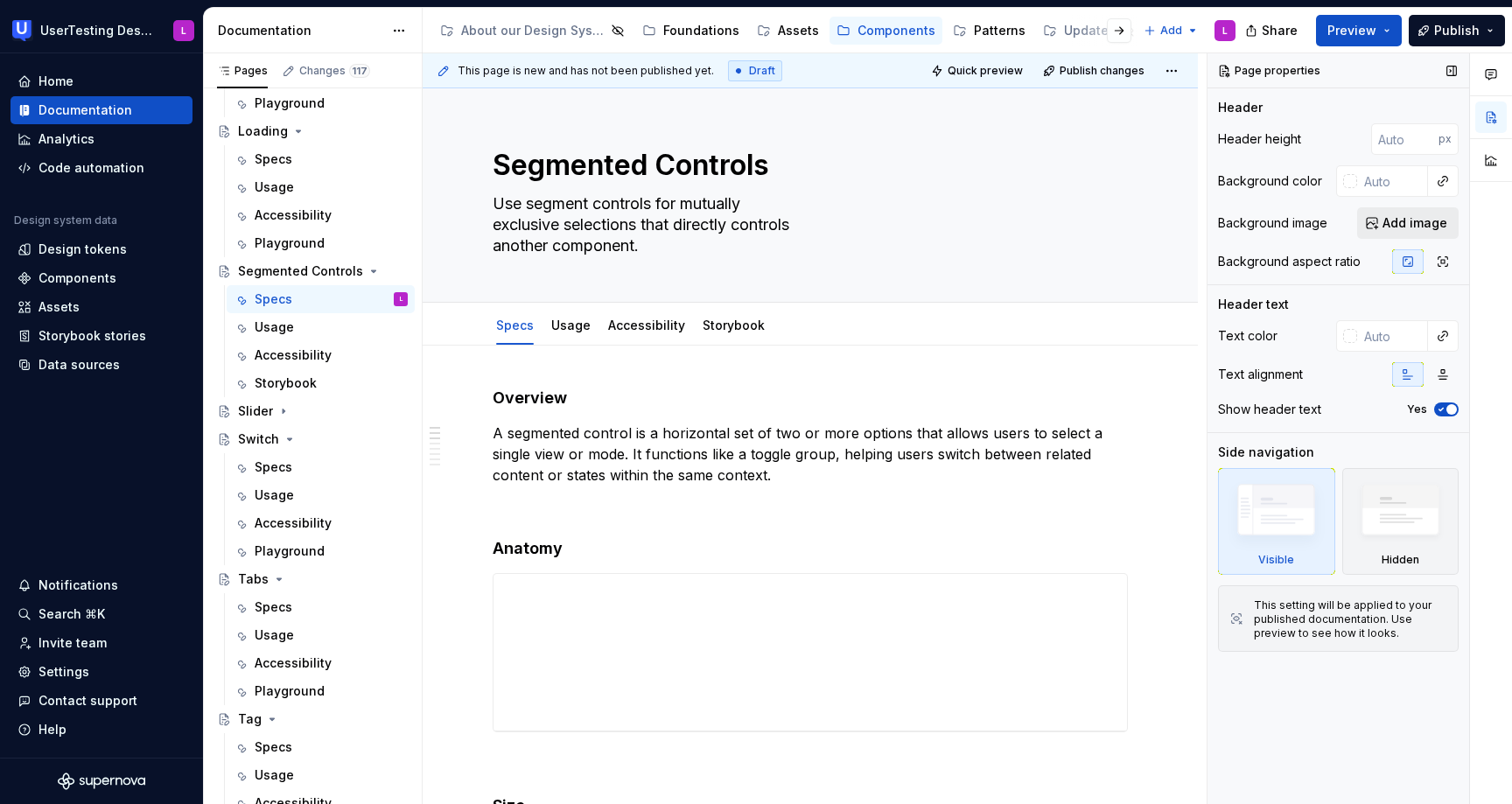
click at [1403, 226] on span "Add image" at bounding box center [1415, 222] width 65 height 17
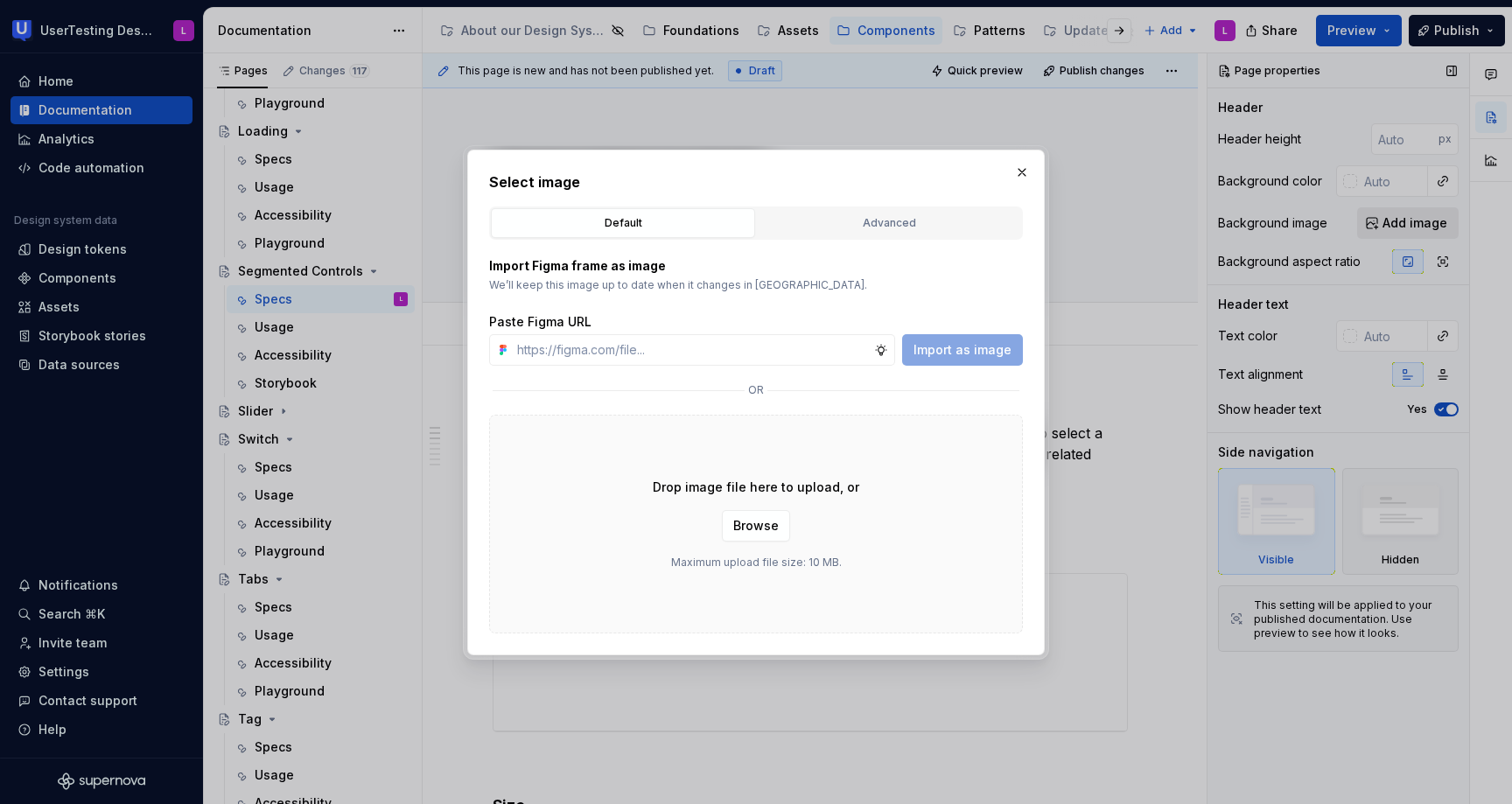
type textarea "*"
type input "[URL][DOMAIN_NAME]"
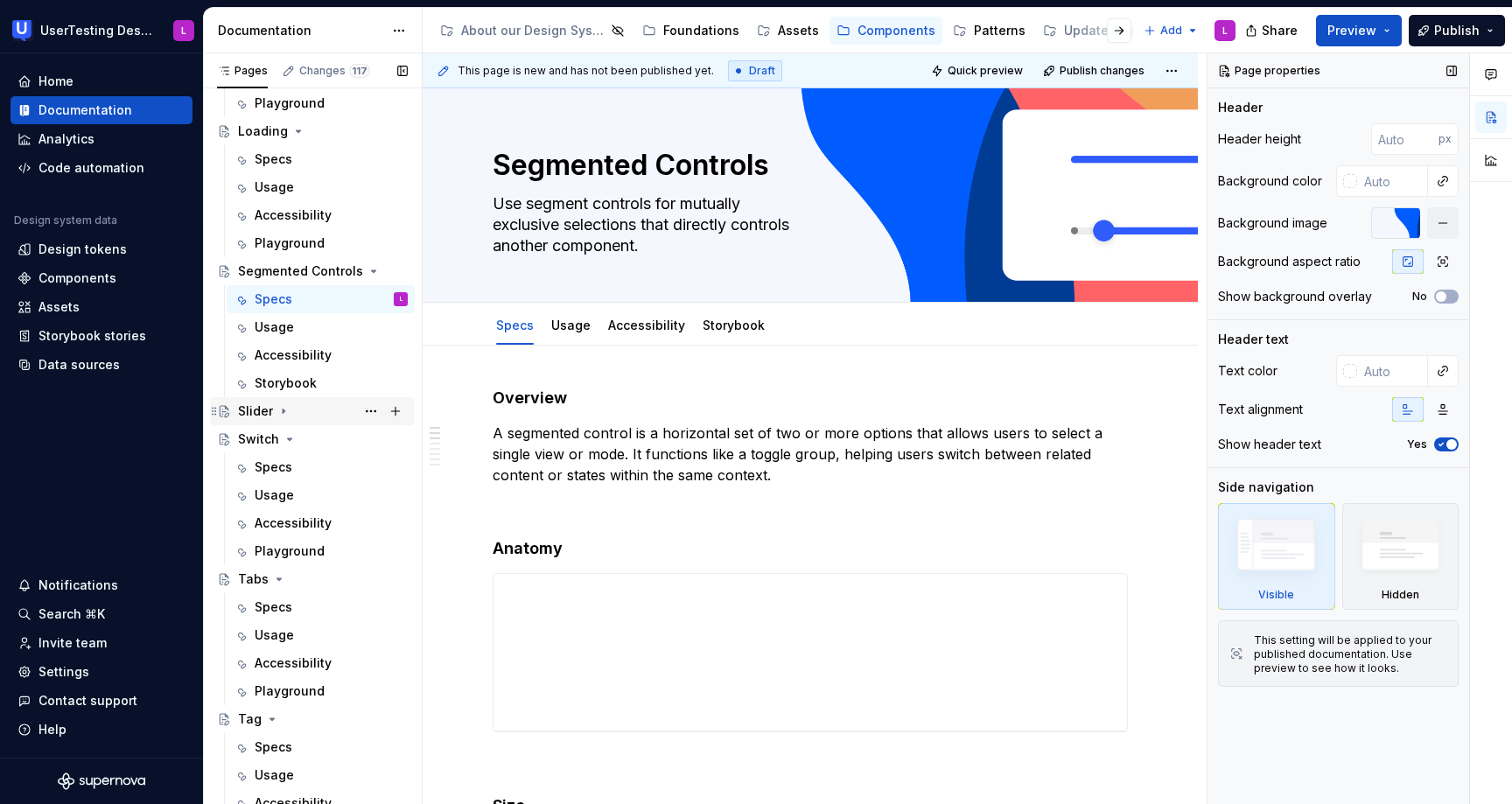
click at [270, 417] on div "Slider" at bounding box center [255, 411] width 35 height 17
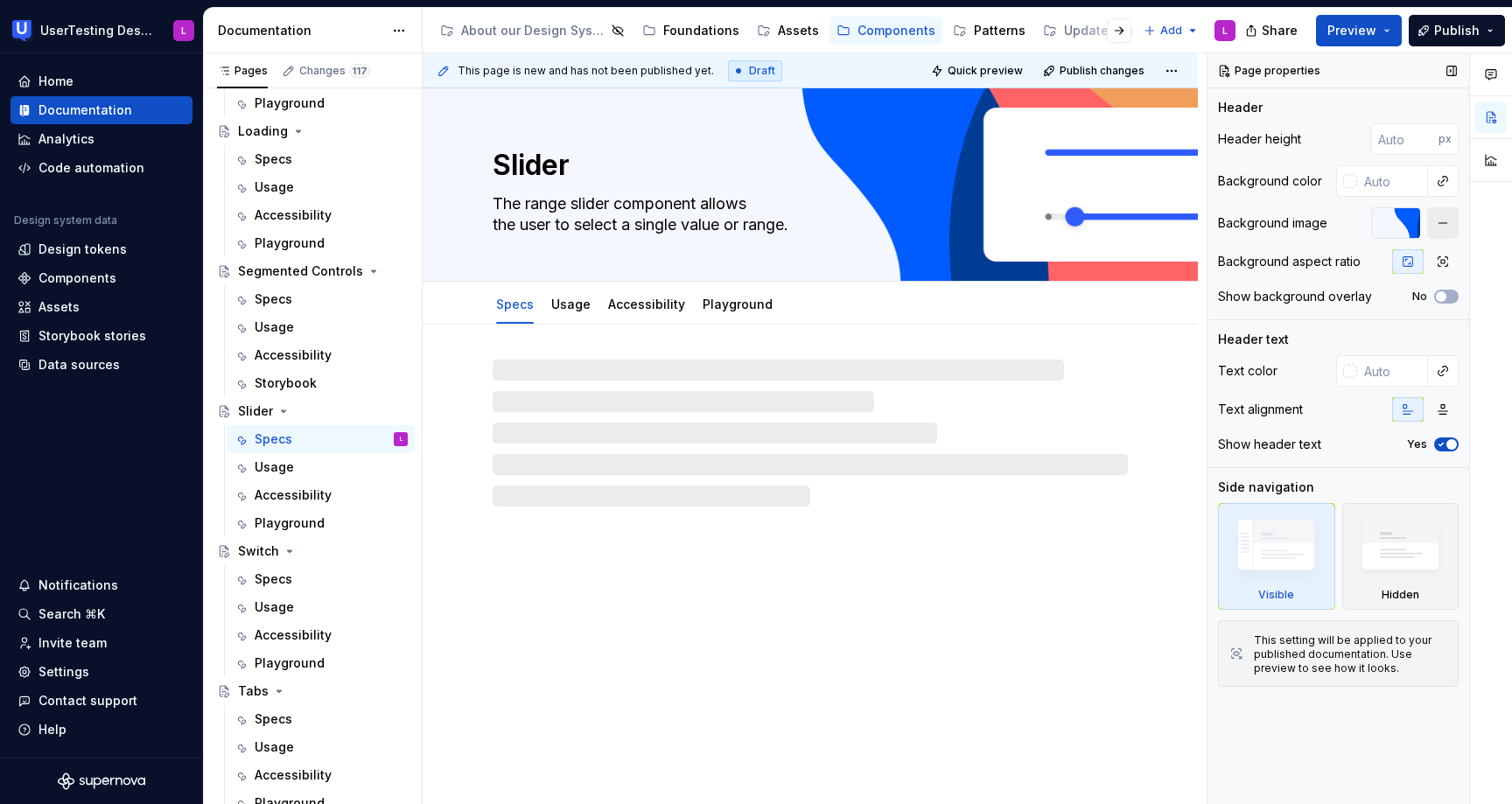
click at [1439, 226] on button "button" at bounding box center [1442, 222] width 32 height 32
type textarea "*"
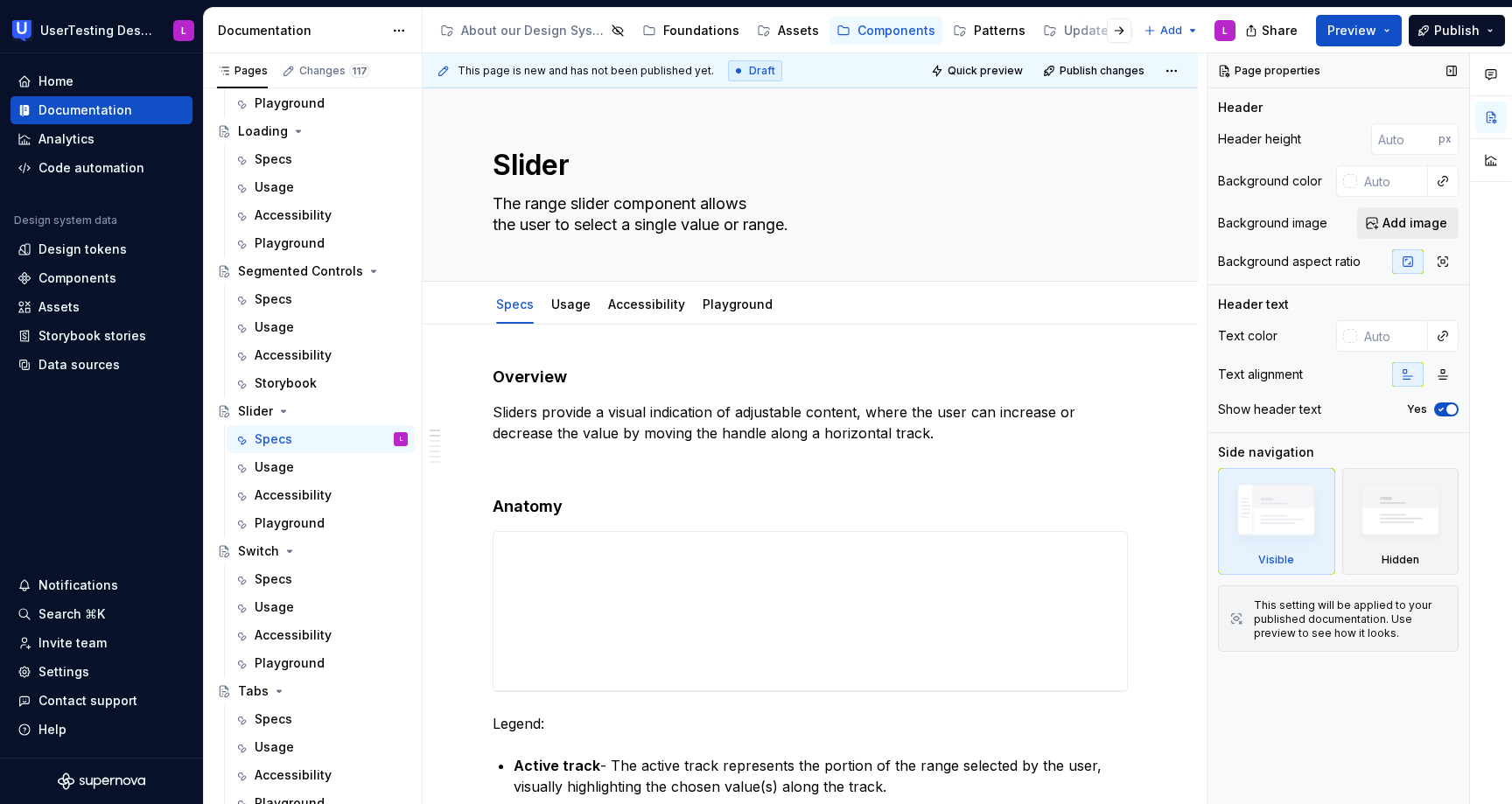
click at [1385, 221] on span "Add image" at bounding box center [1415, 222] width 65 height 17
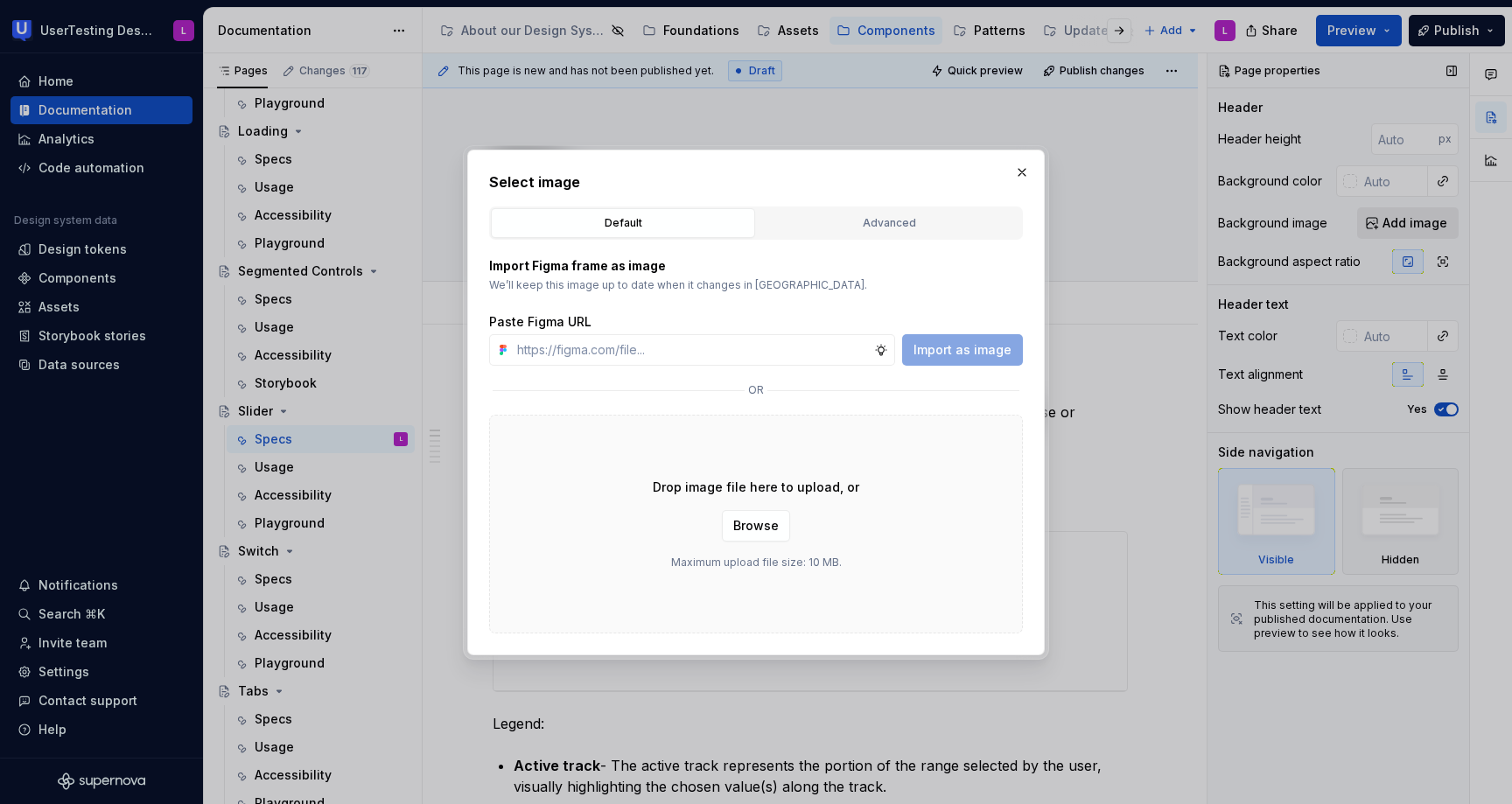
type input "[URL][DOMAIN_NAME]"
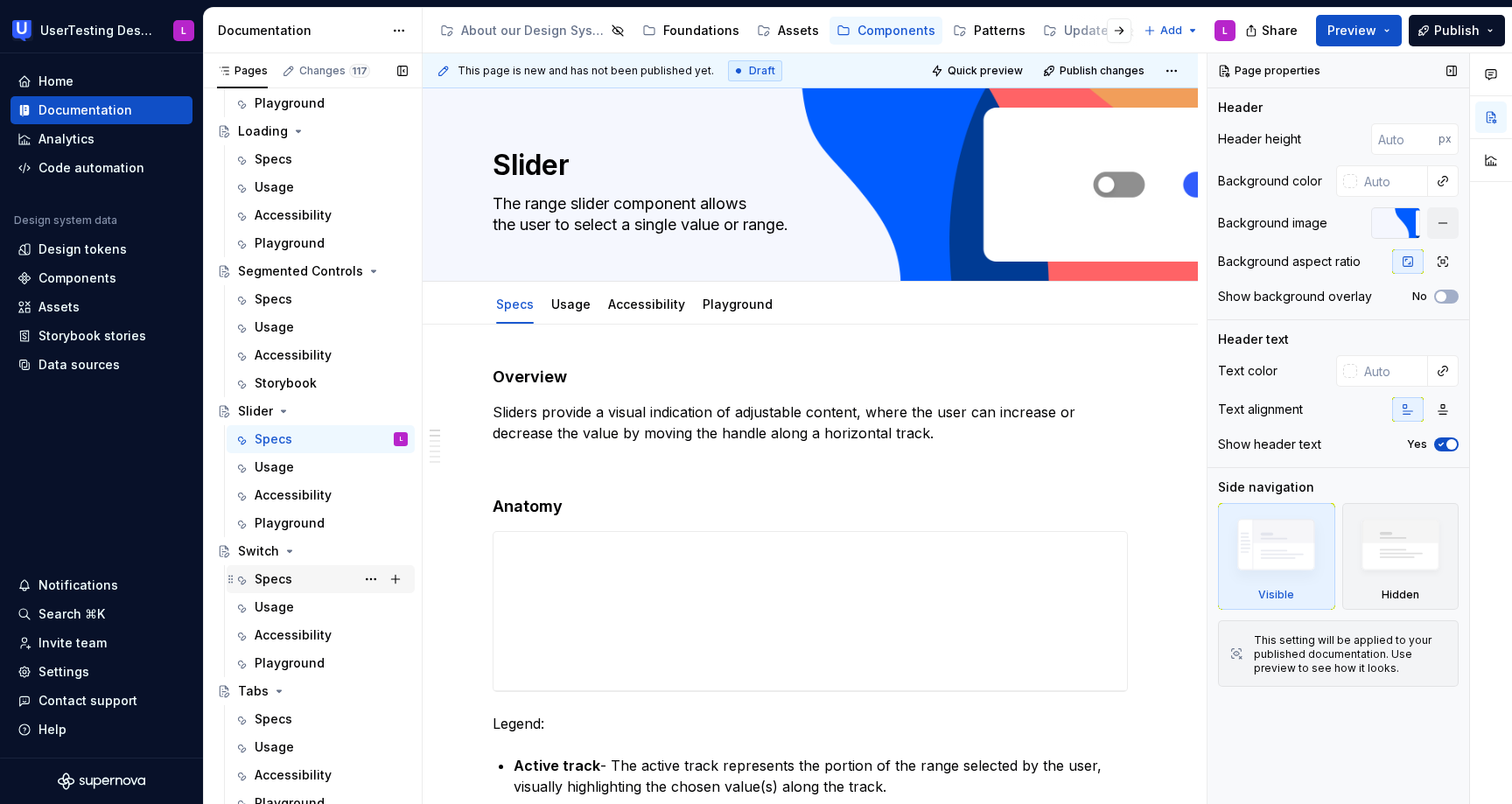
click at [284, 580] on div "Specs" at bounding box center [273, 579] width 37 height 17
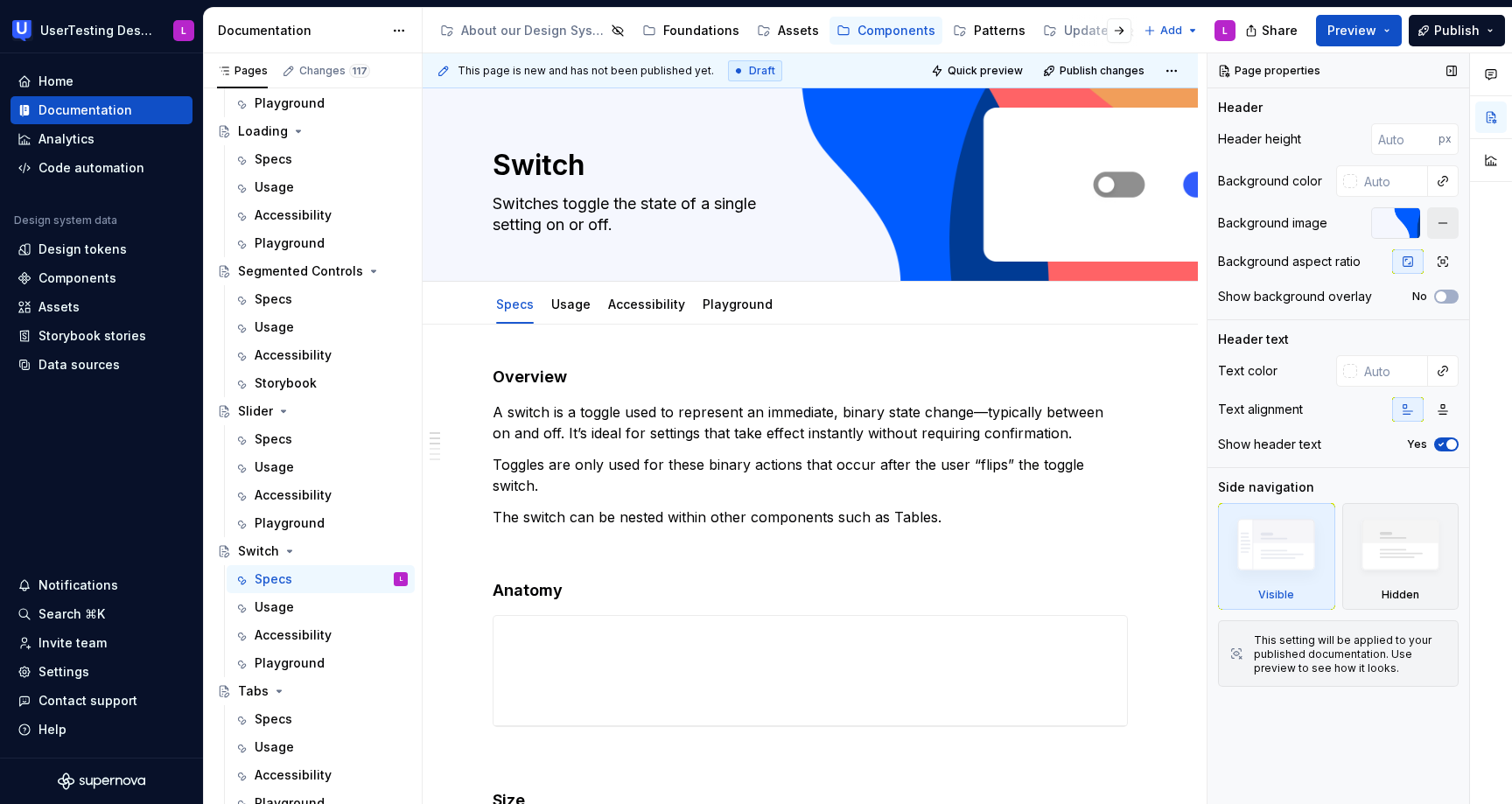
click at [1445, 224] on button "button" at bounding box center [1442, 222] width 32 height 32
type textarea "*"
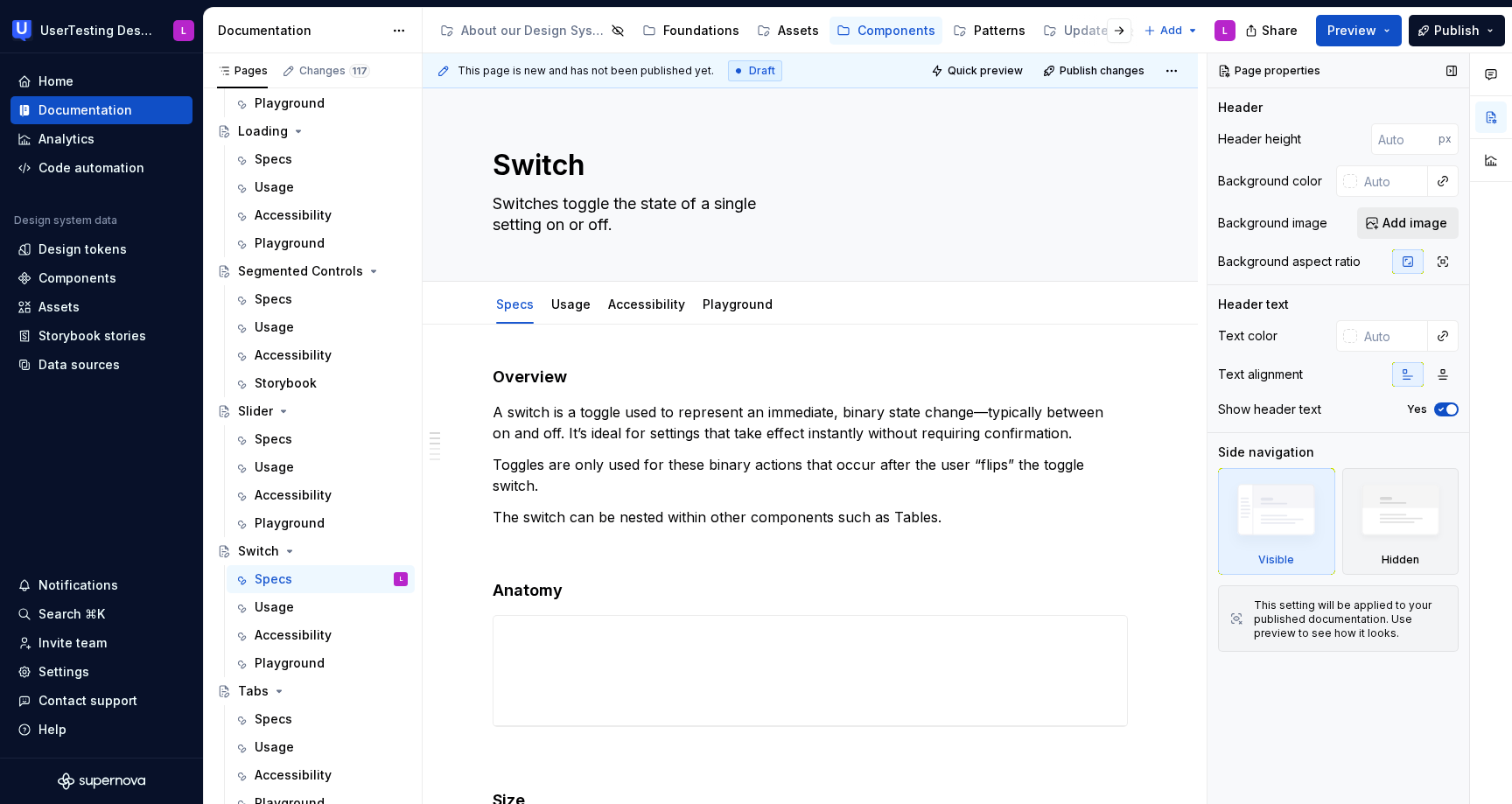
click at [1397, 222] on span "Add image" at bounding box center [1415, 222] width 65 height 17
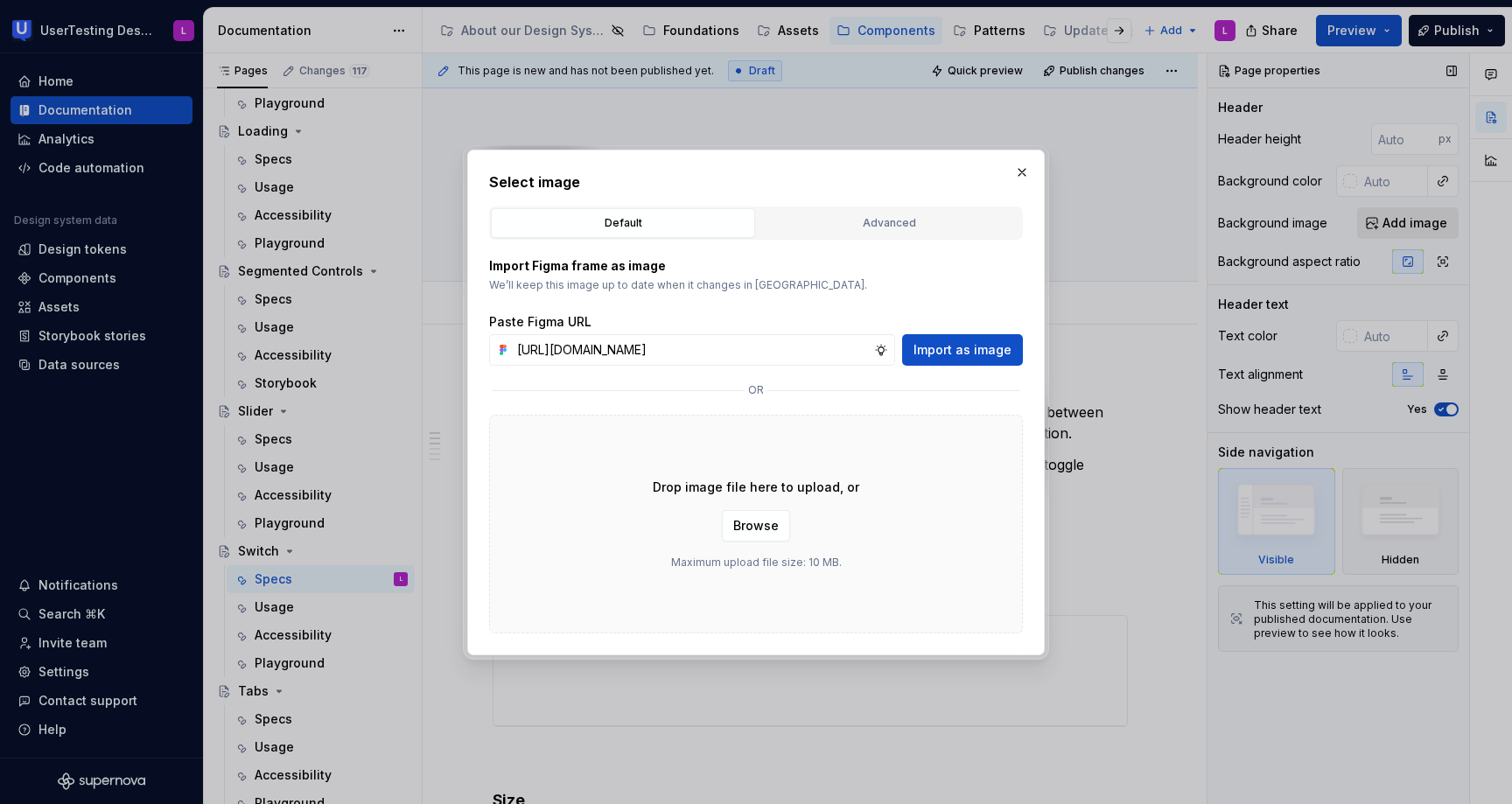
type input "[URL][DOMAIN_NAME]"
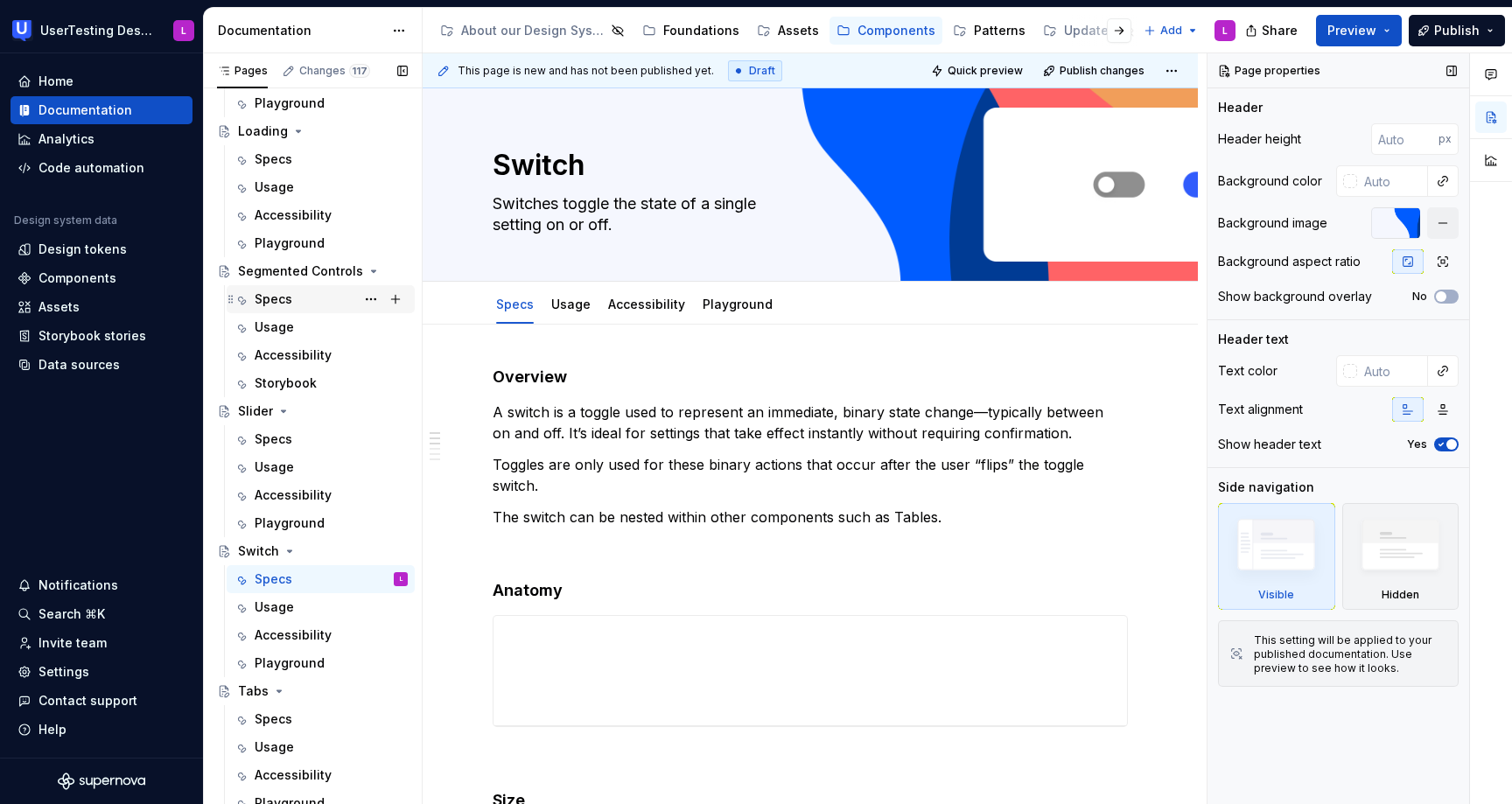
click at [307, 301] on div "Specs" at bounding box center [331, 299] width 153 height 25
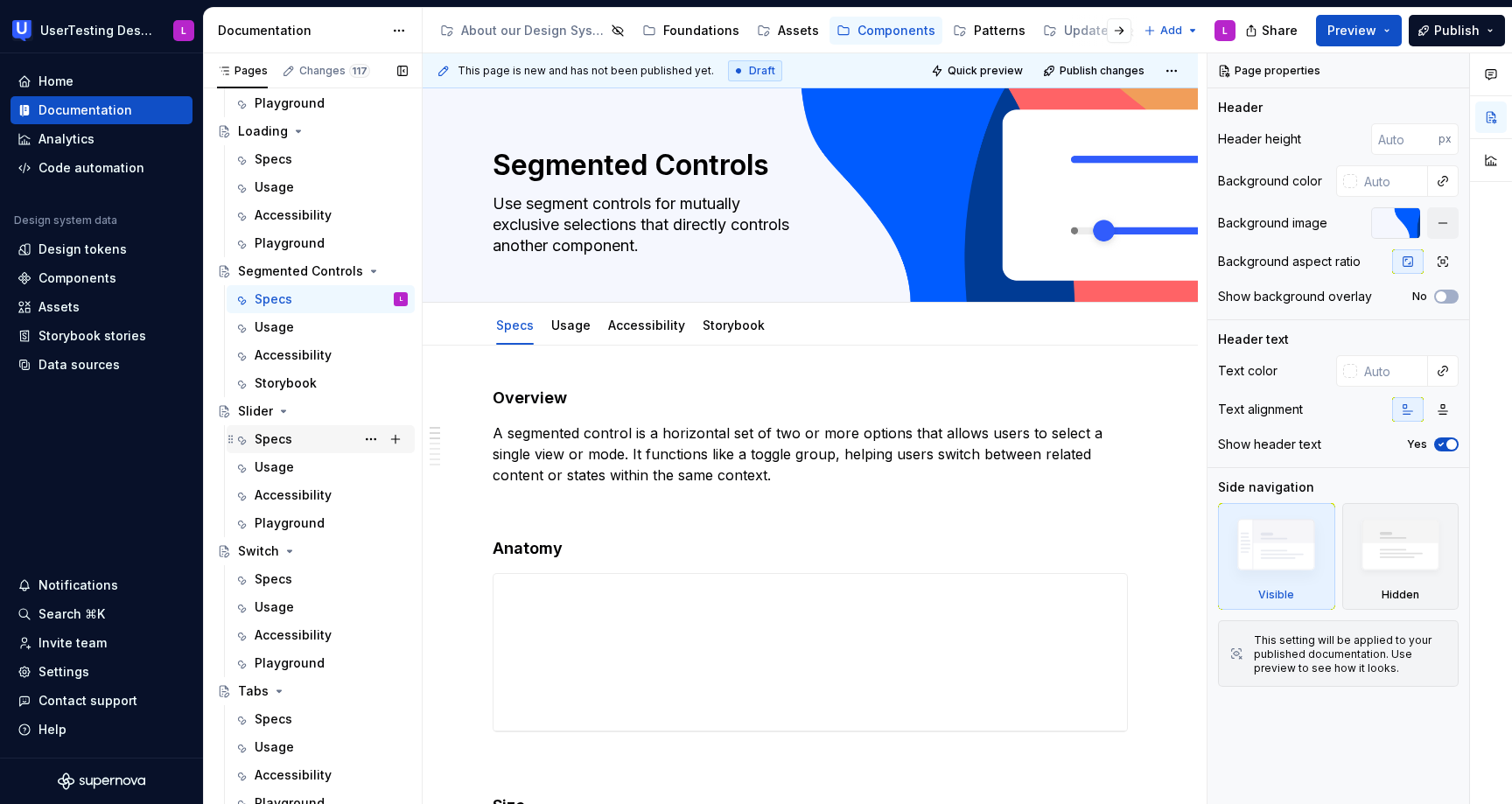
click at [322, 441] on div "Specs" at bounding box center [331, 439] width 153 height 25
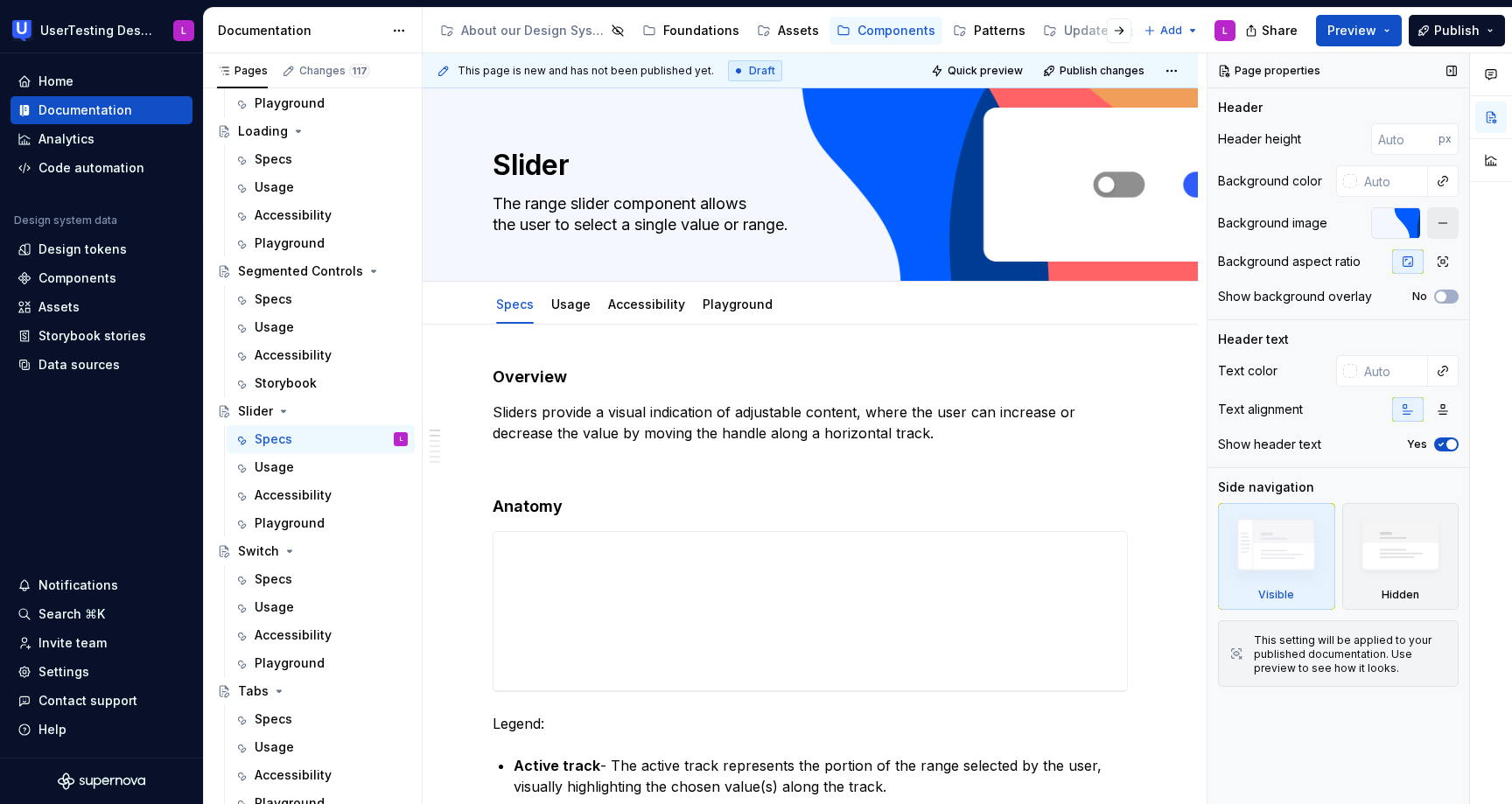
click at [1446, 220] on button "button" at bounding box center [1442, 222] width 32 height 32
type textarea "*"
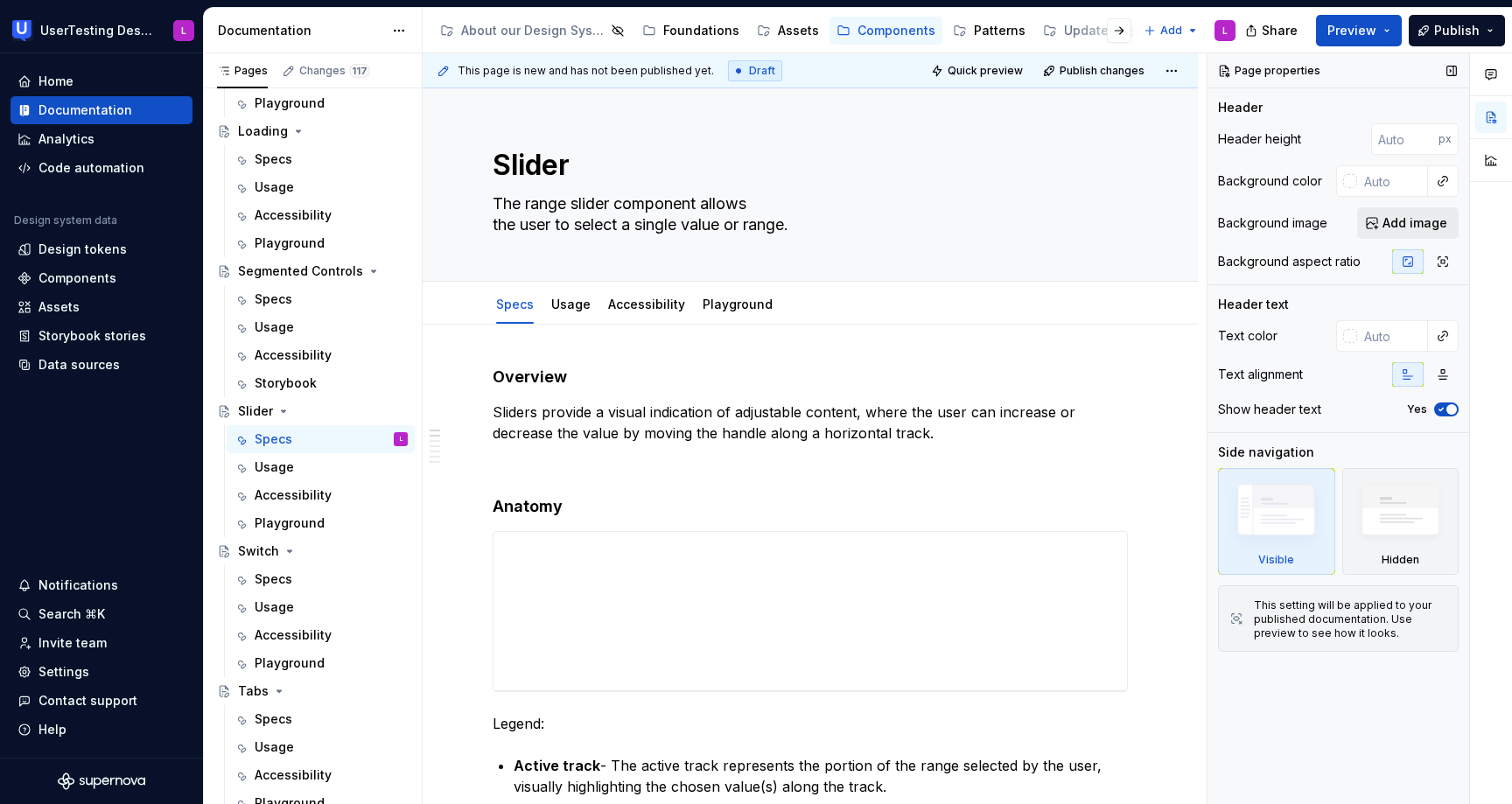
click at [1387, 219] on span "Add image" at bounding box center [1415, 222] width 65 height 17
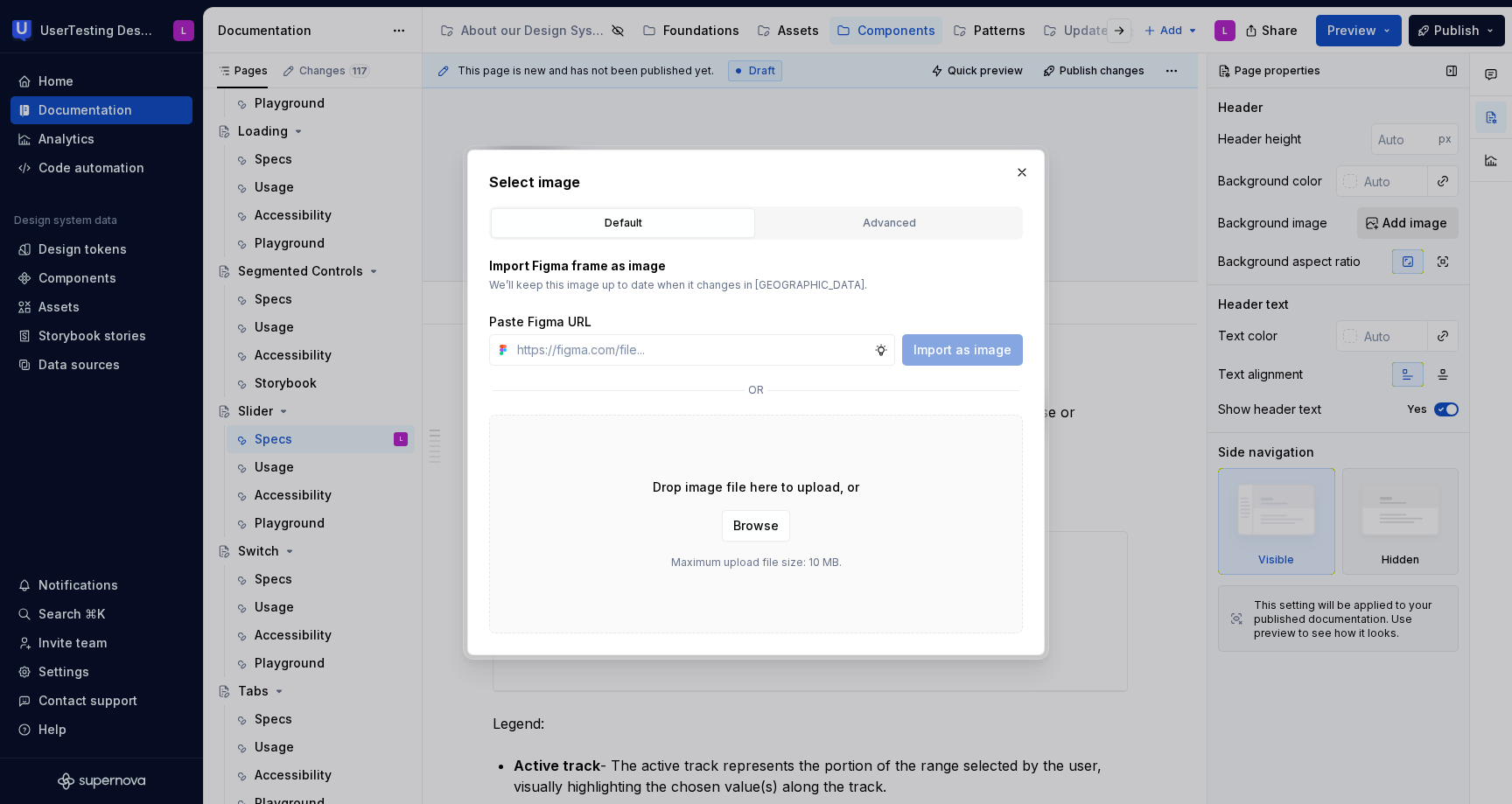
type input "[URL][DOMAIN_NAME]"
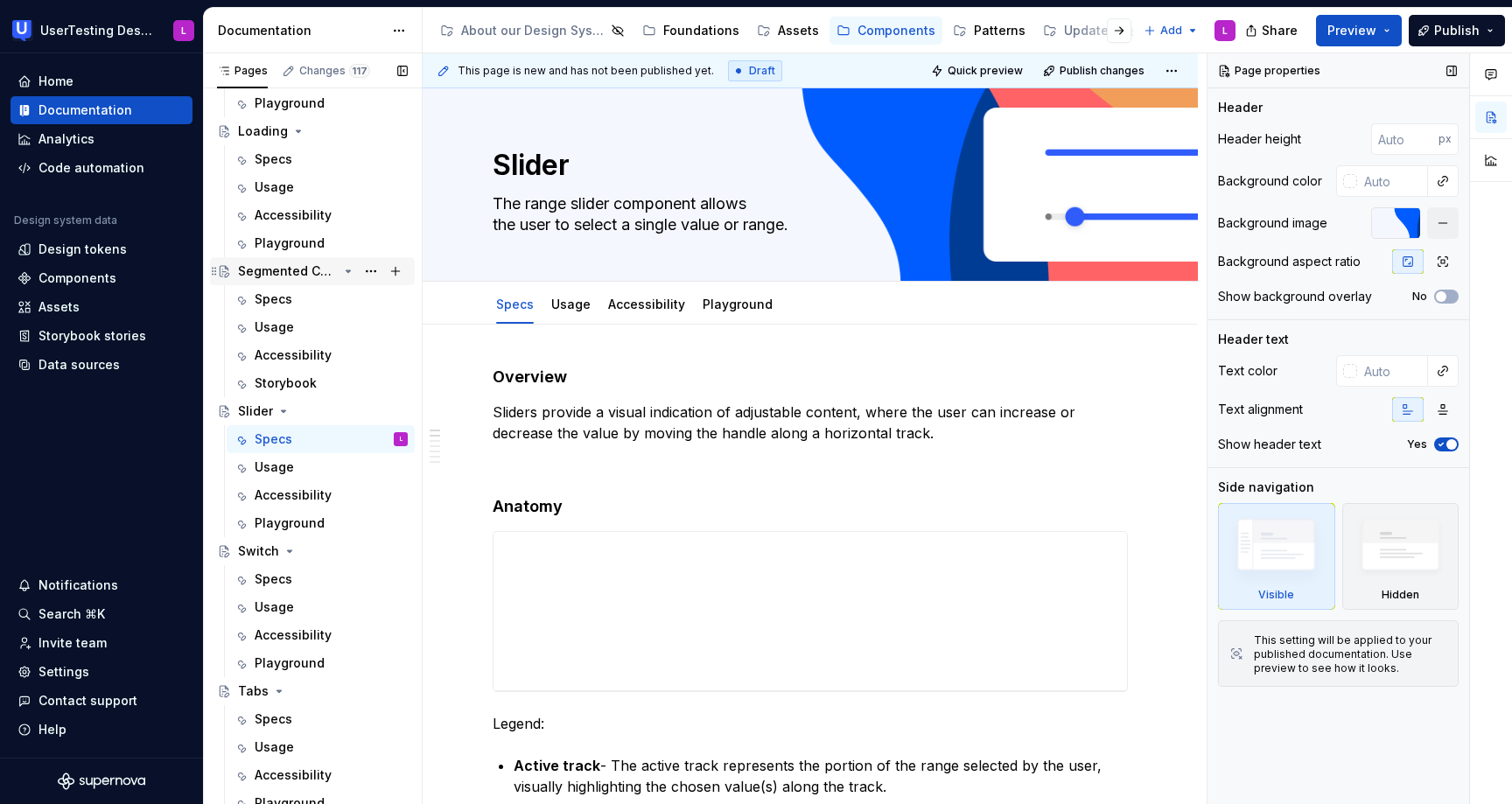
click at [307, 277] on div "Segmented Controls" at bounding box center [287, 271] width 99 height 17
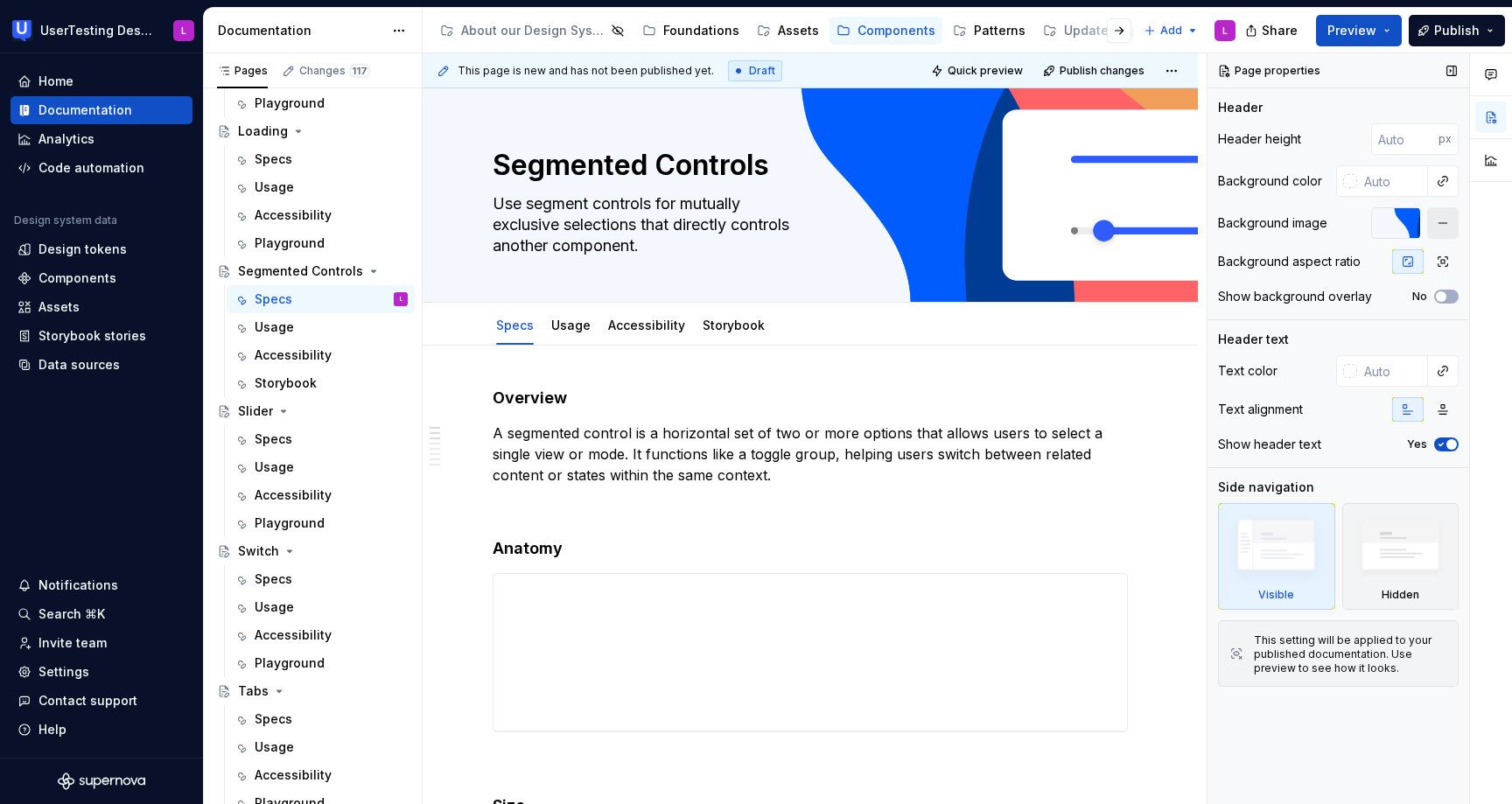
click at [1443, 222] on button "button" at bounding box center [1442, 222] width 32 height 32
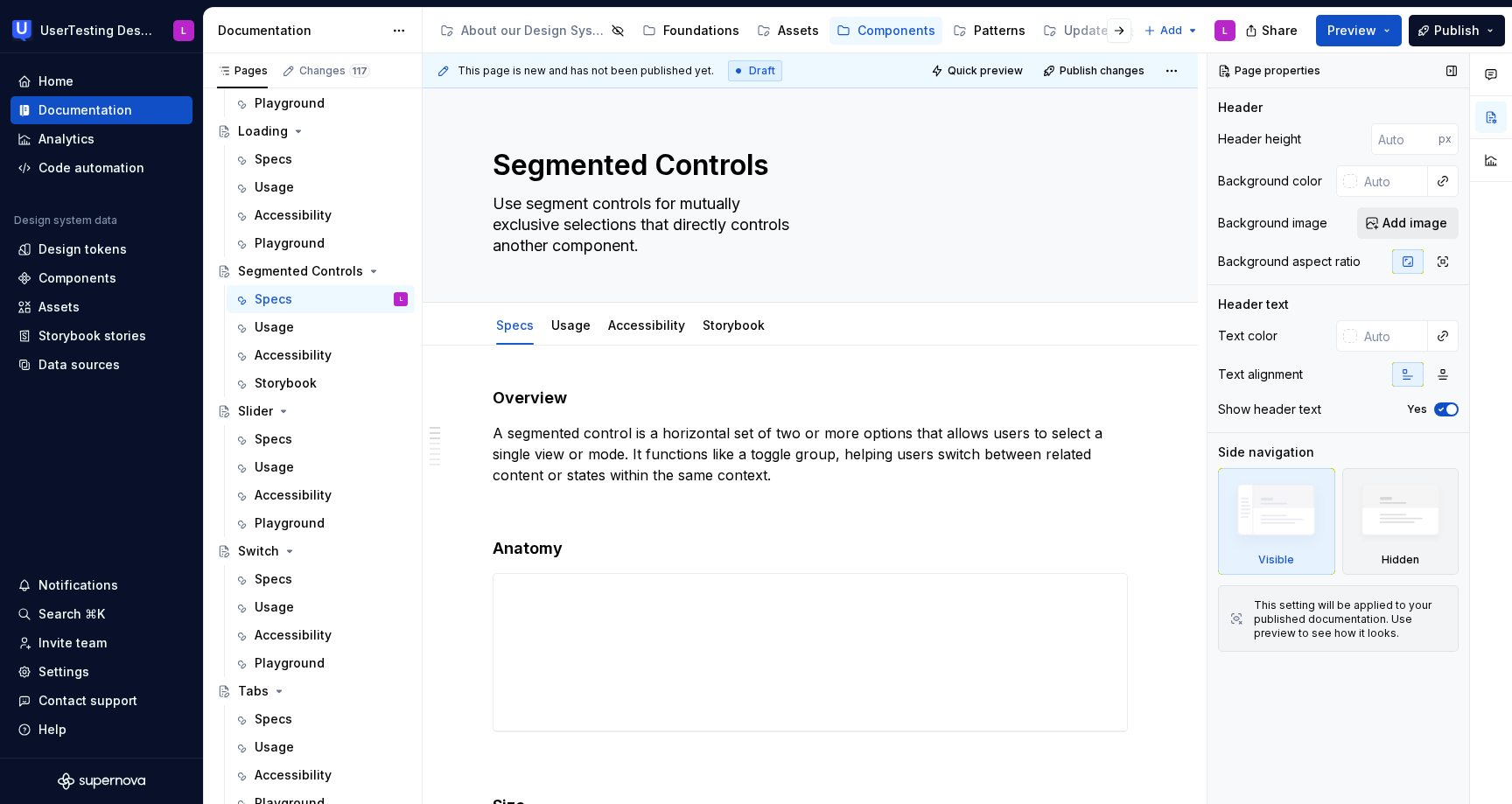
click at [1397, 222] on span "Add image" at bounding box center [1415, 222] width 65 height 17
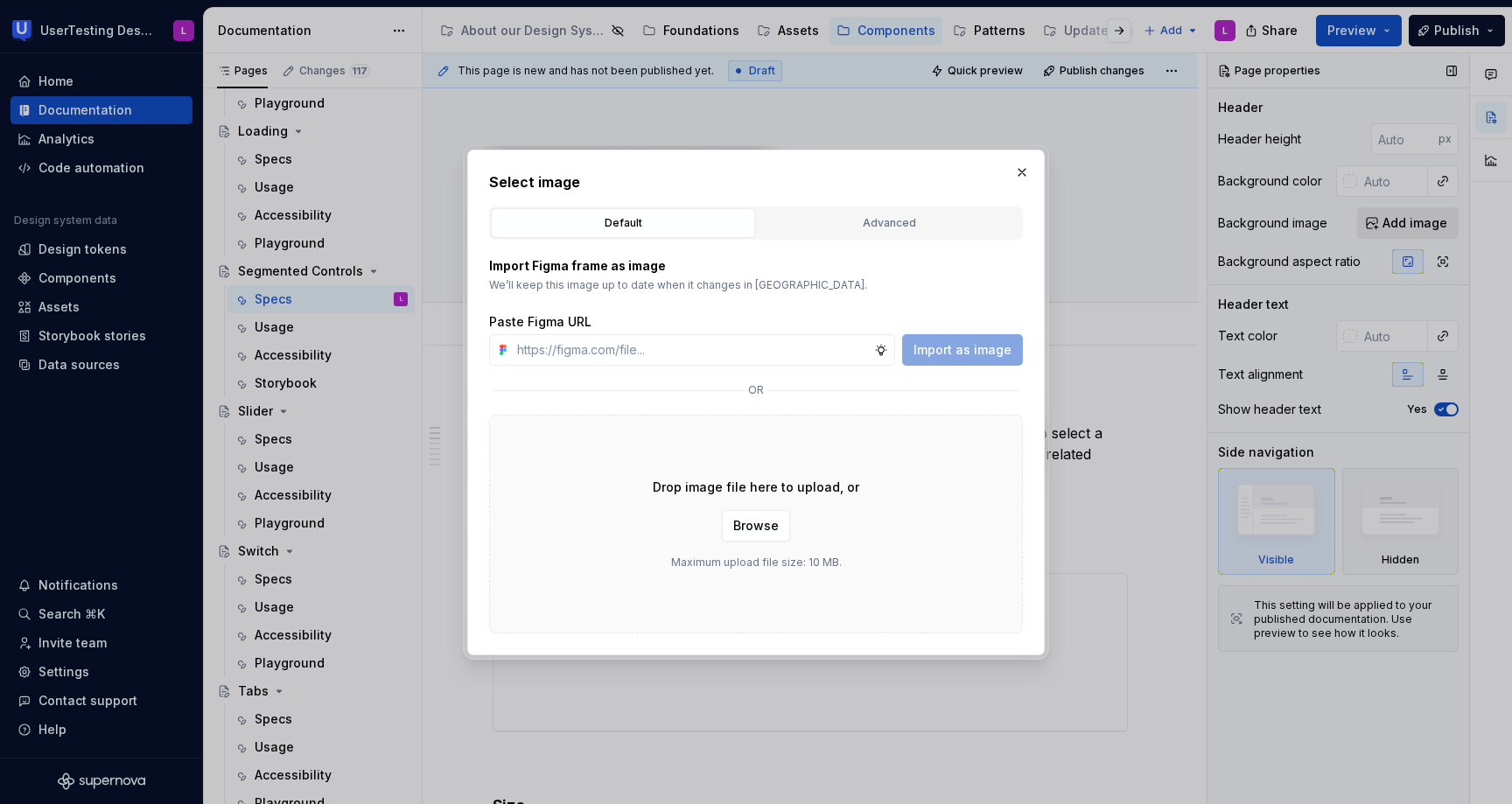
type textarea "*"
type input "[URL][DOMAIN_NAME]"
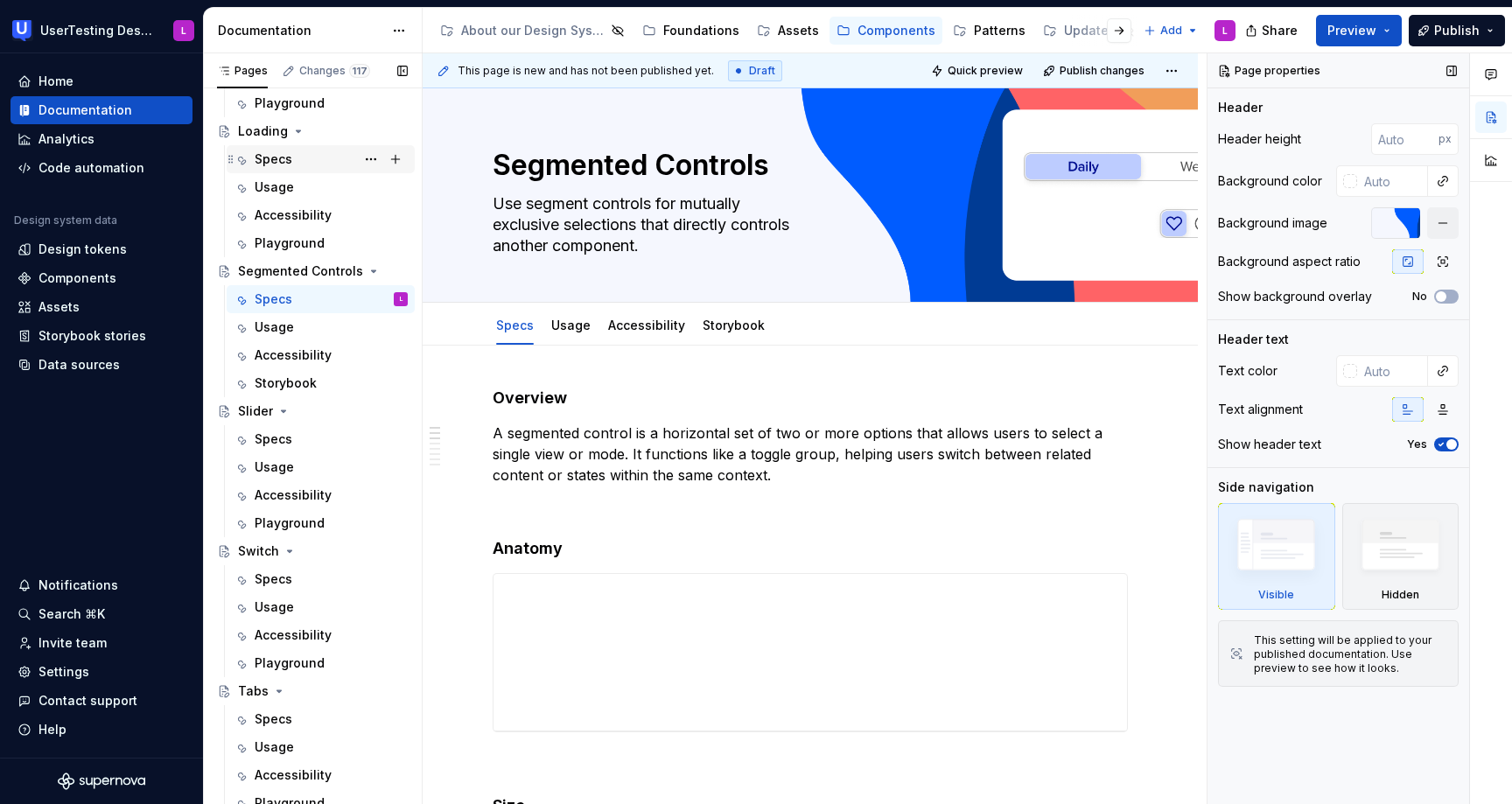
click at [319, 156] on div "Specs" at bounding box center [331, 159] width 153 height 25
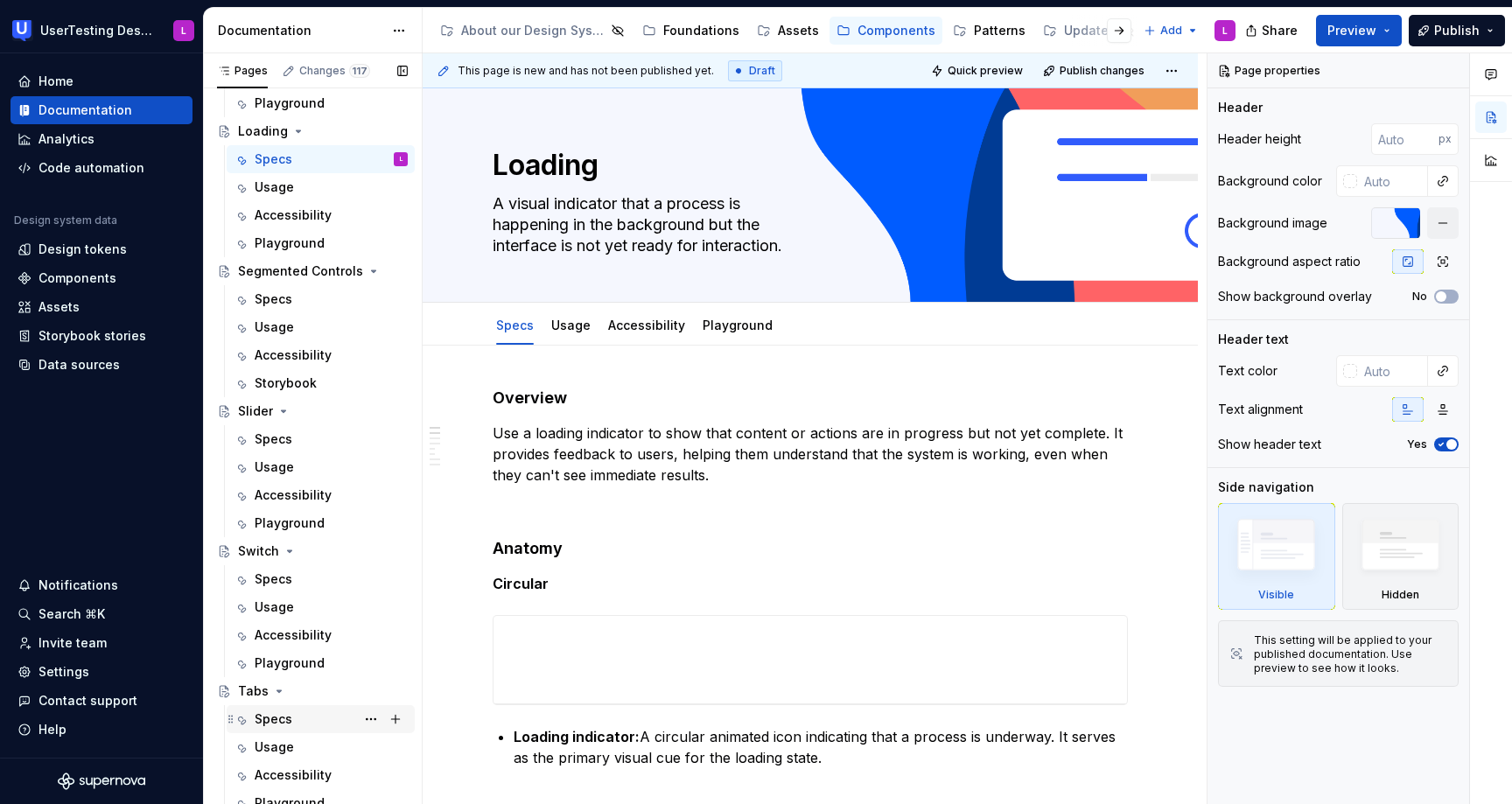
click at [274, 721] on div "Specs" at bounding box center [273, 719] width 37 height 17
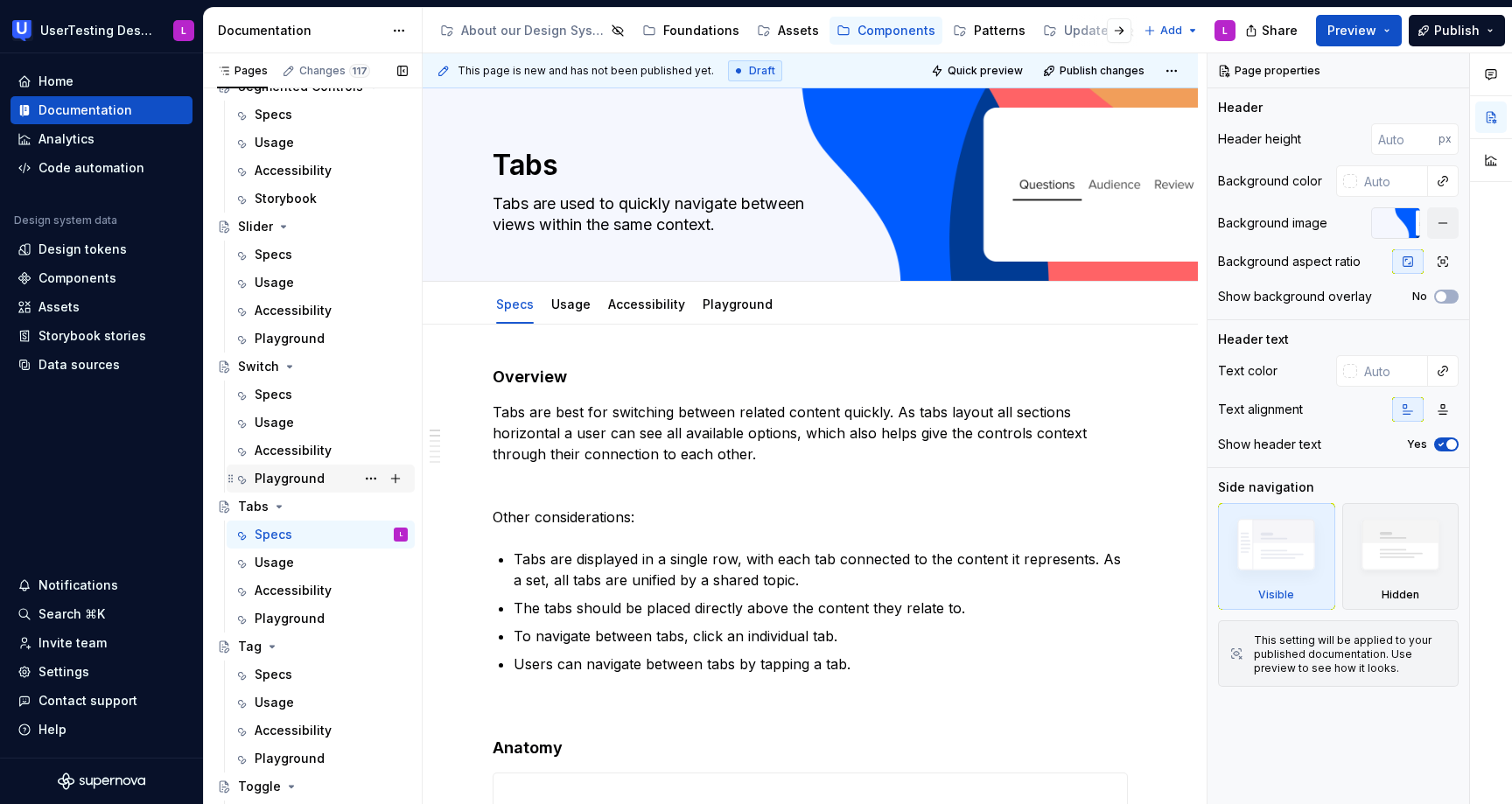
scroll to position [1077, 0]
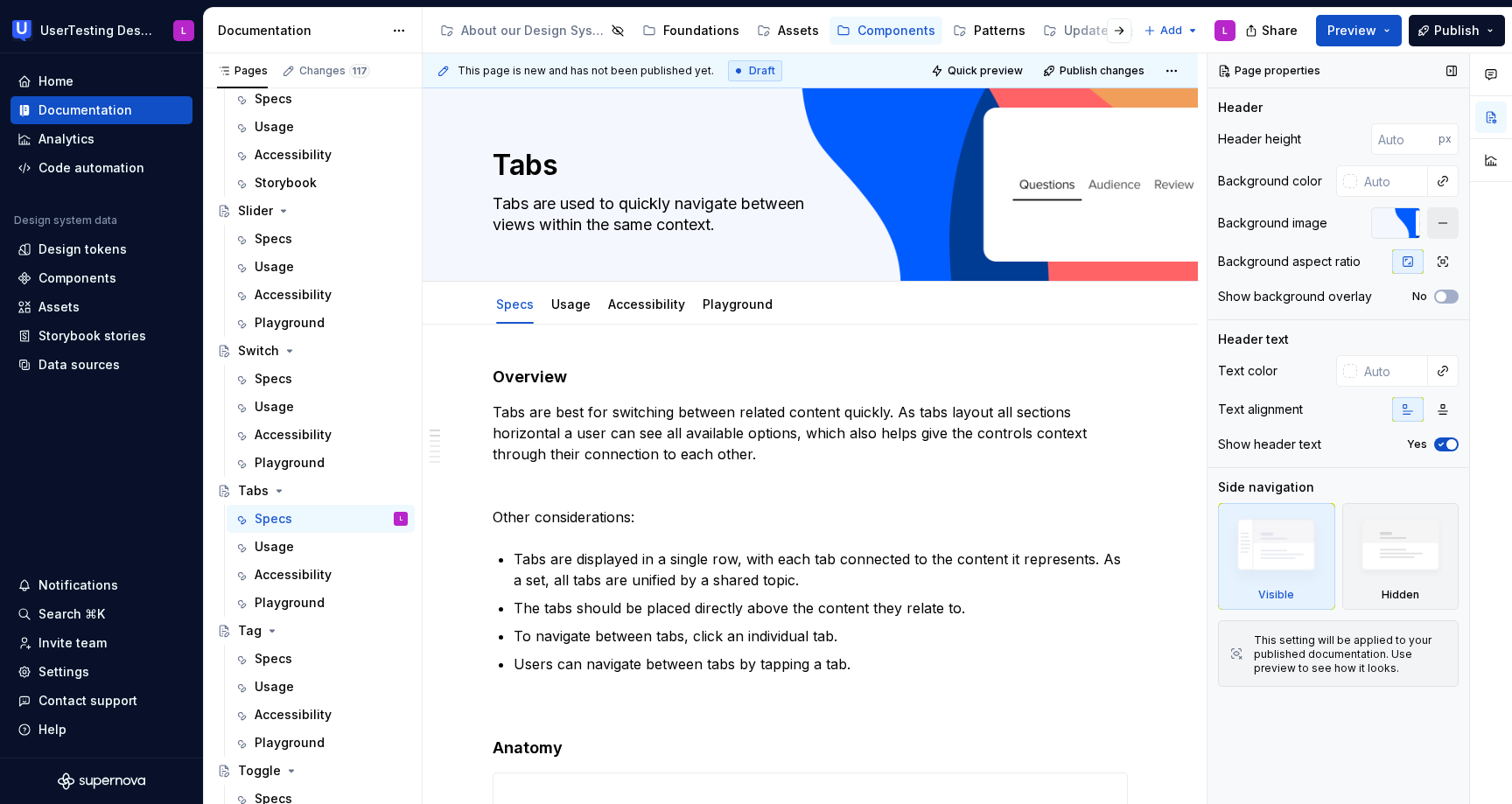
click at [1449, 223] on button "button" at bounding box center [1442, 222] width 32 height 32
type textarea "*"
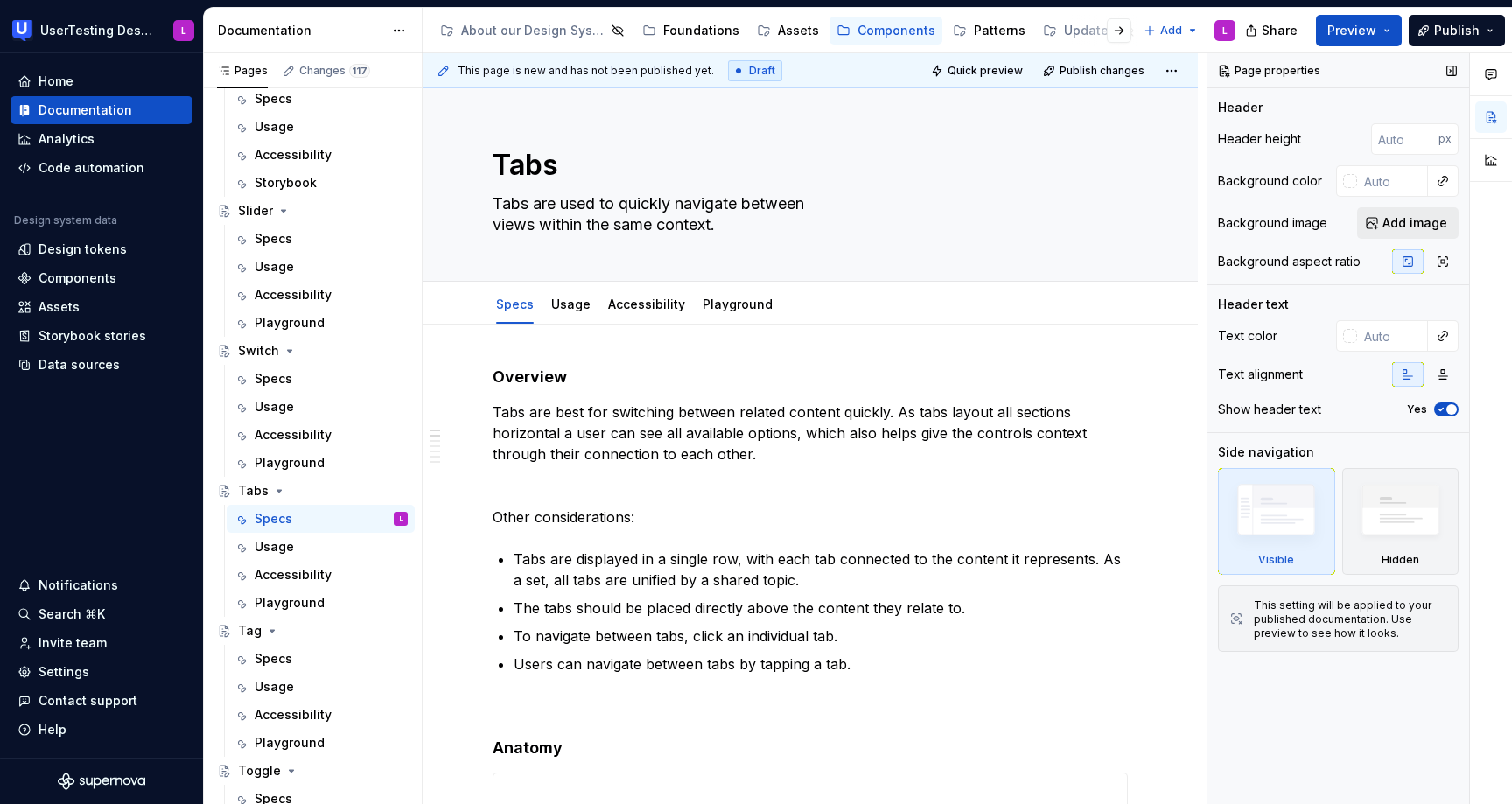
click at [1397, 222] on span "Add image" at bounding box center [1415, 222] width 65 height 17
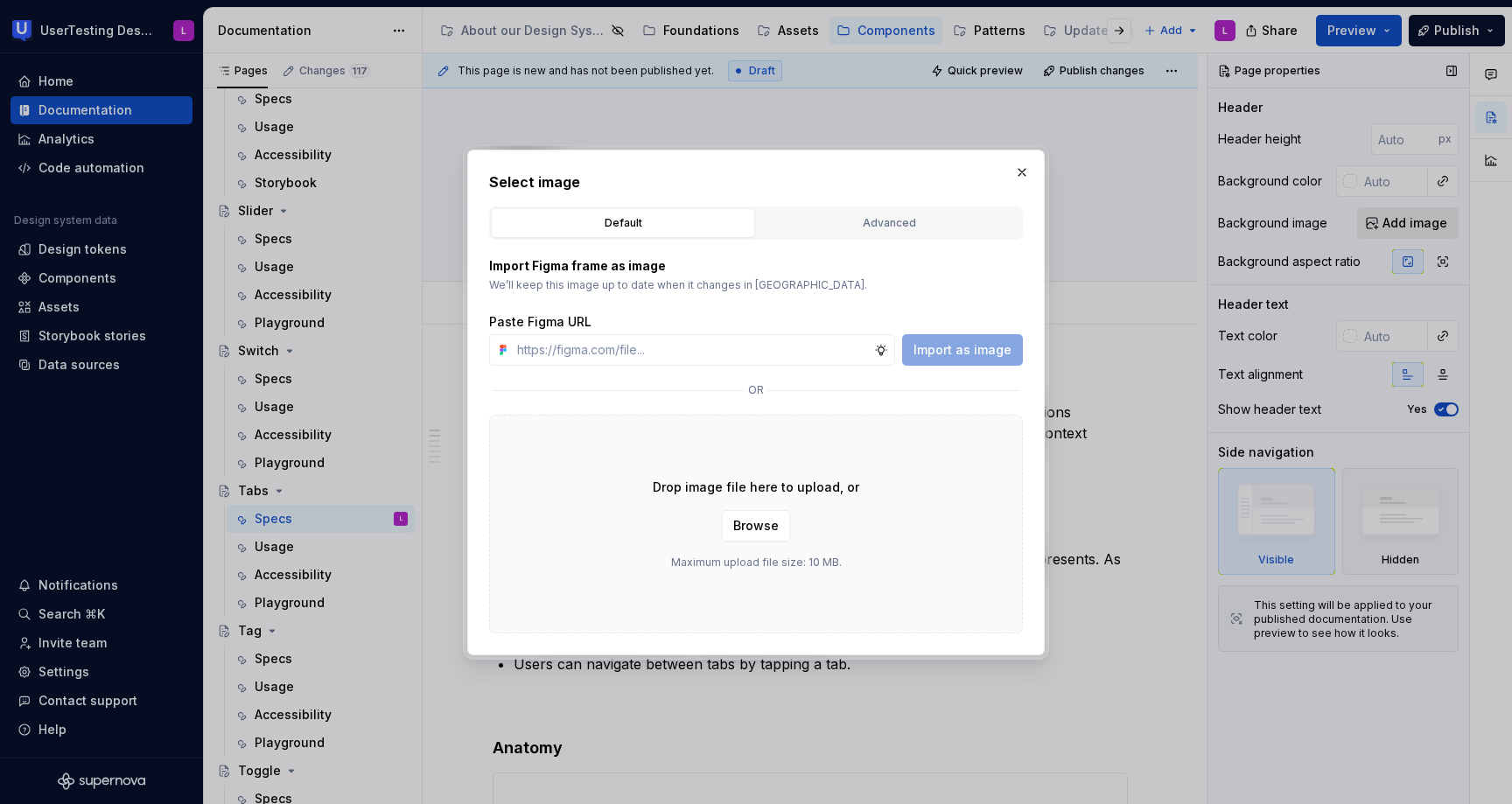
type input "[URL][DOMAIN_NAME]"
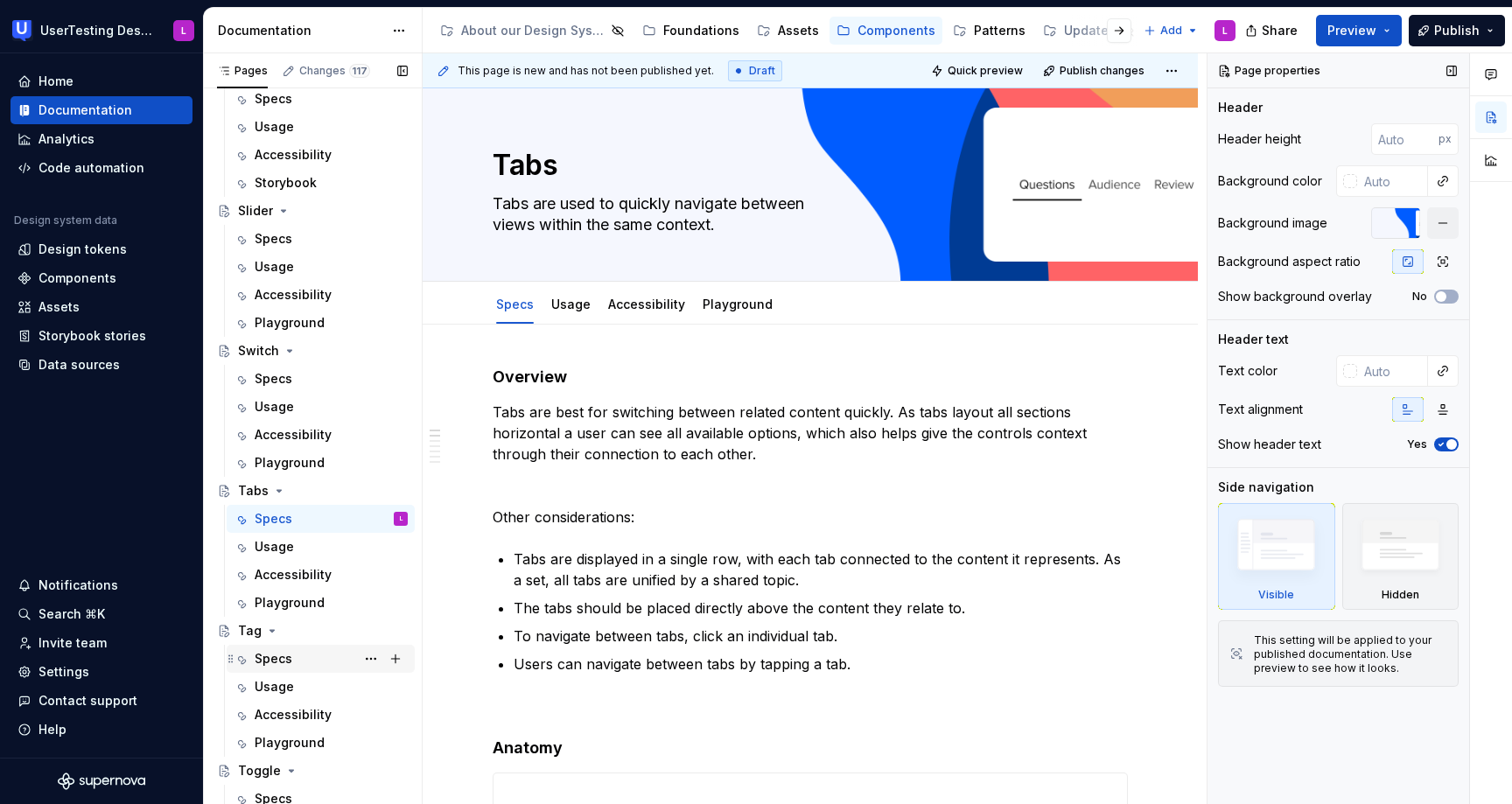
click at [288, 660] on div "Specs" at bounding box center [273, 658] width 37 height 17
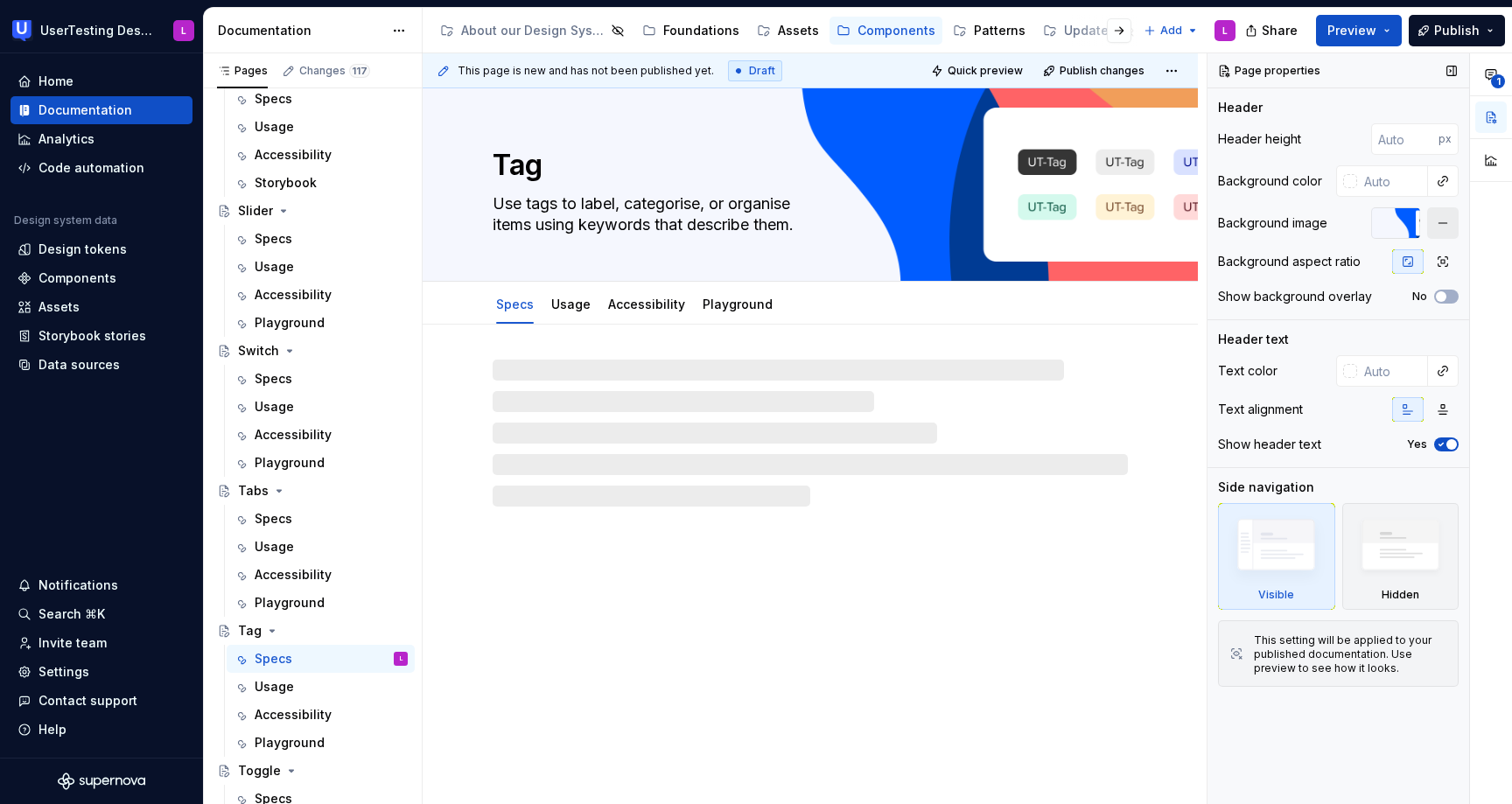
click at [1442, 222] on button "button" at bounding box center [1442, 222] width 32 height 32
type textarea "*"
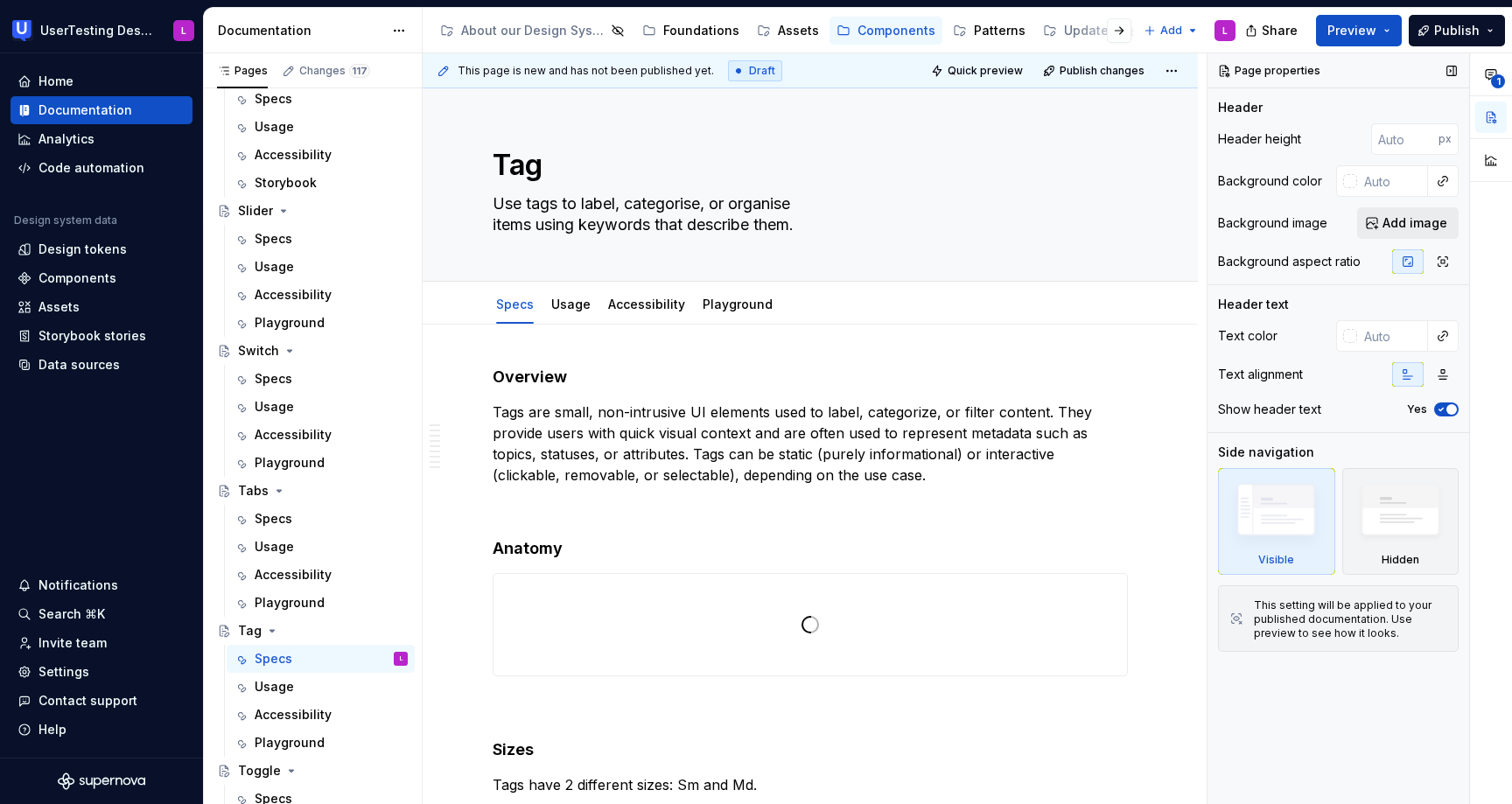
click at [1395, 225] on span "Add image" at bounding box center [1415, 222] width 65 height 17
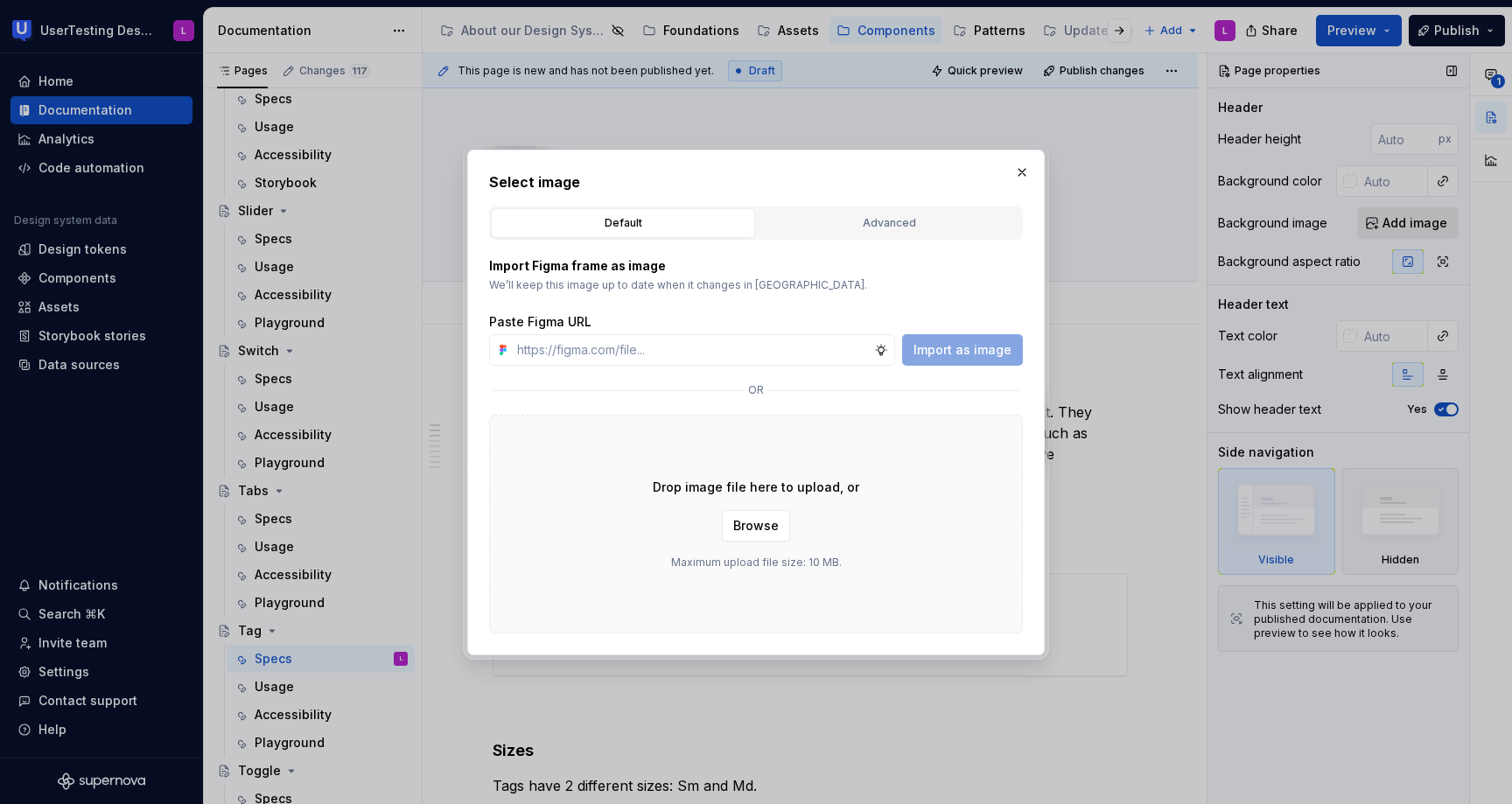
type input "[URL][DOMAIN_NAME]"
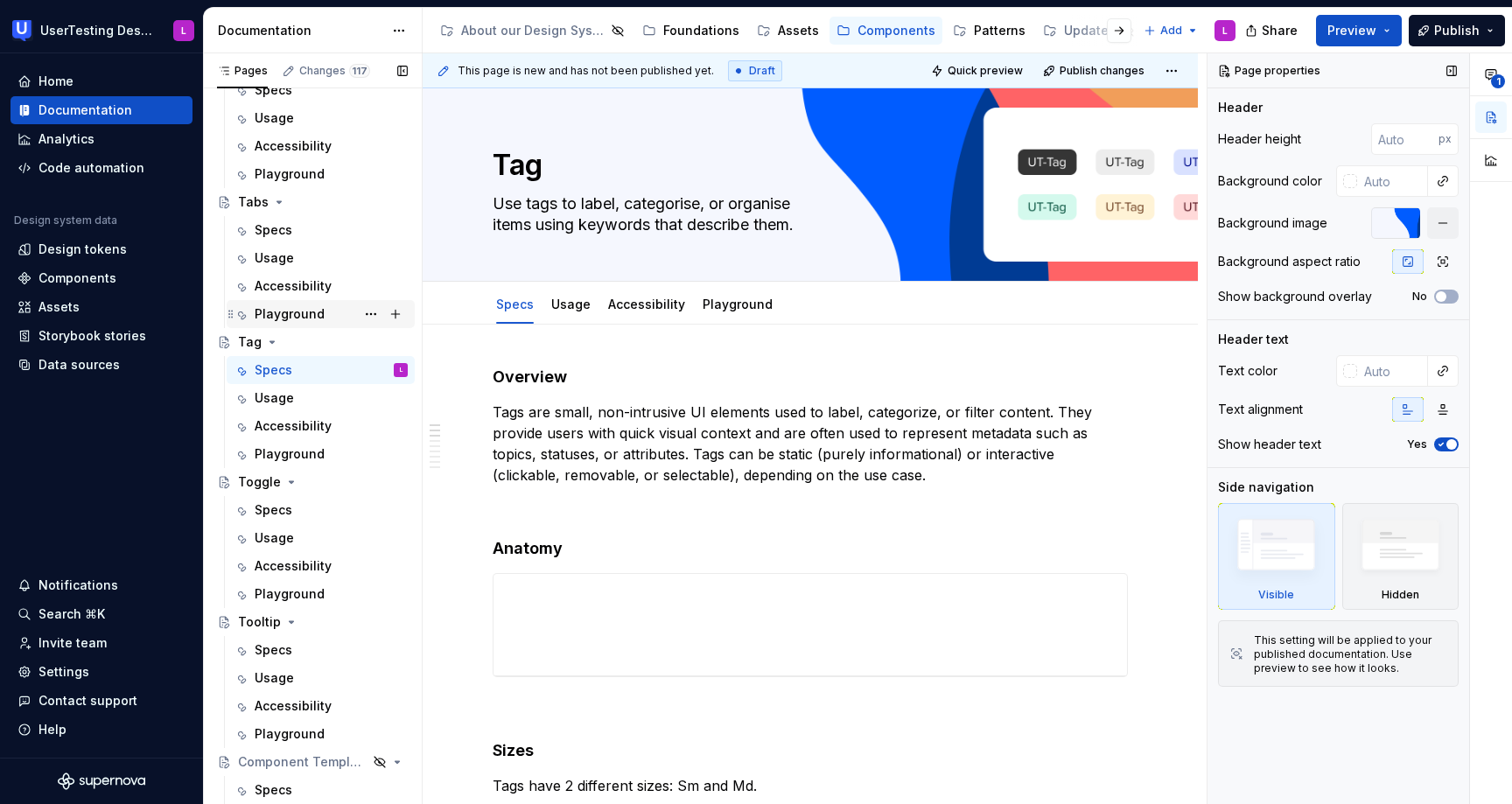
scroll to position [1405, 0]
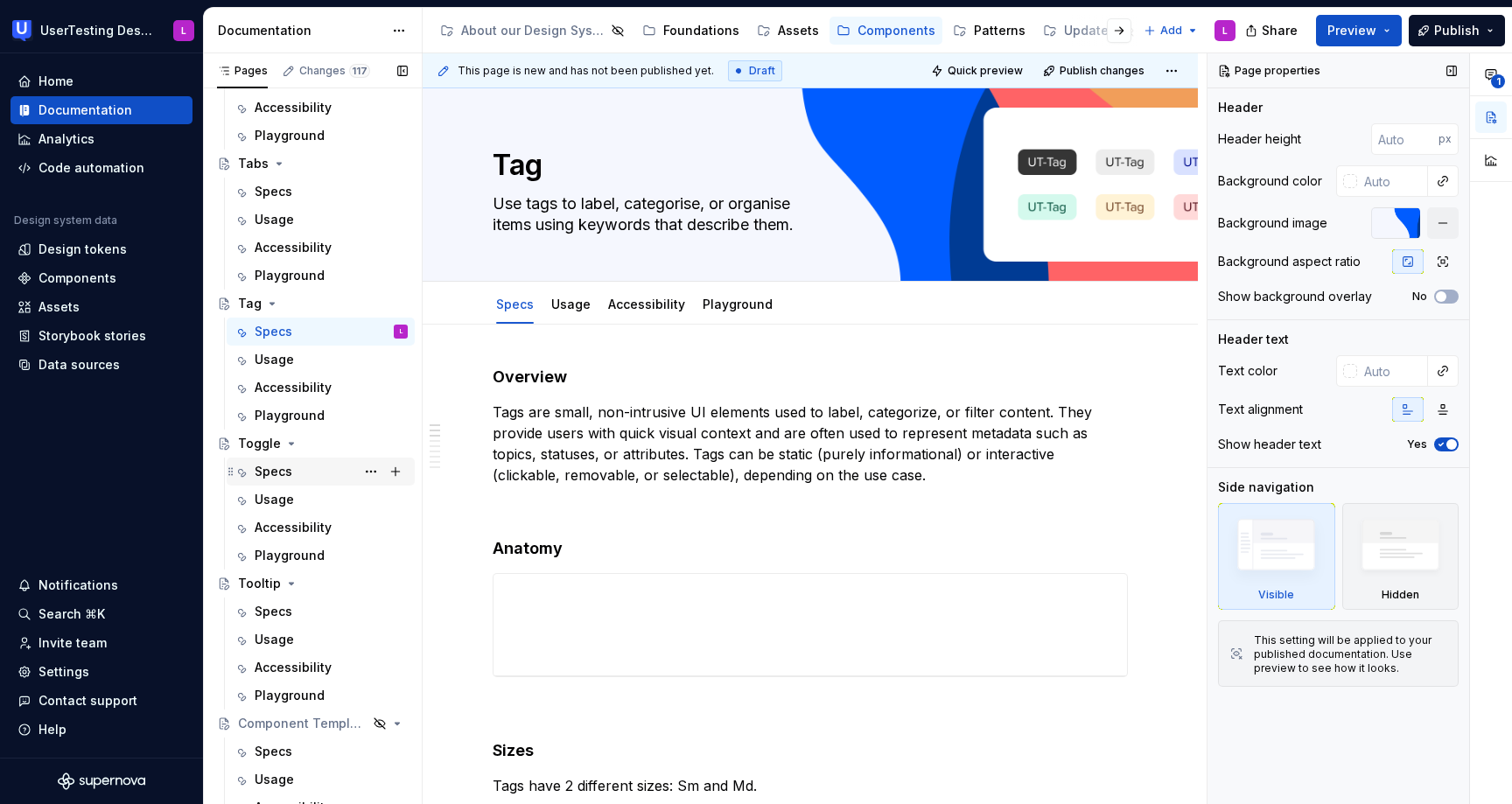
click at [287, 464] on div "Specs" at bounding box center [273, 471] width 37 height 17
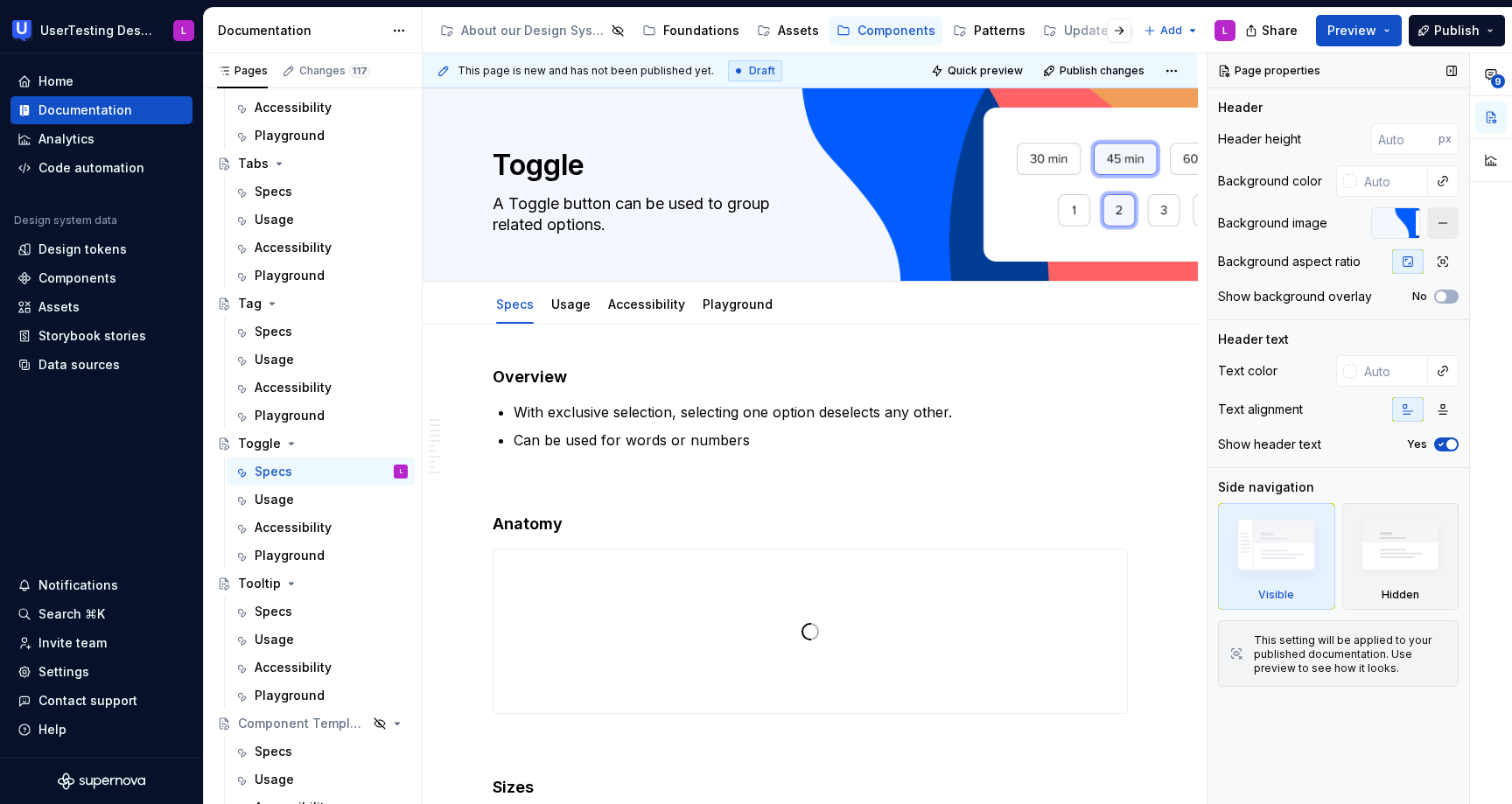
click at [1441, 219] on button "button" at bounding box center [1442, 222] width 32 height 32
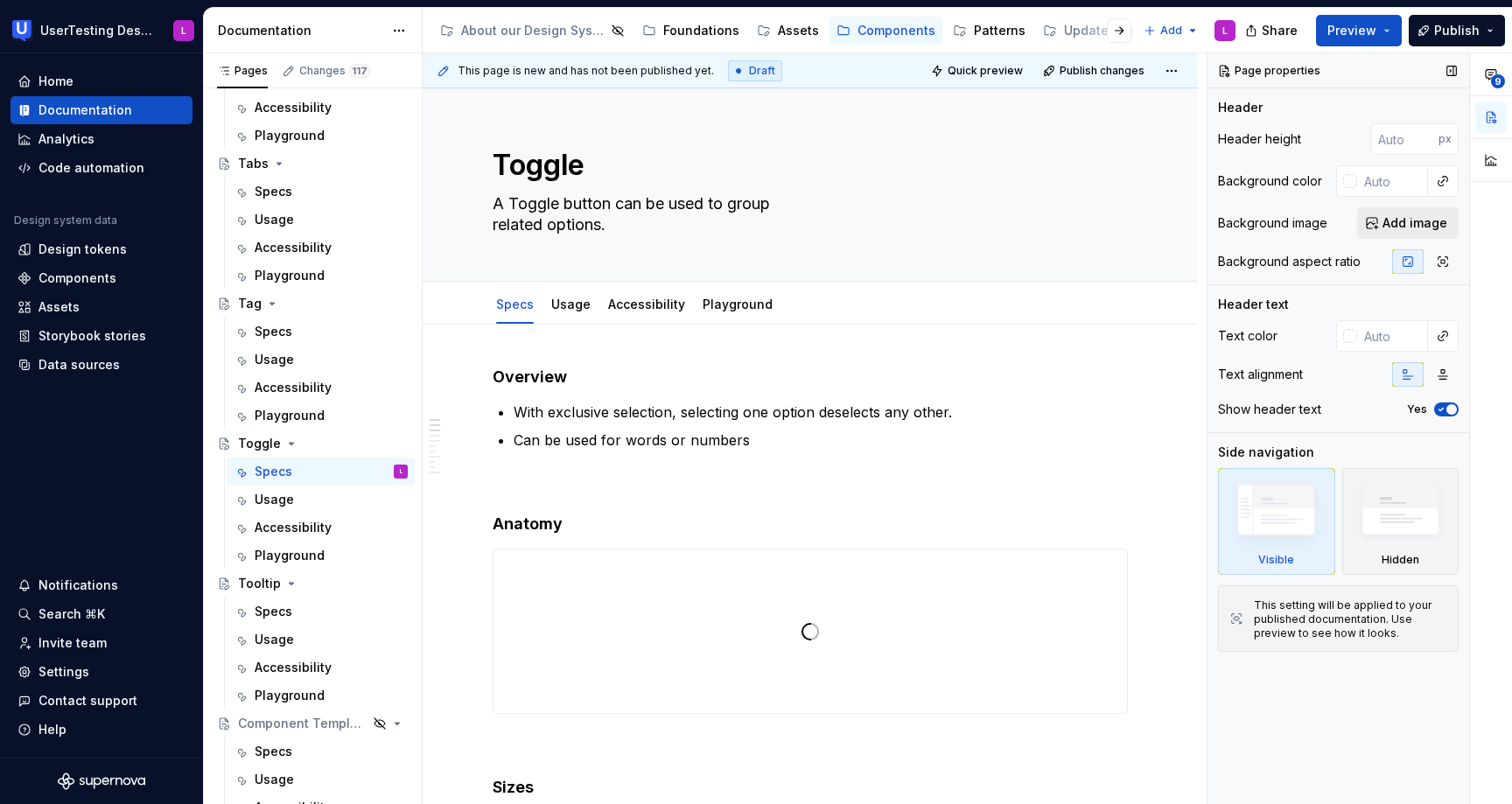
type textarea "*"
click at [1395, 221] on span "Add image" at bounding box center [1415, 222] width 65 height 17
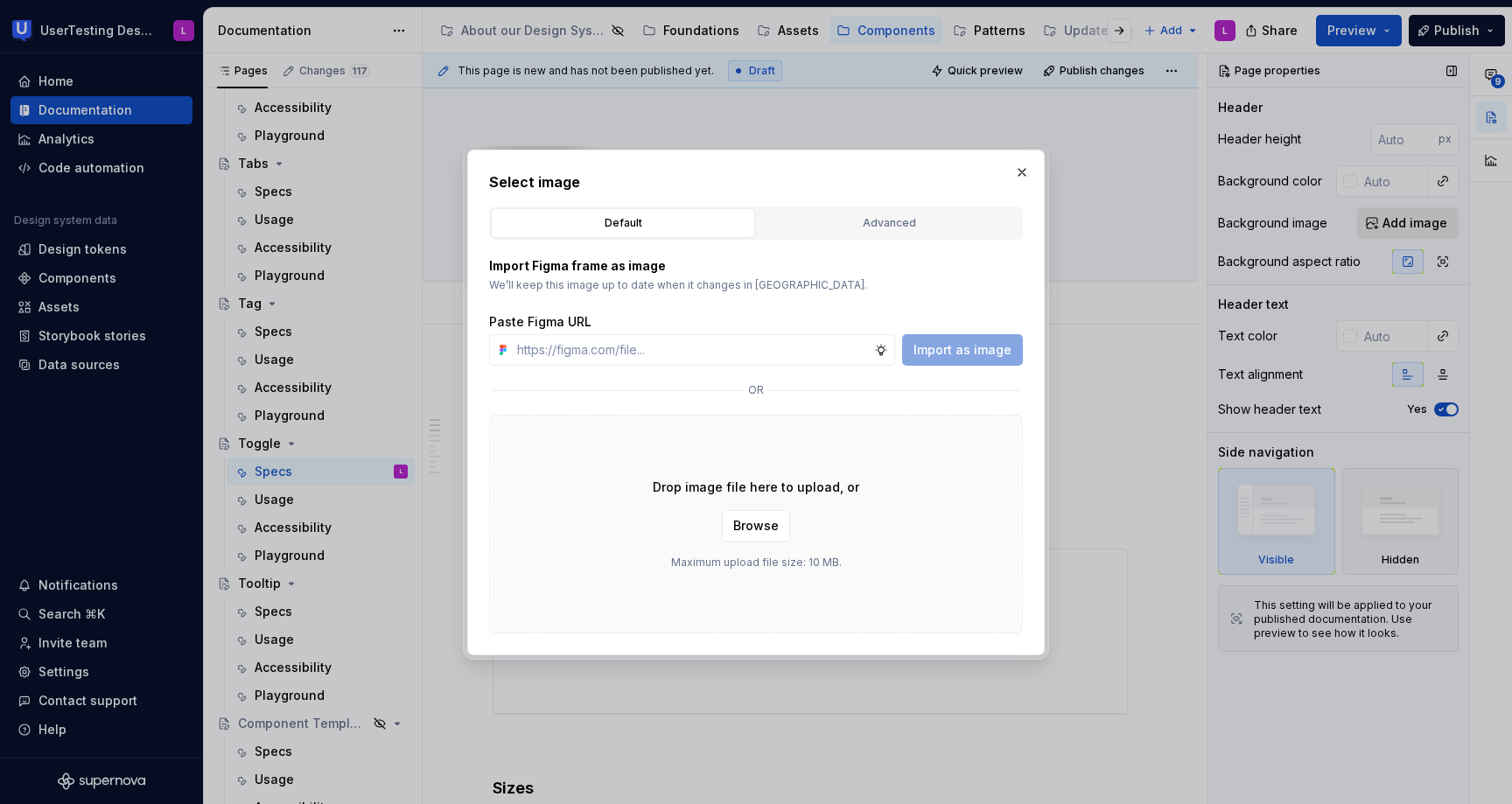
type input "[URL][DOMAIN_NAME]"
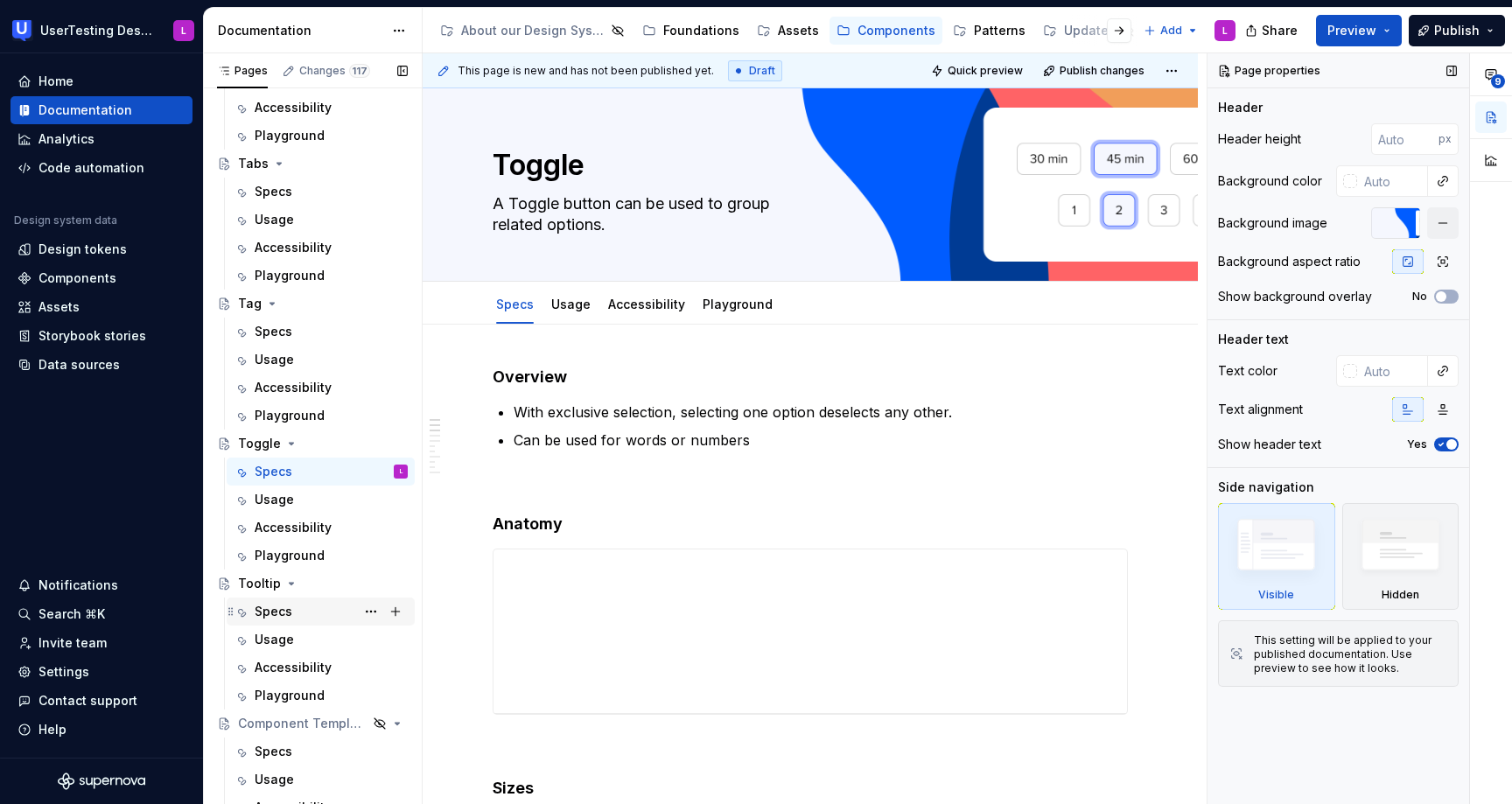
click at [307, 607] on div "Specs" at bounding box center [331, 611] width 153 height 25
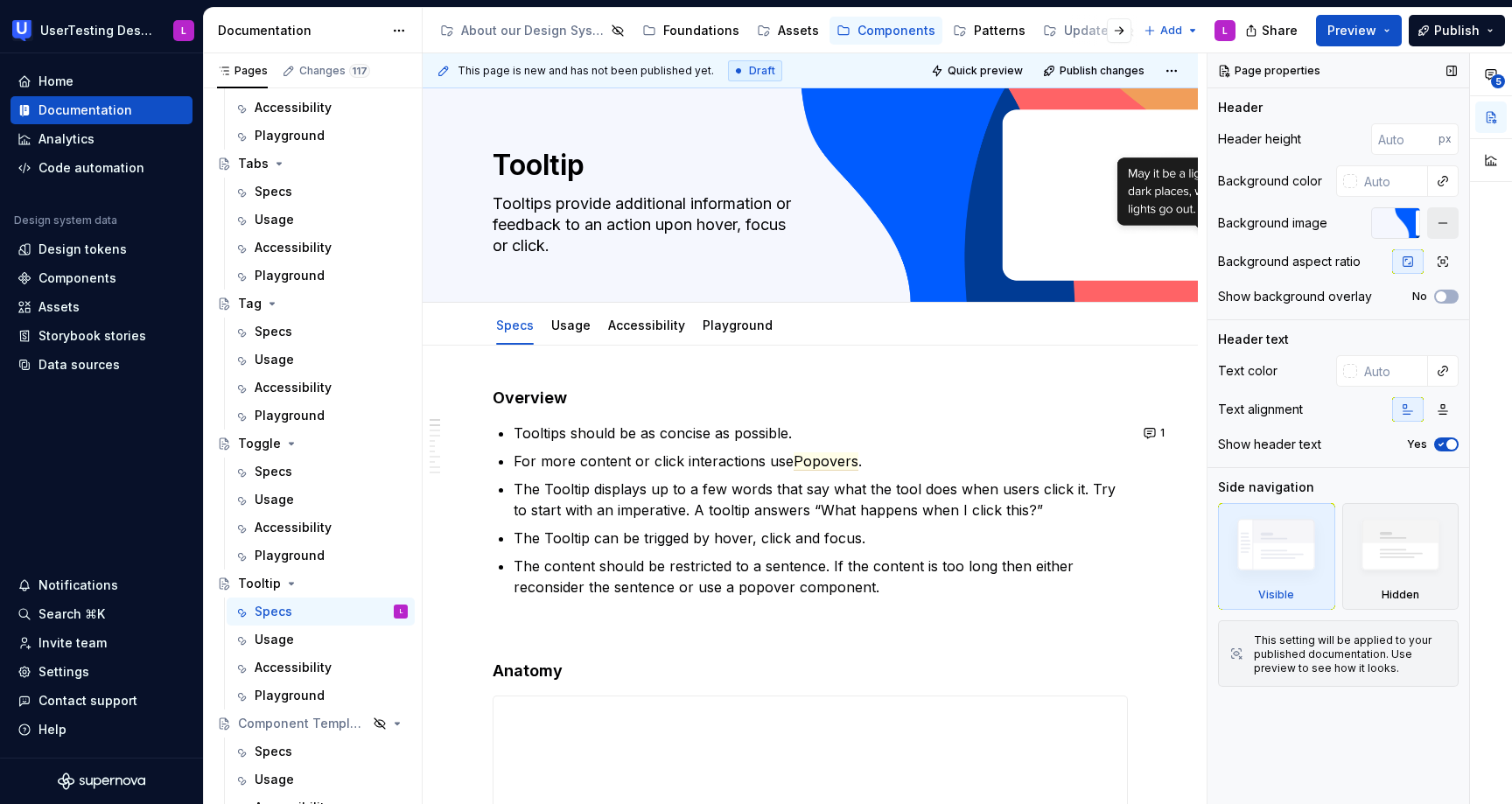
click at [1442, 220] on button "button" at bounding box center [1442, 222] width 32 height 32
type textarea "*"
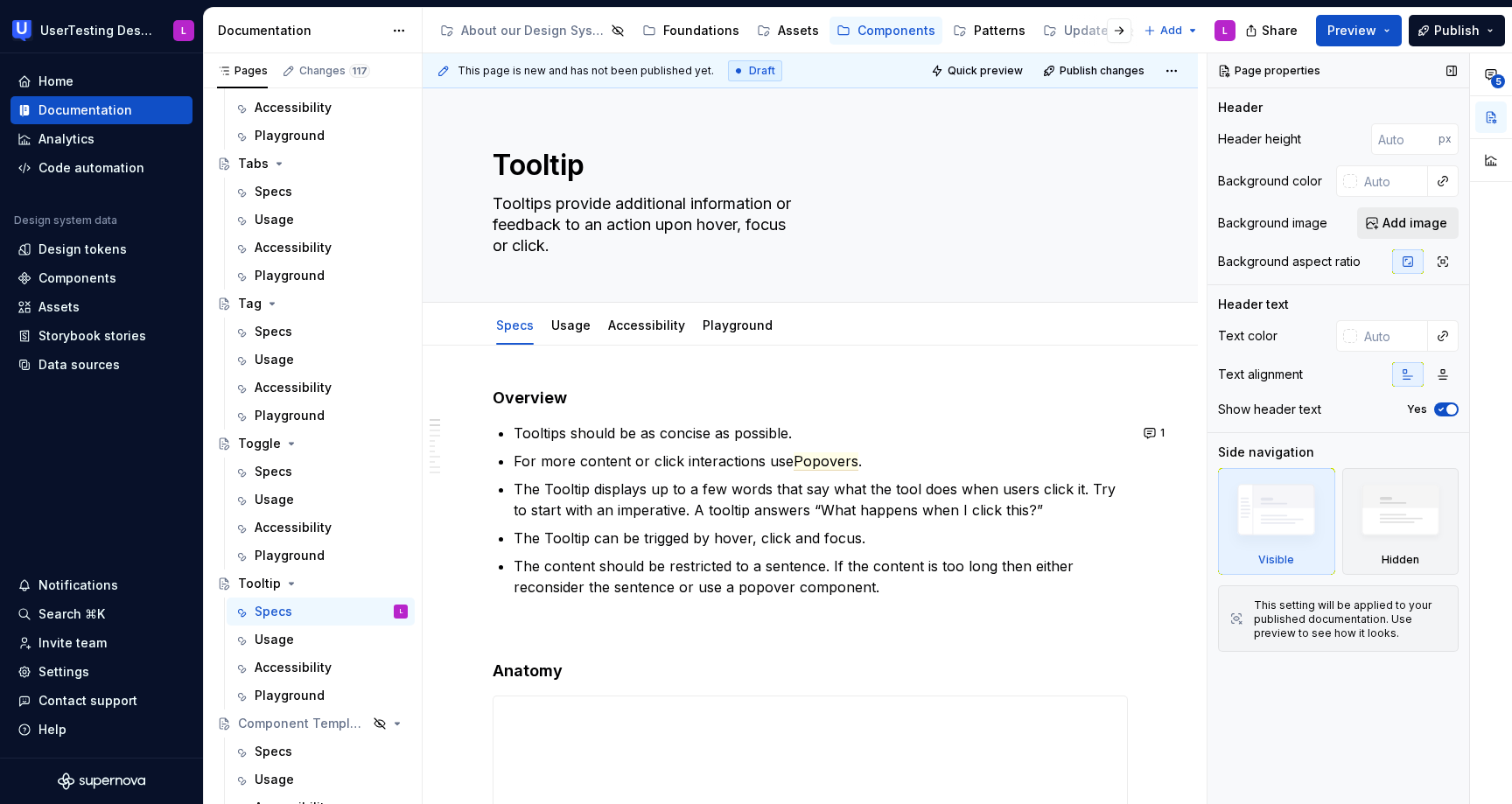
click at [1417, 217] on span "Add image" at bounding box center [1415, 222] width 65 height 17
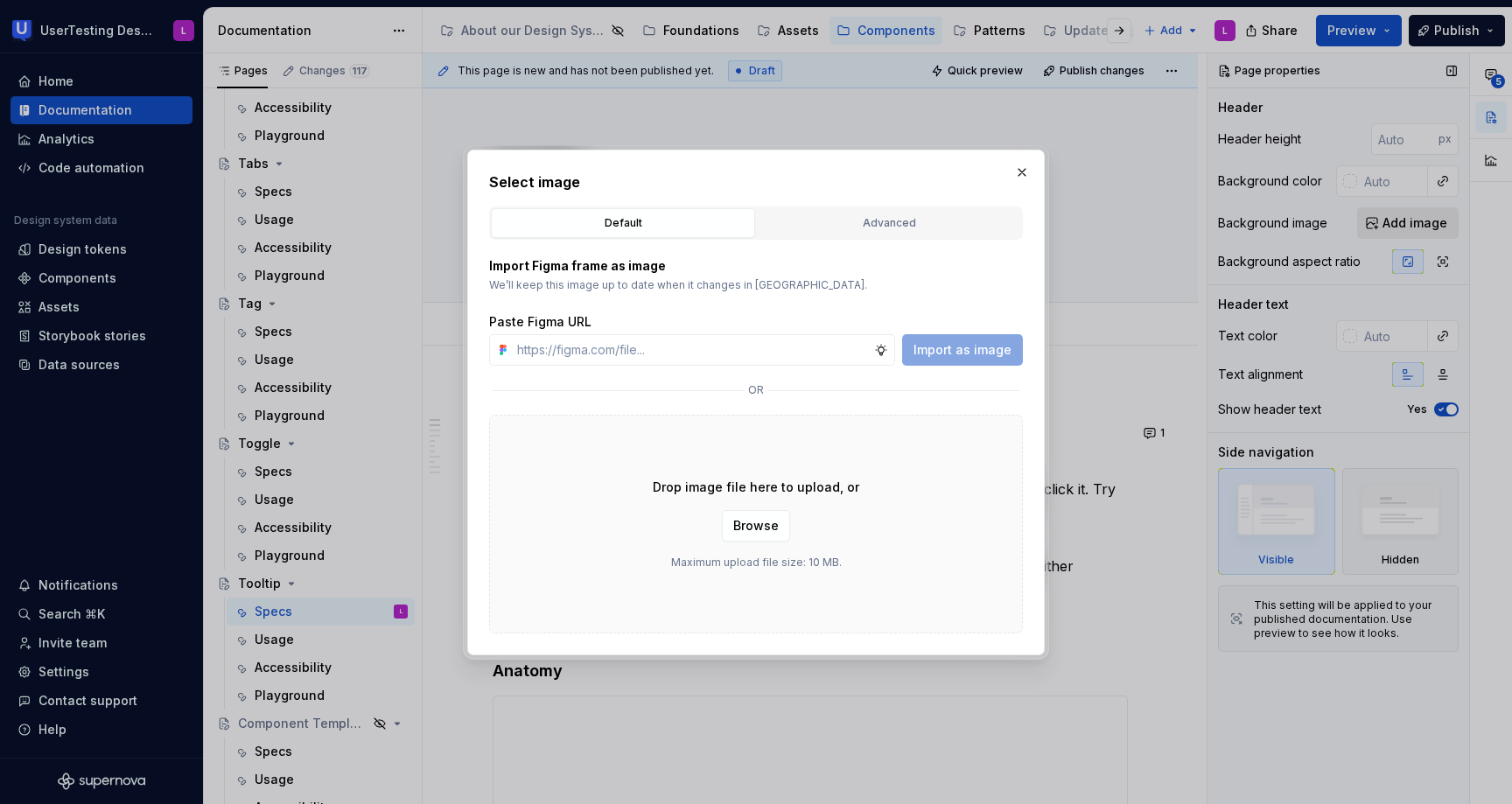
type input "[URL][DOMAIN_NAME]"
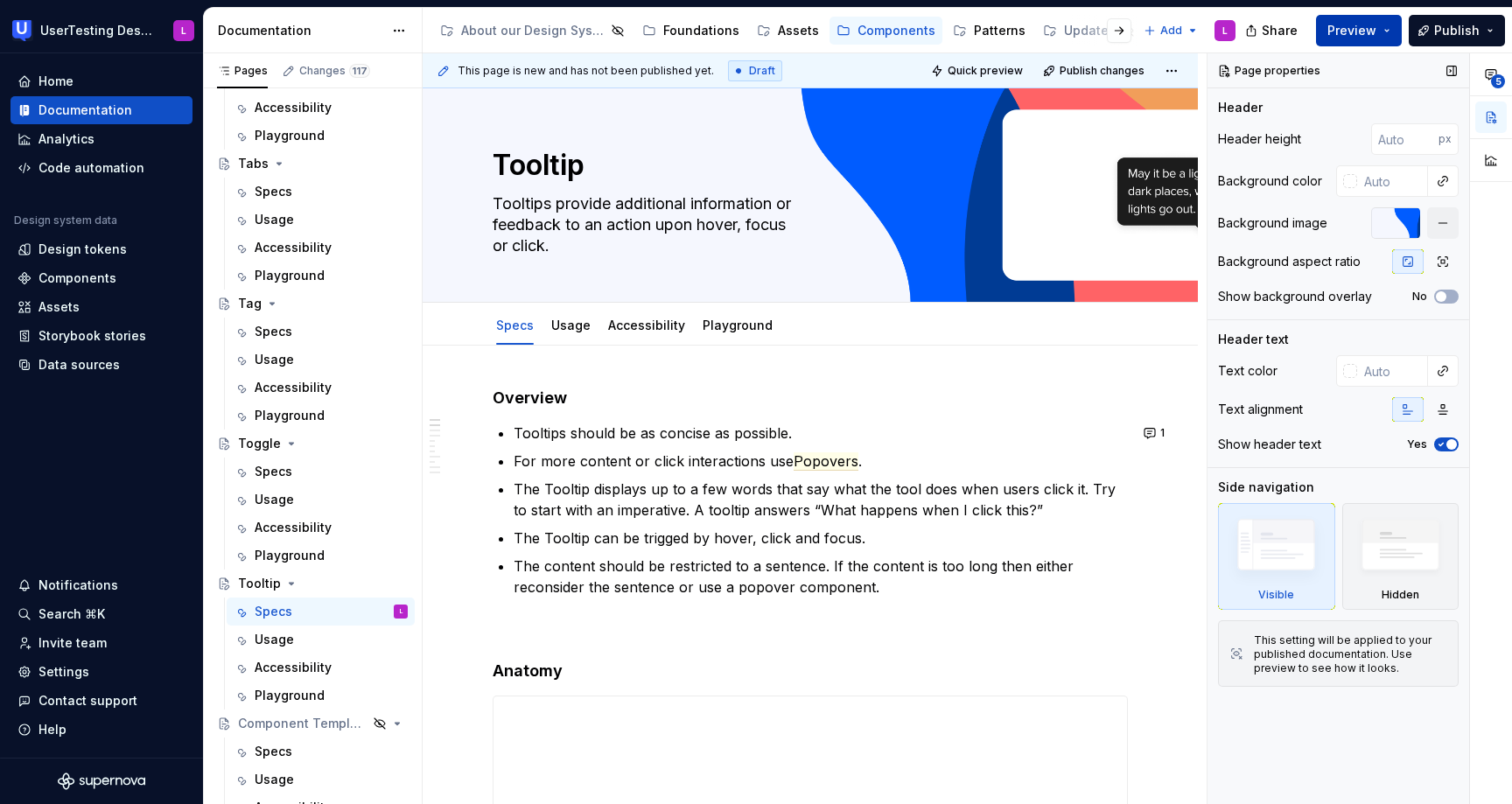
click at [1346, 20] on button "Preview" at bounding box center [1358, 31] width 86 height 32
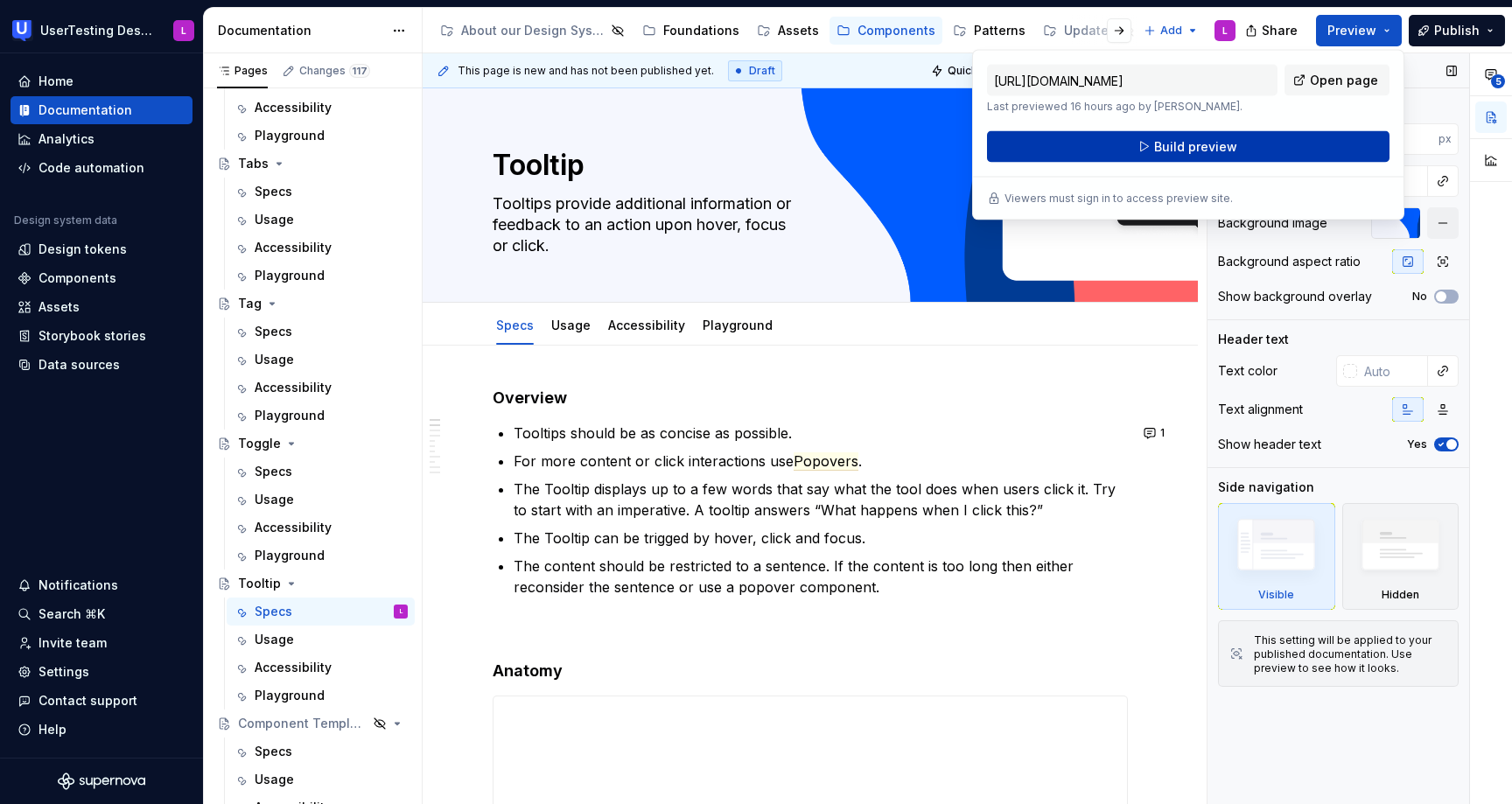
click at [1317, 147] on button "Build preview" at bounding box center [1187, 146] width 402 height 32
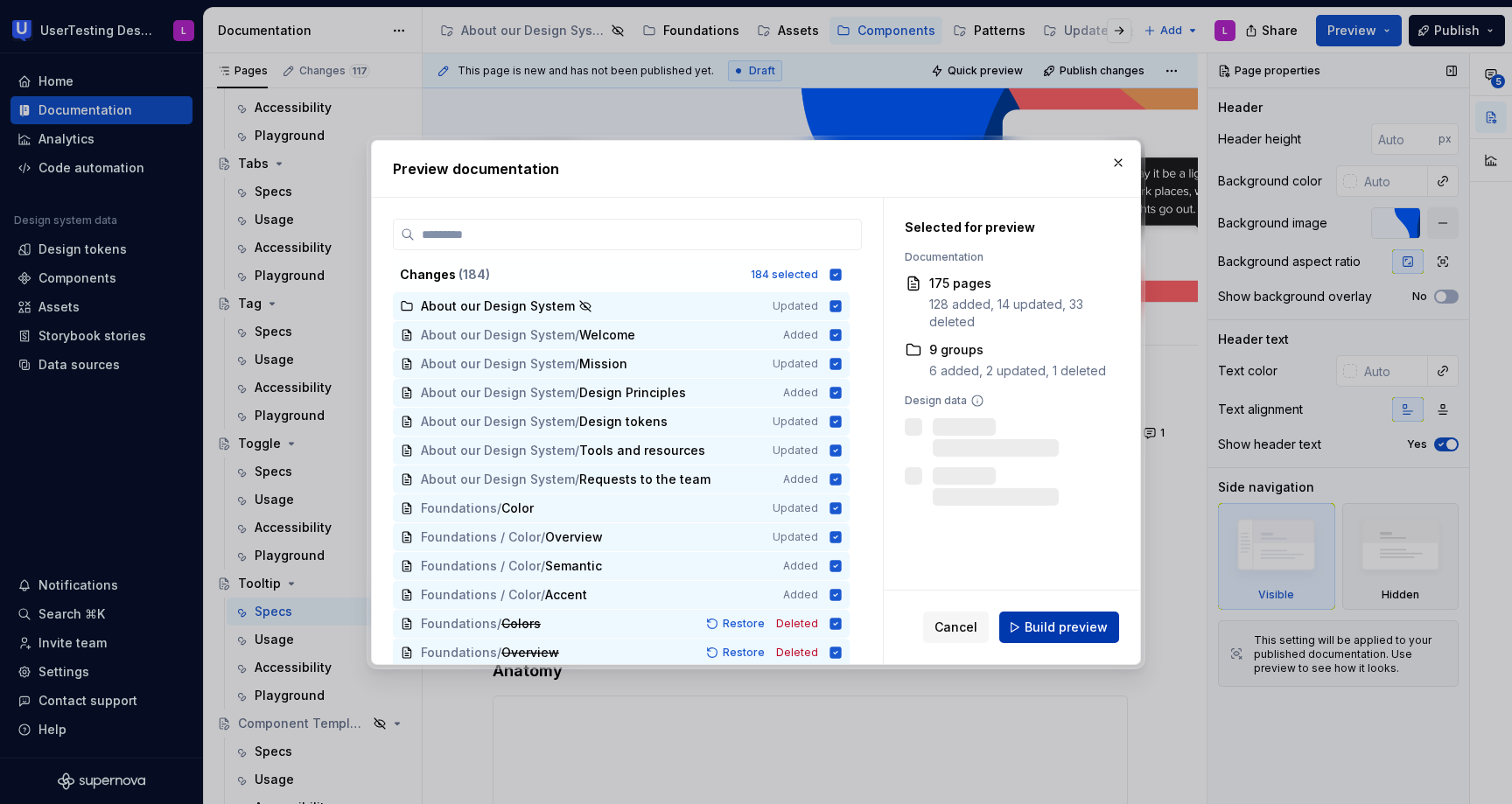
click at [1066, 628] on span "Build preview" at bounding box center [1065, 626] width 83 height 17
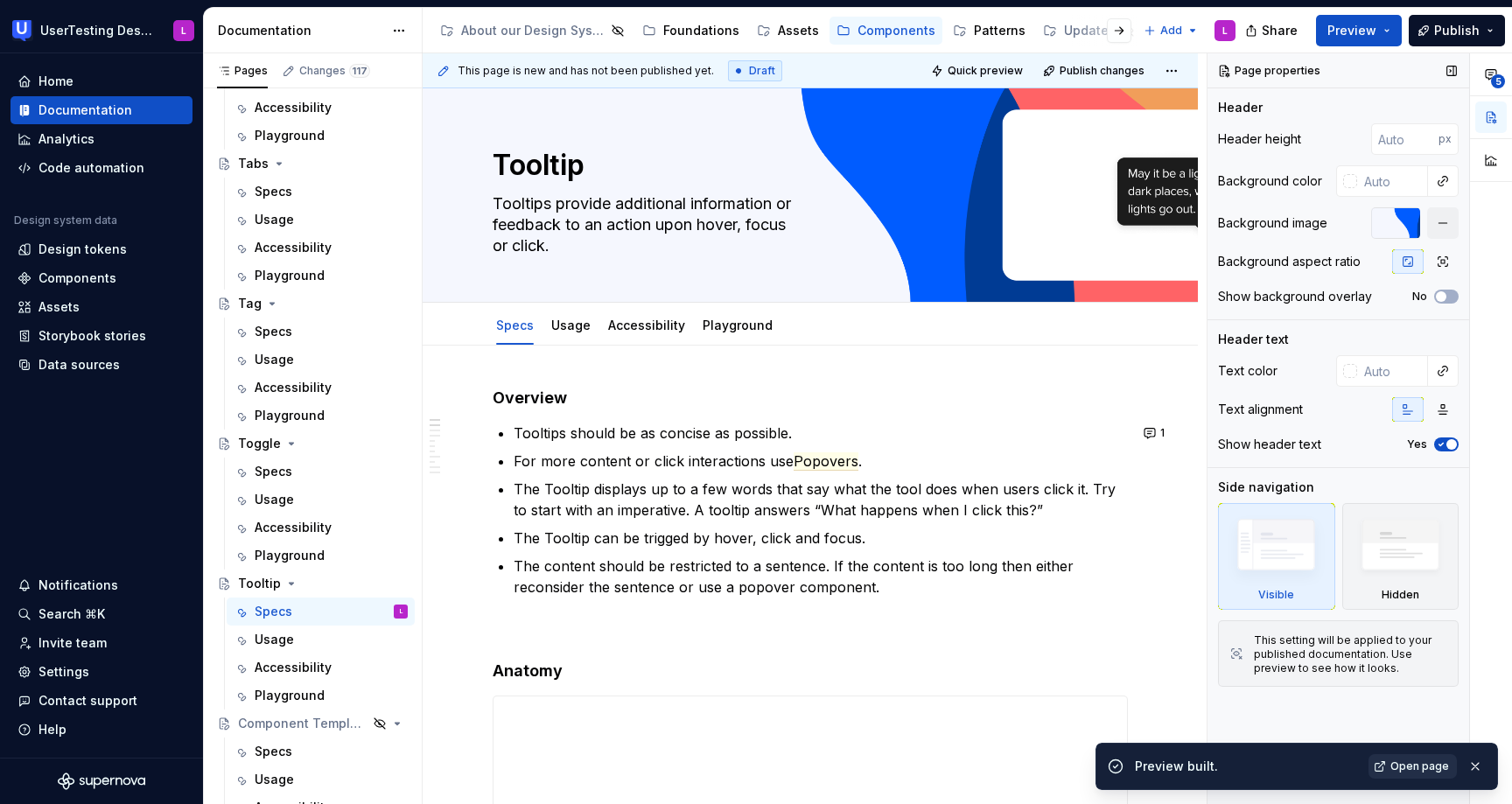
click at [1410, 765] on span "Open page" at bounding box center [1418, 766] width 58 height 14
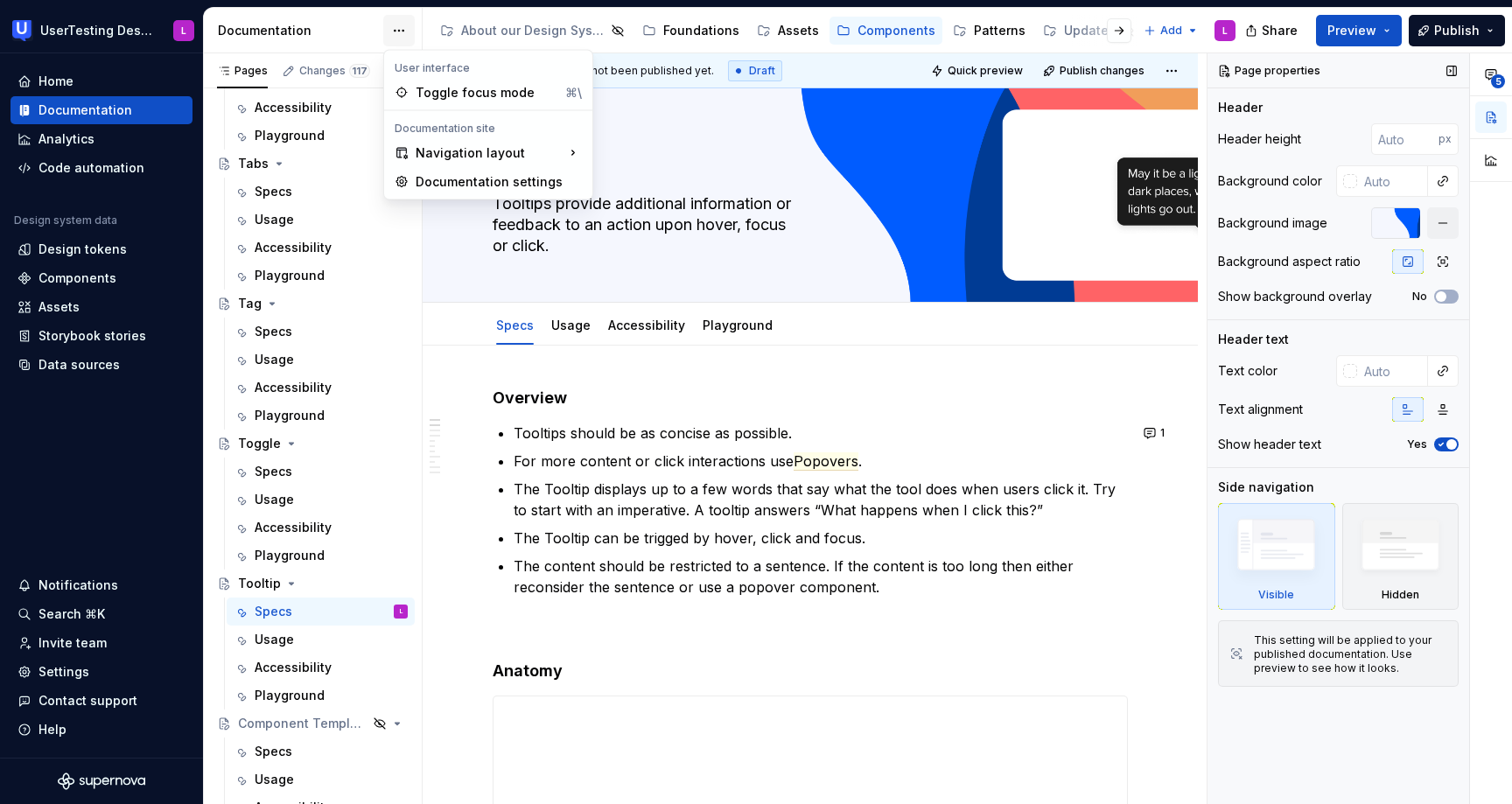
click at [397, 28] on html "UserTesting Design System L Home Documentation Analytics Code automation Design…" at bounding box center [756, 402] width 1512 height 804
click at [432, 183] on div "Documentation settings" at bounding box center [499, 181] width 166 height 17
type textarea "*"
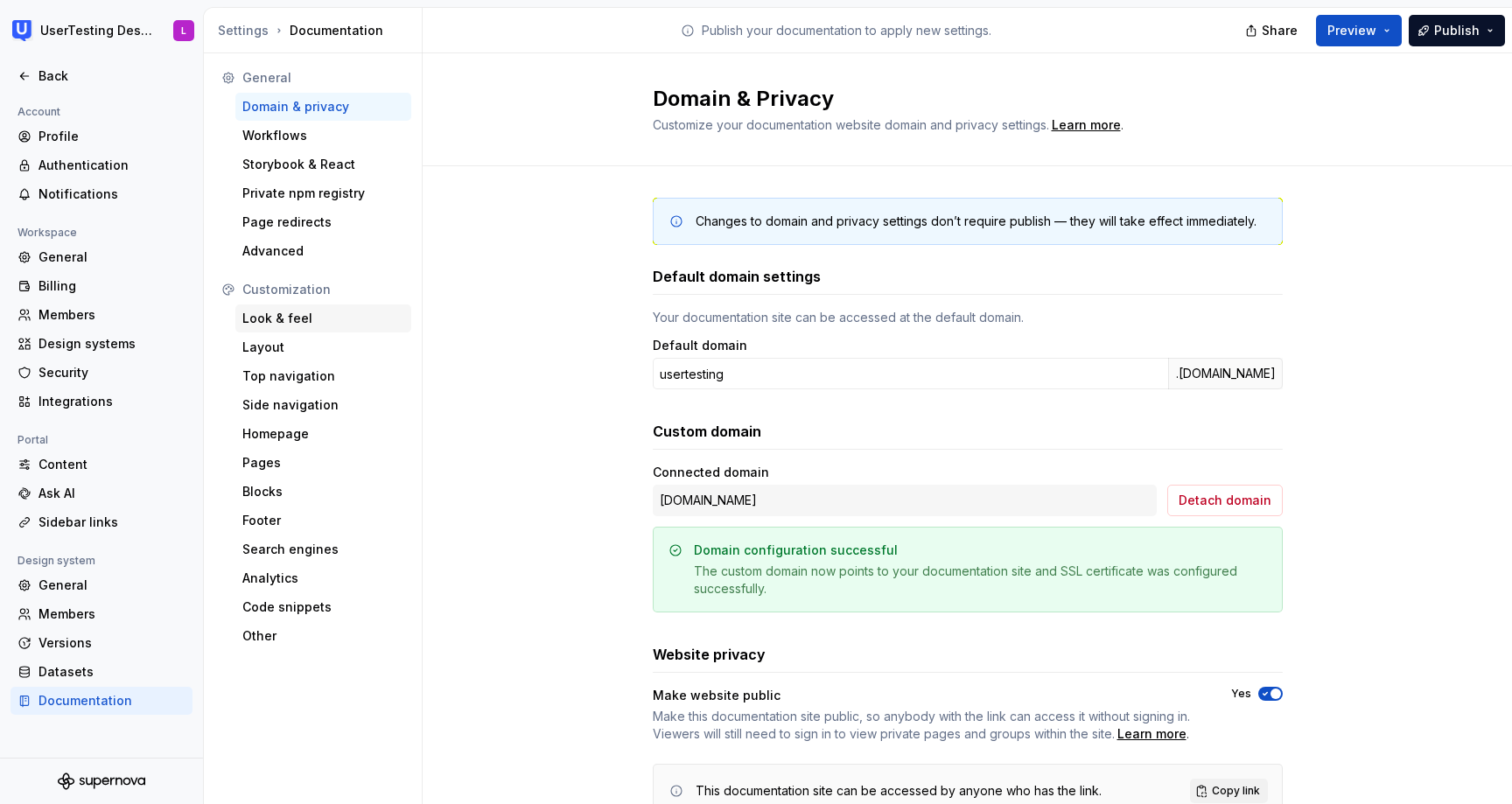
click at [296, 318] on div "Look & feel" at bounding box center [323, 318] width 161 height 17
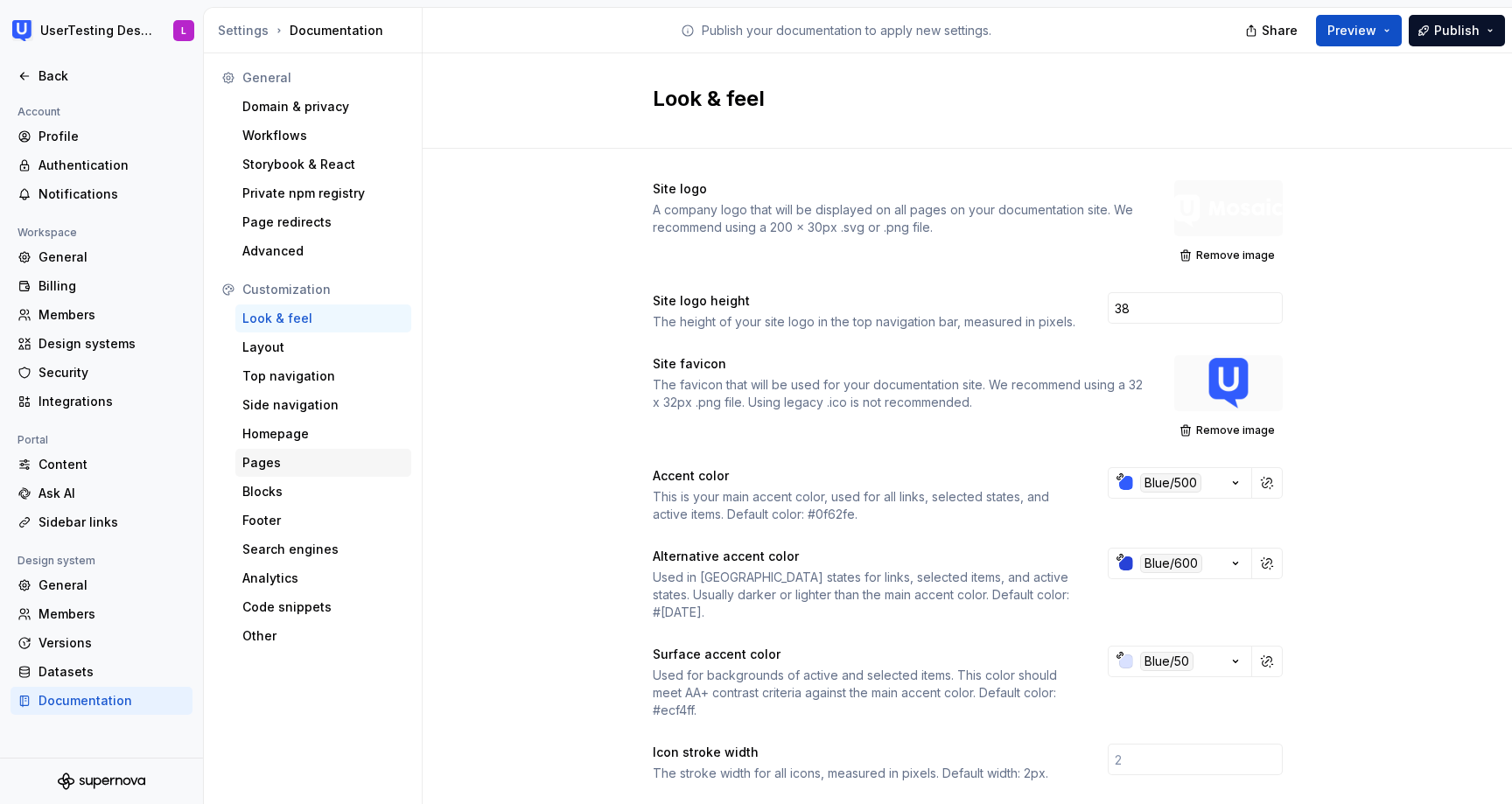
click at [275, 462] on div "Pages" at bounding box center [323, 462] width 161 height 17
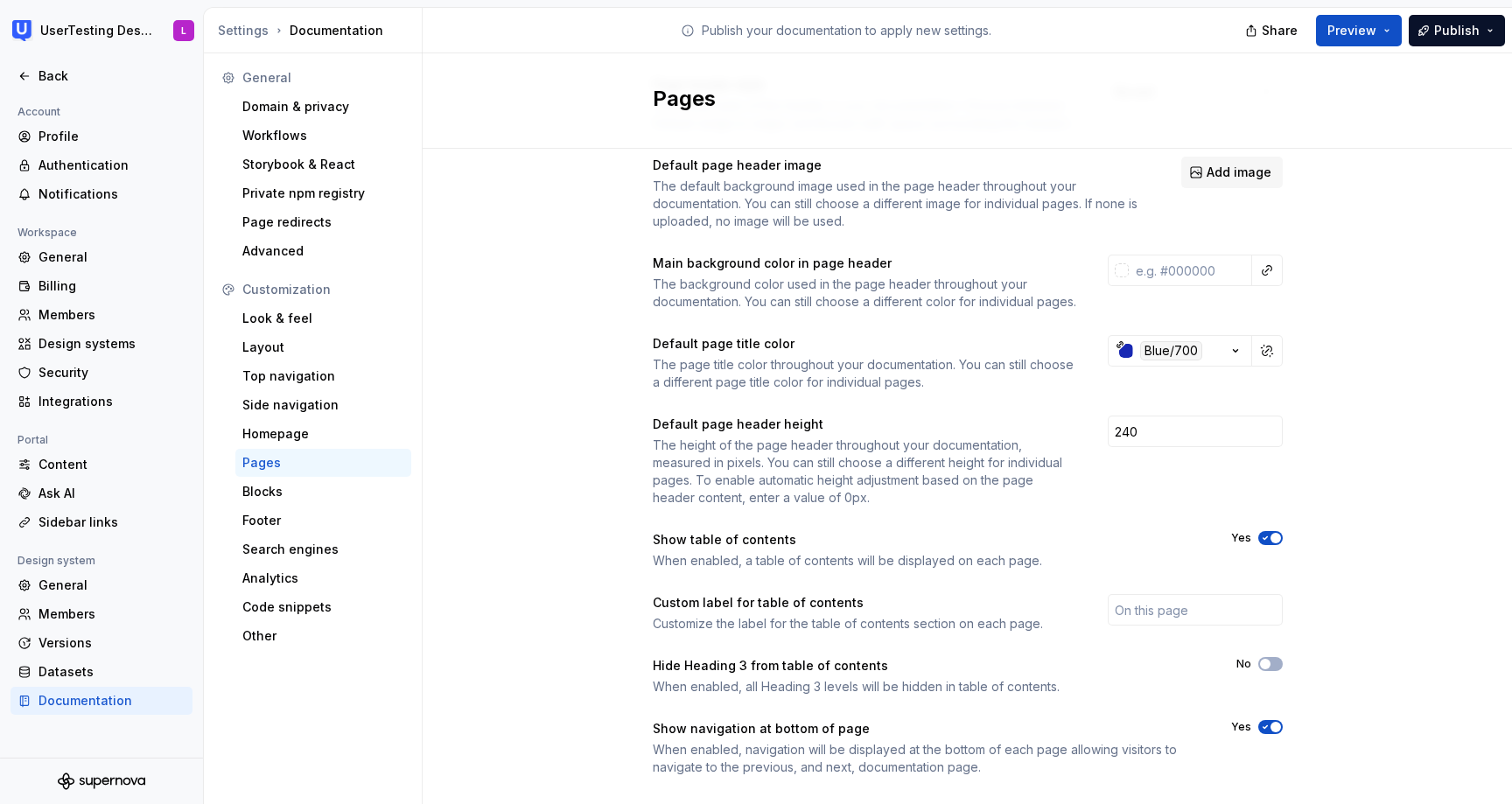
scroll to position [152, 0]
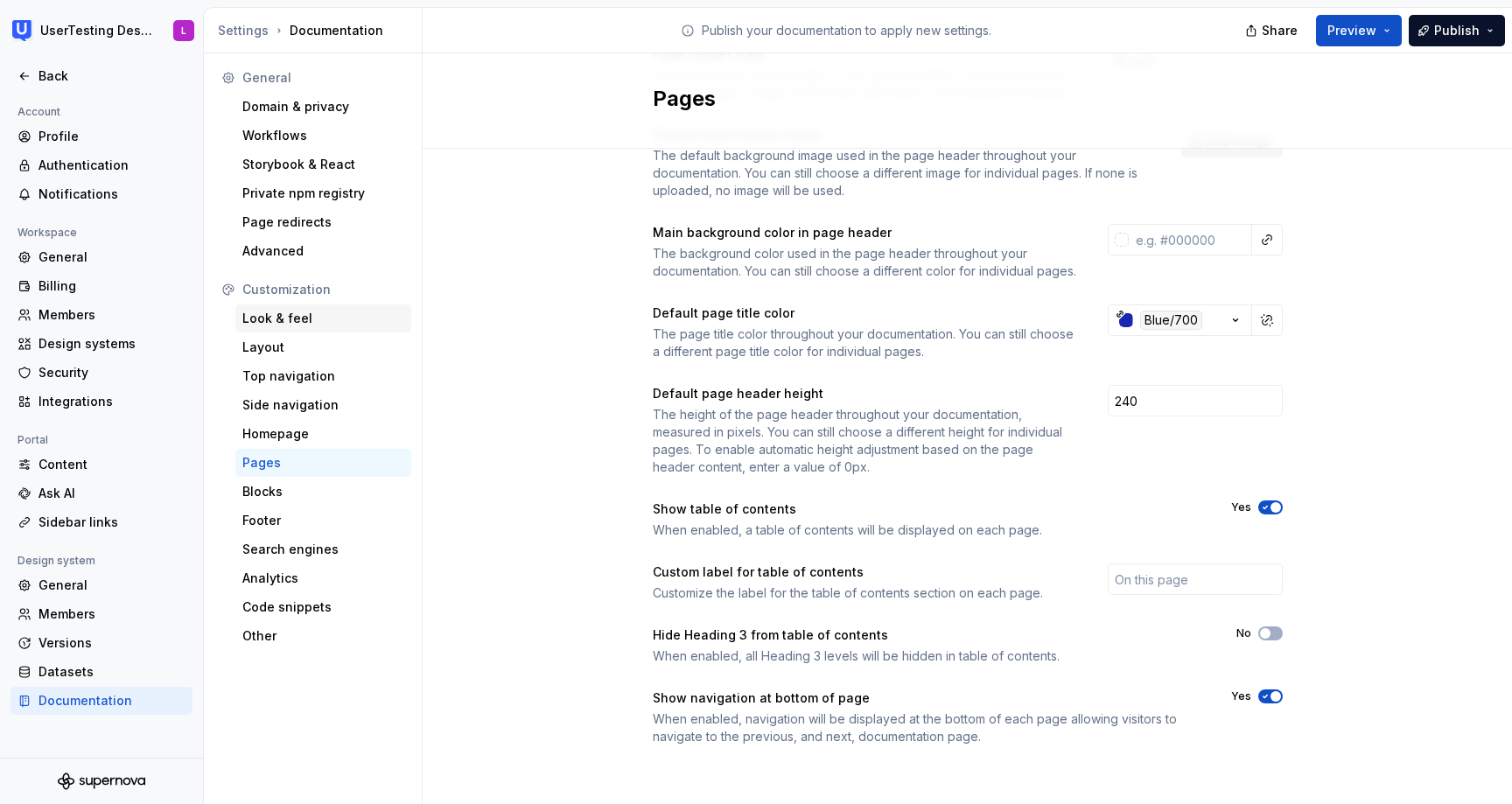
click at [306, 326] on div "Look & feel" at bounding box center [323, 318] width 161 height 17
